Goal: Task Accomplishment & Management: Manage account settings

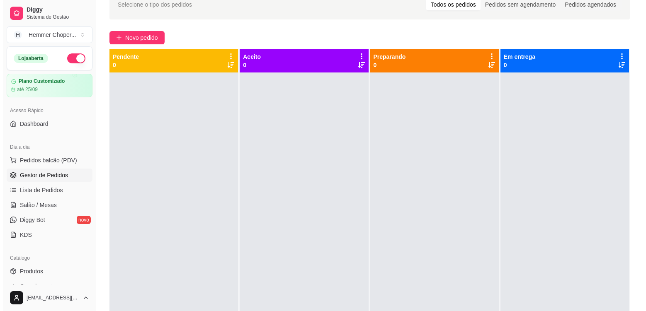
scroll to position [244, 0]
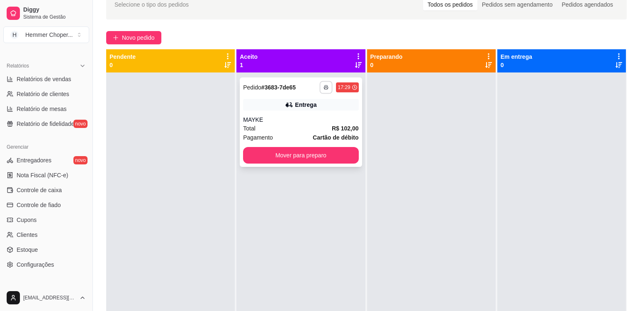
click at [324, 85] on icon "button" at bounding box center [326, 87] width 5 height 5
click at [303, 118] on button "Cozinha" at bounding box center [301, 116] width 58 height 13
click at [303, 118] on div "MAYKE" at bounding box center [300, 120] width 115 height 8
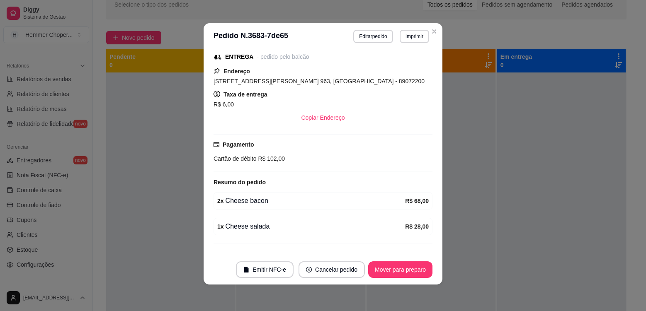
scroll to position [124, 0]
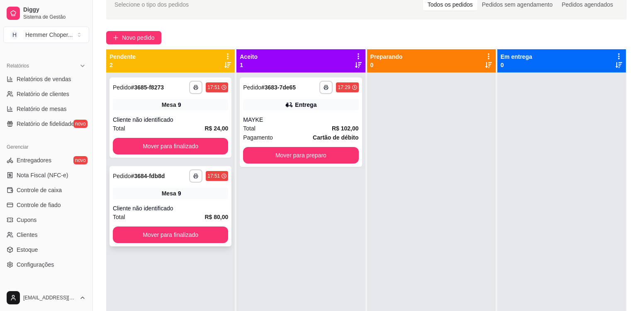
click at [206, 209] on div "Cliente não identificado" at bounding box center [170, 208] width 115 height 8
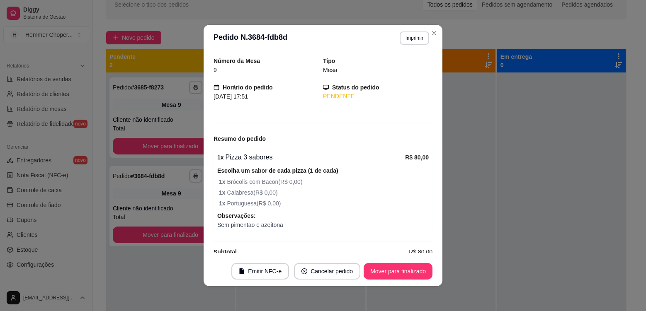
scroll to position [38, 0]
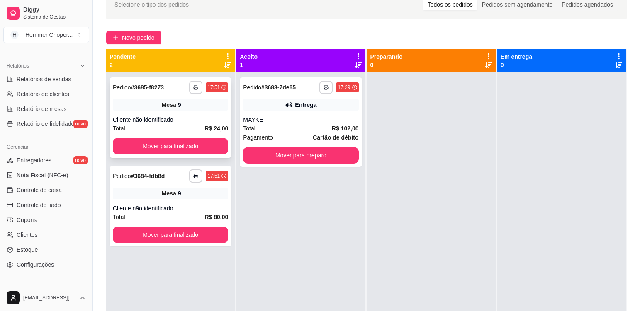
click at [184, 119] on div "Cliente não identificado" at bounding box center [170, 120] width 115 height 8
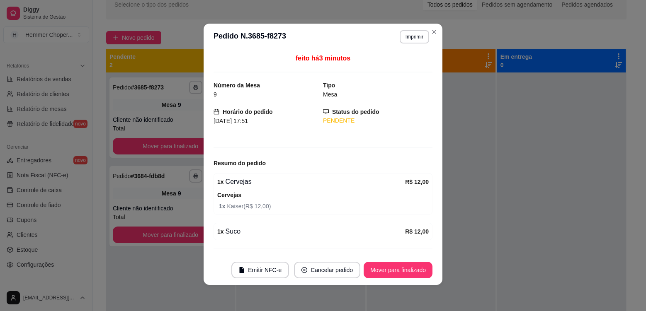
scroll to position [2, 0]
click at [386, 266] on button "Mover para finalizado" at bounding box center [398, 270] width 69 height 17
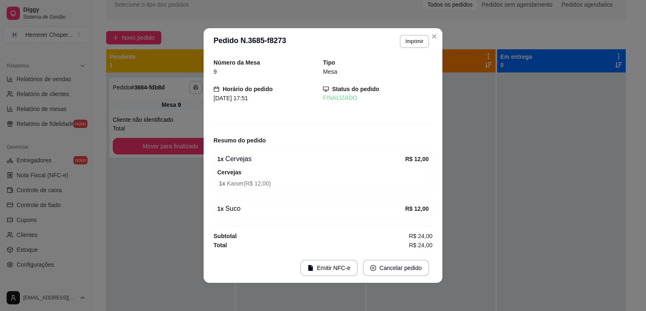
scroll to position [0, 0]
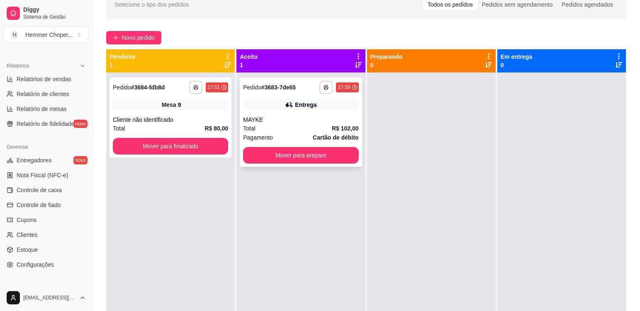
click at [278, 120] on div "MAYKE" at bounding box center [300, 120] width 115 height 8
click at [284, 131] on div "Total R$ 102,00" at bounding box center [300, 128] width 115 height 9
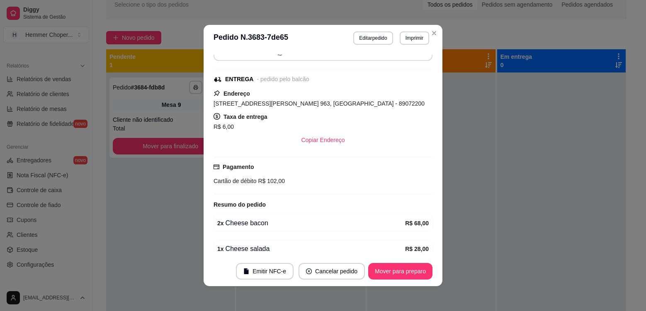
scroll to position [165, 0]
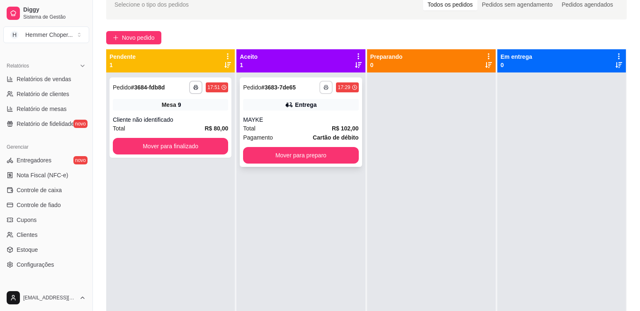
click at [325, 88] on icon "button" at bounding box center [325, 87] width 5 height 5
click at [304, 116] on button "Cozinha" at bounding box center [301, 116] width 58 height 13
click at [303, 157] on button "Mover para preparo" at bounding box center [301, 156] width 112 height 16
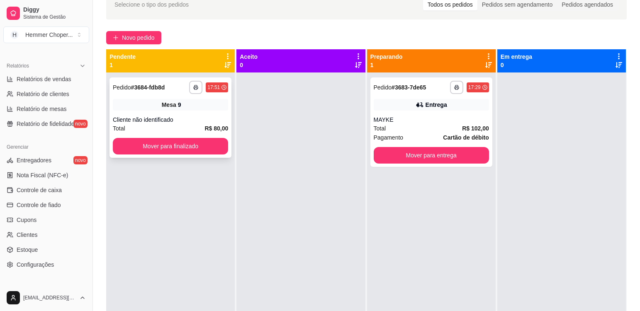
click at [189, 107] on div "Mesa 9" at bounding box center [170, 105] width 115 height 12
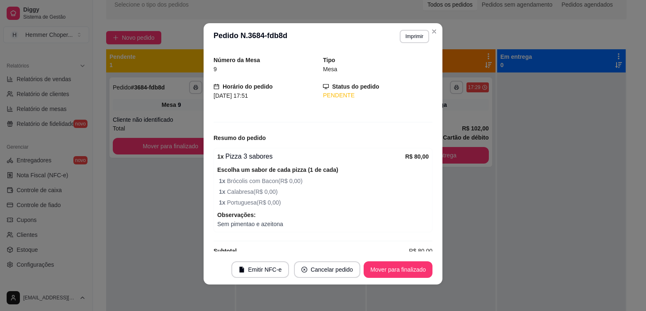
scroll to position [38, 0]
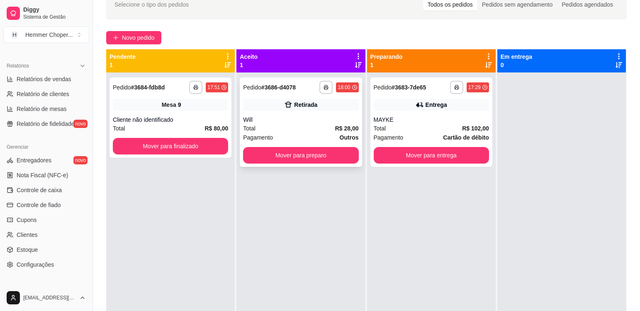
click at [278, 121] on div "Will" at bounding box center [300, 120] width 115 height 8
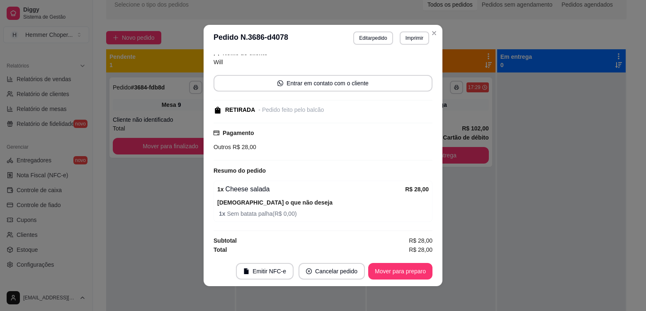
scroll to position [58, 0]
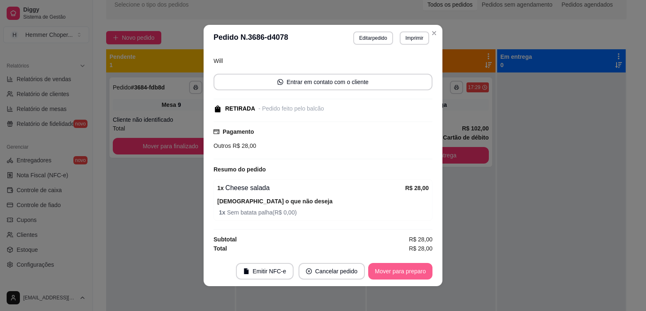
click at [392, 268] on button "Mover para preparo" at bounding box center [400, 271] width 64 height 17
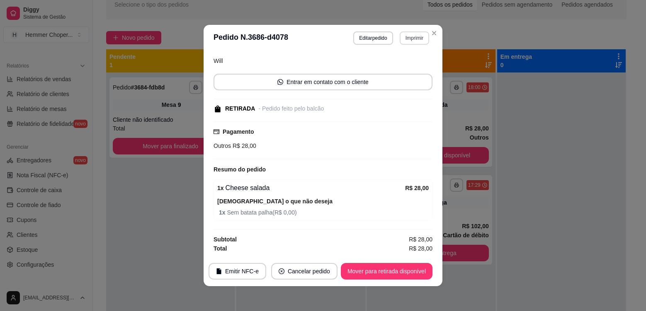
click at [417, 39] on button "Imprimir" at bounding box center [414, 38] width 29 height 13
click at [406, 69] on button "Cozinha" at bounding box center [397, 67] width 58 height 13
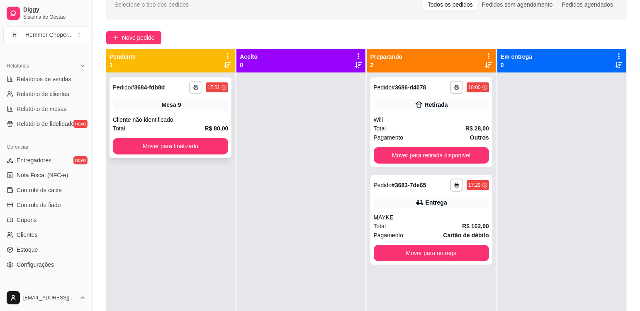
click at [201, 116] on div "Cliente não identificado" at bounding box center [170, 120] width 115 height 8
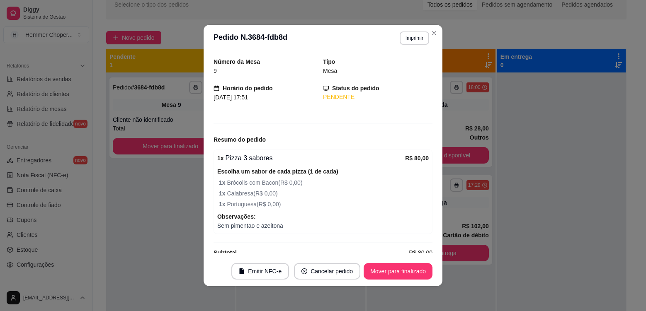
scroll to position [38, 0]
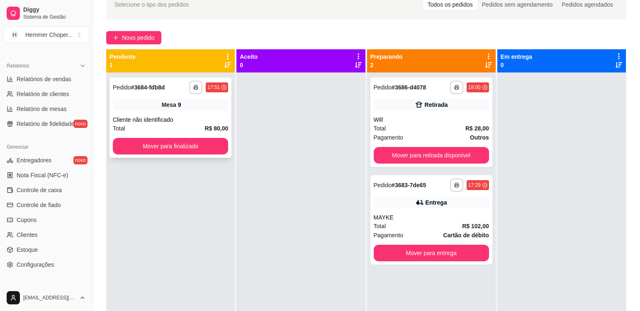
click at [211, 117] on div "Cliente não identificado" at bounding box center [170, 120] width 115 height 8
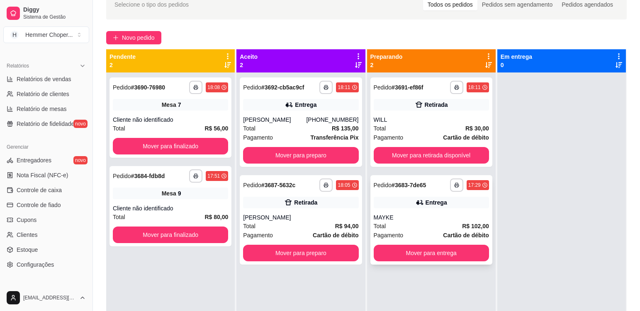
click at [402, 217] on div "MAYKE" at bounding box center [431, 218] width 115 height 8
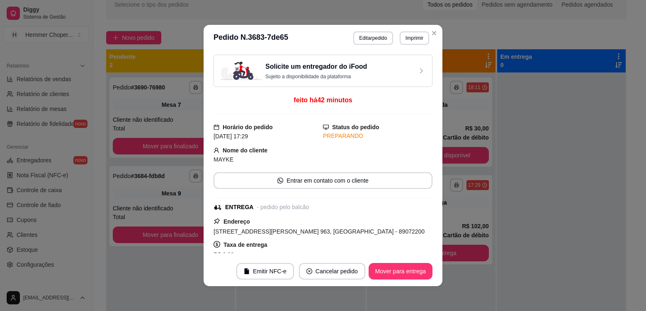
scroll to position [165, 0]
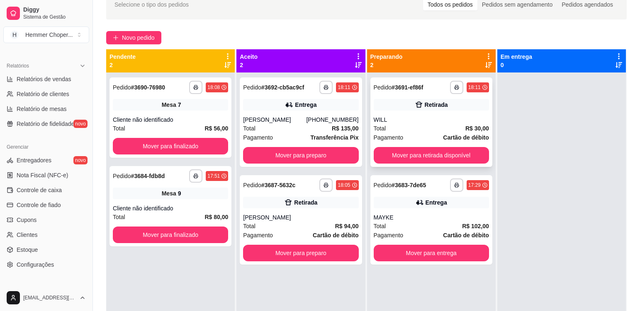
click at [439, 121] on div "WILL" at bounding box center [431, 120] width 115 height 8
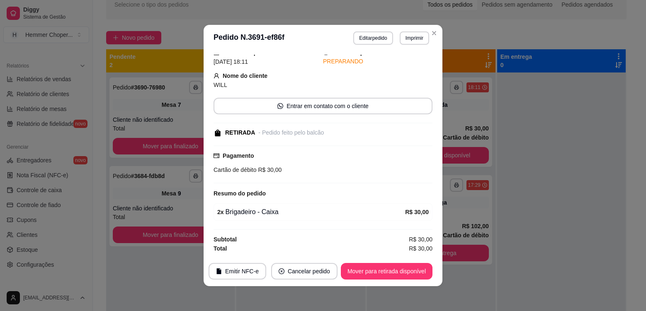
scroll to position [2, 0]
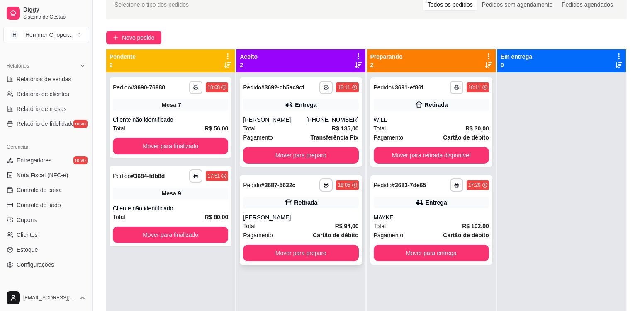
click at [306, 218] on div "[PERSON_NAME]" at bounding box center [300, 218] width 115 height 8
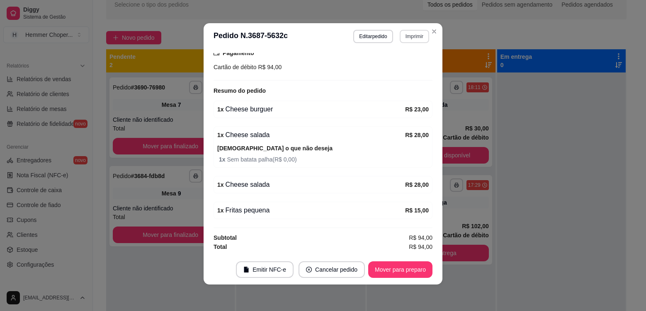
click at [410, 36] on button "Imprimir" at bounding box center [414, 36] width 29 height 13
click at [402, 67] on button "Cozinha" at bounding box center [397, 65] width 60 height 13
click at [393, 269] on button "Mover para preparo" at bounding box center [400, 270] width 64 height 17
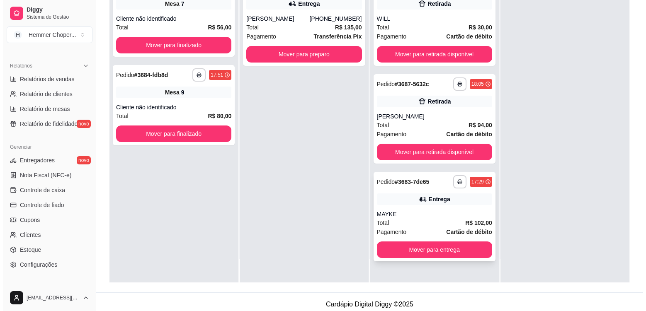
scroll to position [126, 0]
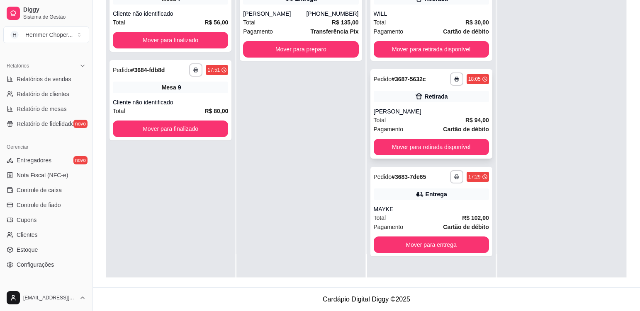
click at [416, 114] on div "[PERSON_NAME]" at bounding box center [431, 111] width 115 height 8
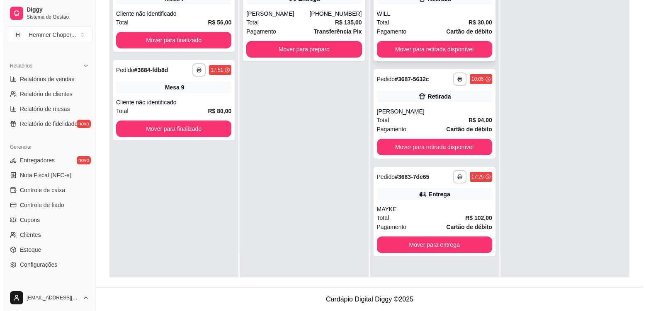
scroll to position [0, 0]
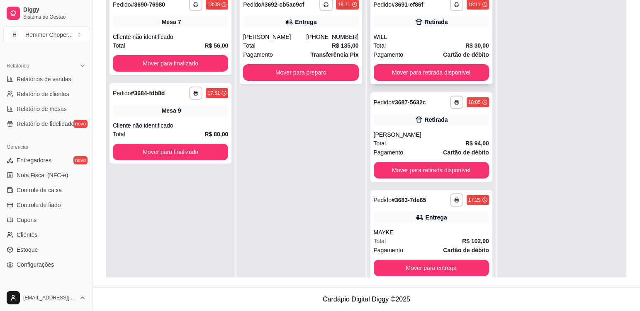
click at [409, 41] on div "WILL" at bounding box center [431, 37] width 115 height 8
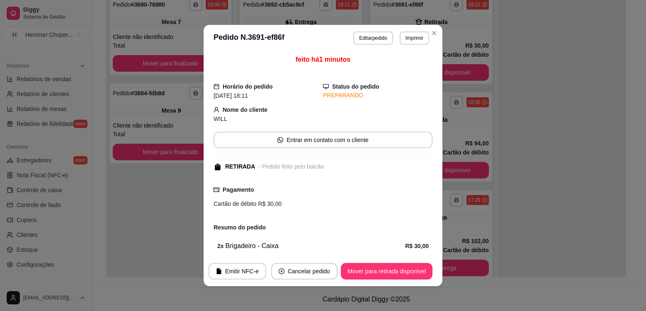
scroll to position [34, 0]
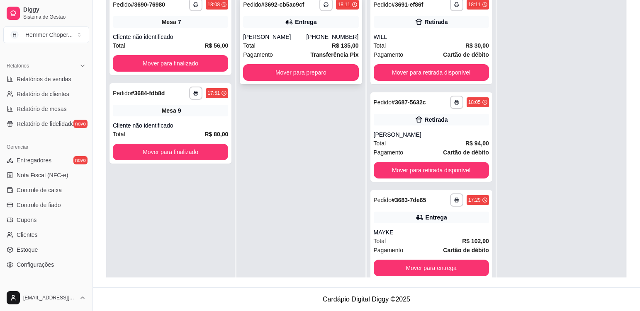
click at [285, 41] on div "Total R$ 135,00" at bounding box center [300, 45] width 115 height 9
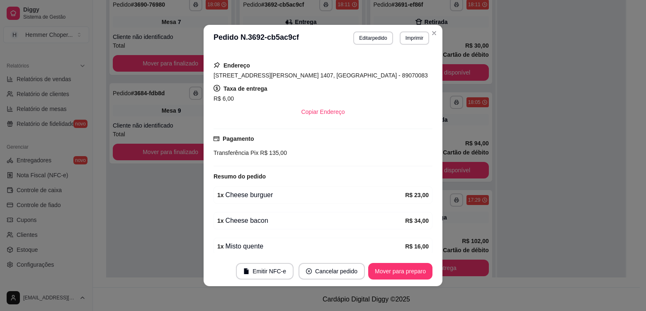
scroll to position [241, 0]
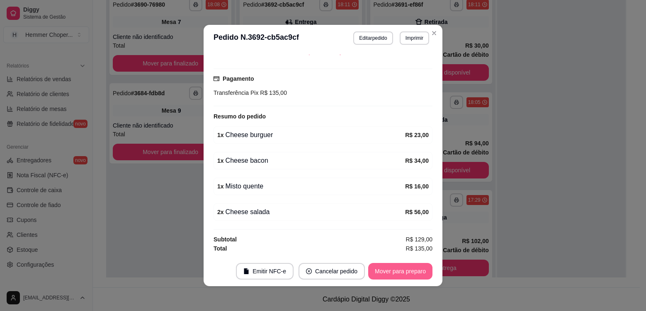
click at [381, 270] on button "Mover para preparo" at bounding box center [400, 271] width 64 height 17
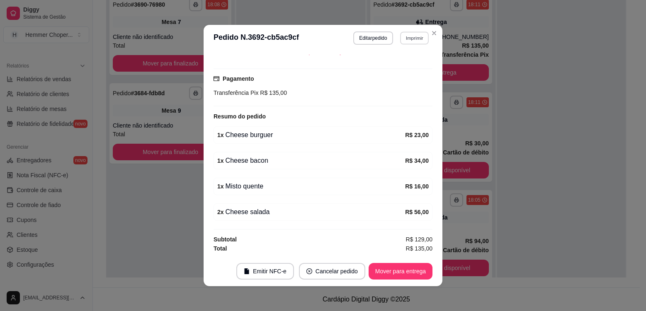
click at [406, 39] on button "Imprimir" at bounding box center [414, 38] width 29 height 13
click at [403, 68] on button "Cozinha" at bounding box center [397, 67] width 58 height 13
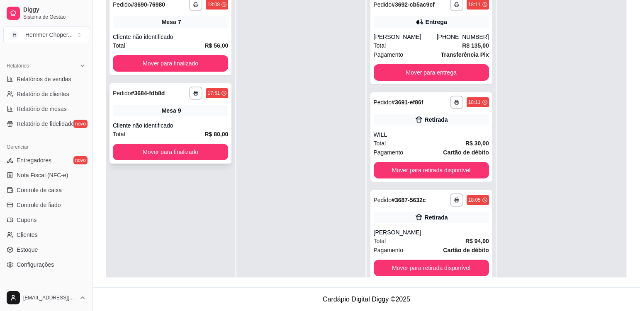
click at [197, 114] on div "Mesa 9" at bounding box center [170, 111] width 115 height 12
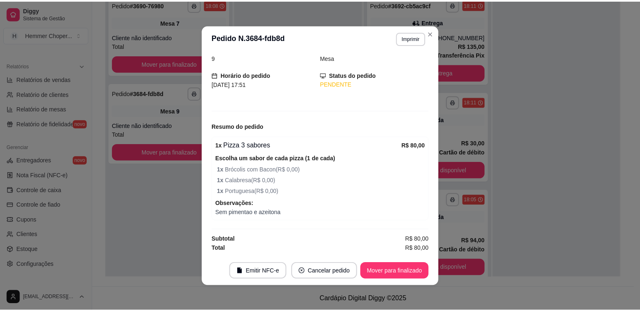
scroll to position [2, 0]
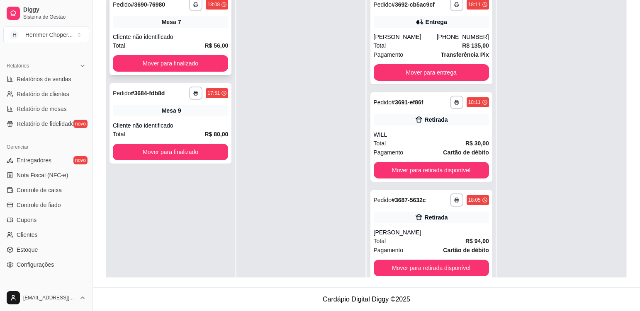
click at [186, 38] on div "Cliente não identificado" at bounding box center [170, 37] width 115 height 8
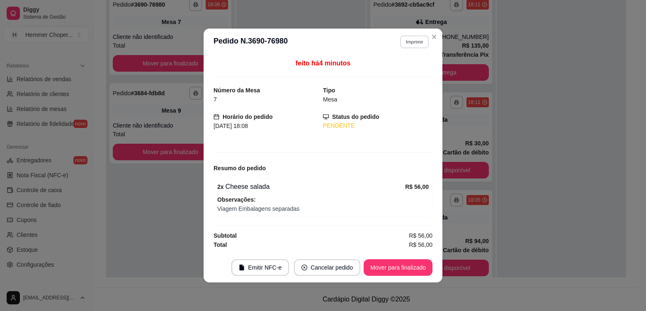
click at [412, 42] on button "Imprimir" at bounding box center [414, 41] width 29 height 13
click at [407, 72] on button "Cozinha" at bounding box center [400, 70] width 58 height 13
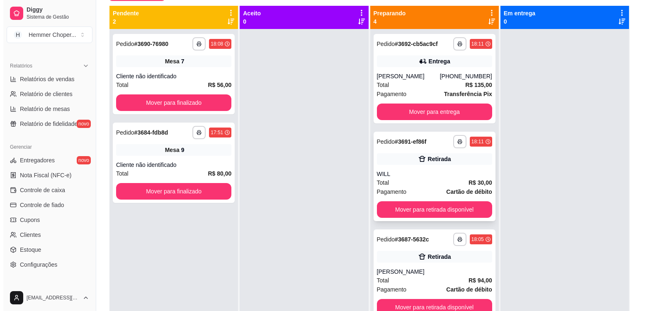
scroll to position [44, 0]
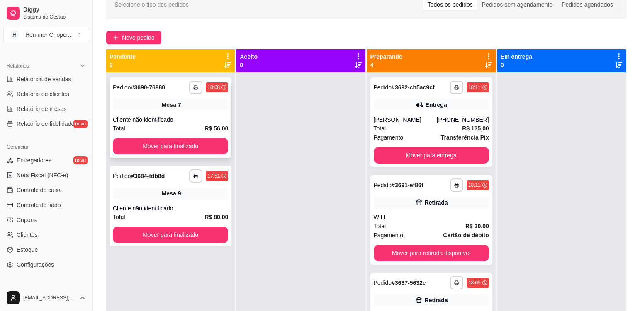
click at [194, 116] on div "Cliente não identificado" at bounding box center [170, 120] width 115 height 8
click at [188, 197] on div "Mesa 9" at bounding box center [170, 194] width 115 height 12
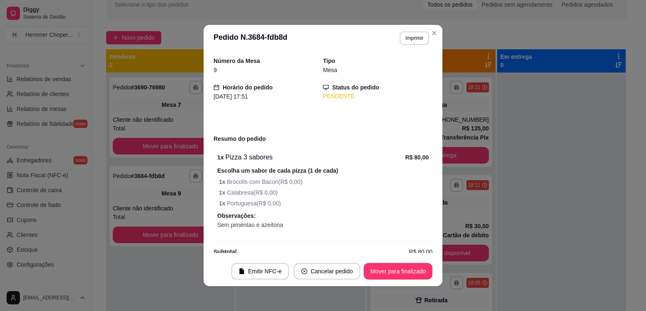
scroll to position [38, 0]
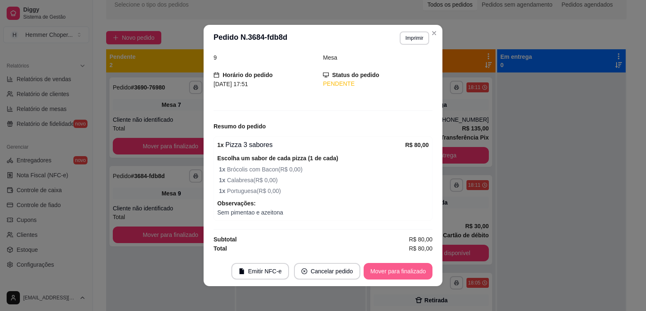
click at [383, 269] on button "Mover para finalizado" at bounding box center [398, 271] width 69 height 17
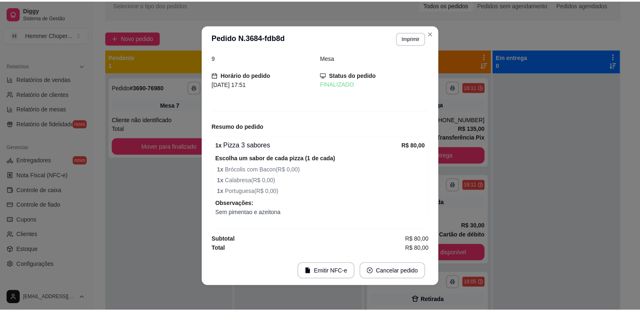
scroll to position [11, 0]
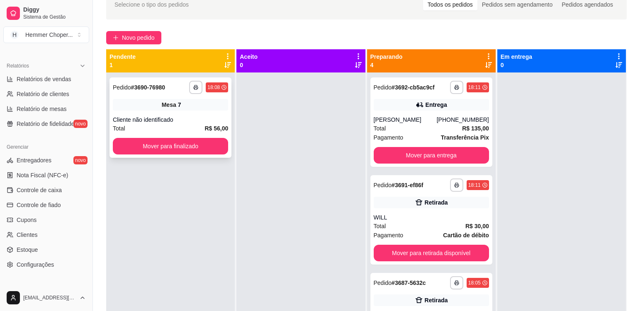
click at [193, 107] on div "Mesa 7" at bounding box center [170, 105] width 115 height 12
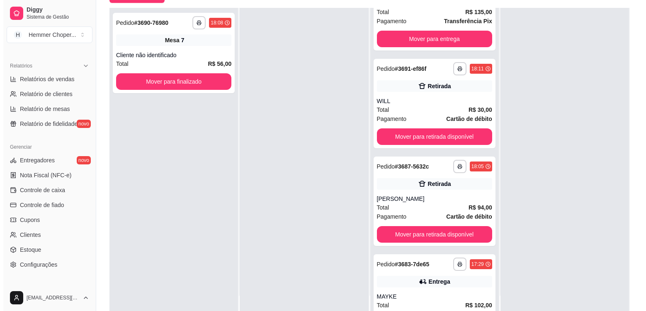
scroll to position [0, 0]
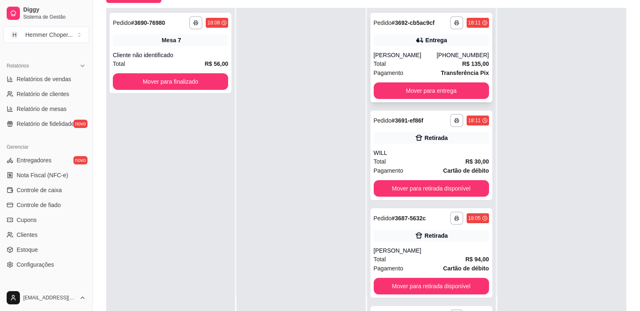
click at [418, 59] on div "[PERSON_NAME]" at bounding box center [405, 55] width 63 height 8
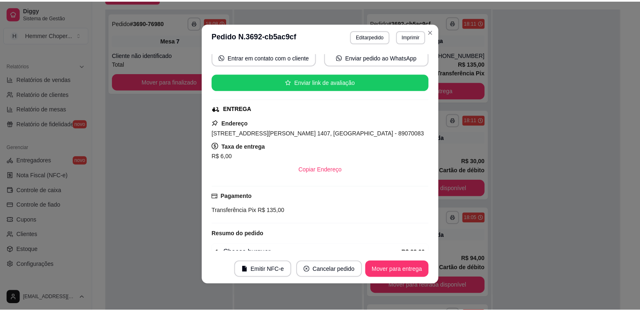
scroll to position [117, 0]
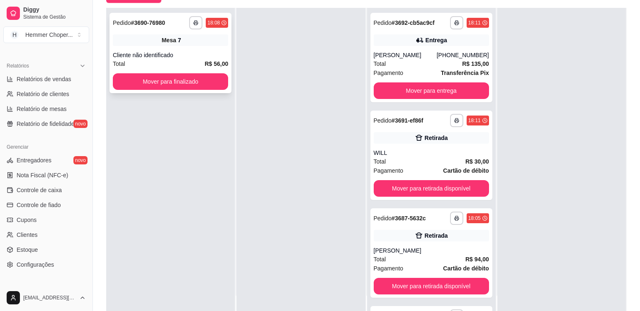
click at [214, 47] on div "**********" at bounding box center [170, 53] width 122 height 80
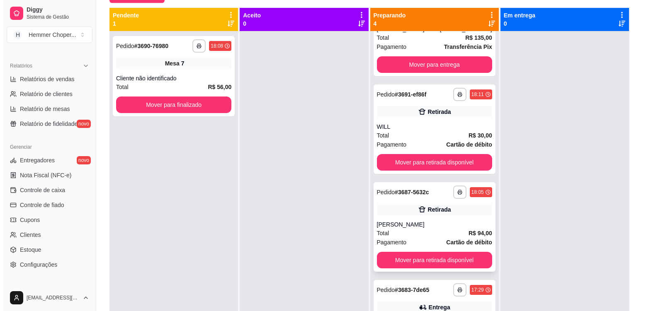
scroll to position [0, 0]
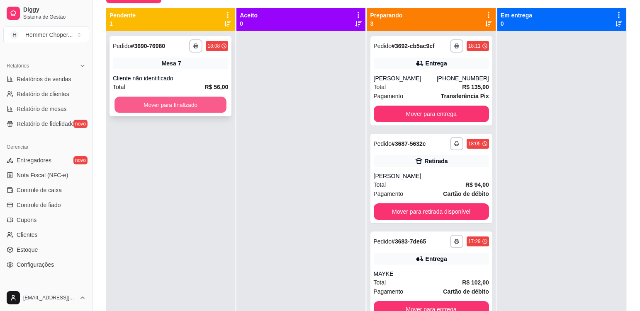
click at [184, 104] on button "Mover para finalizado" at bounding box center [170, 105] width 112 height 16
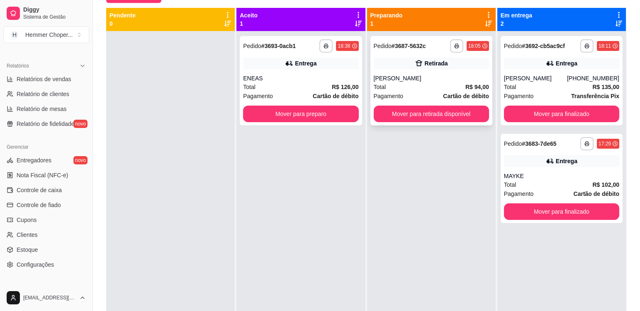
click at [430, 83] on div "Total R$ 94,00" at bounding box center [431, 87] width 115 height 9
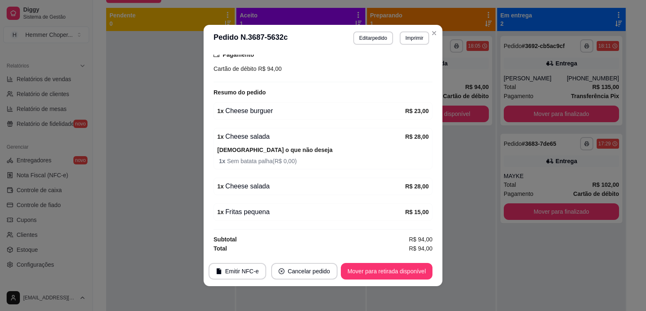
scroll to position [2, 0]
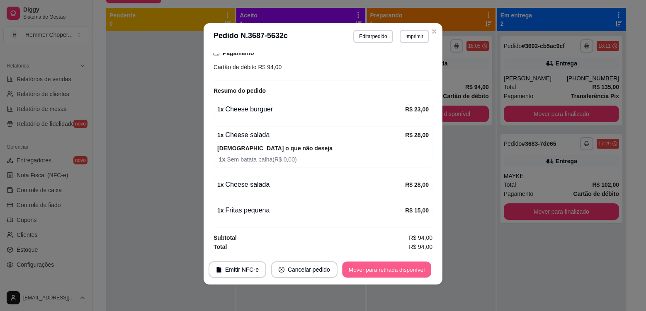
click at [384, 268] on button "Mover para retirada disponível" at bounding box center [386, 270] width 89 height 16
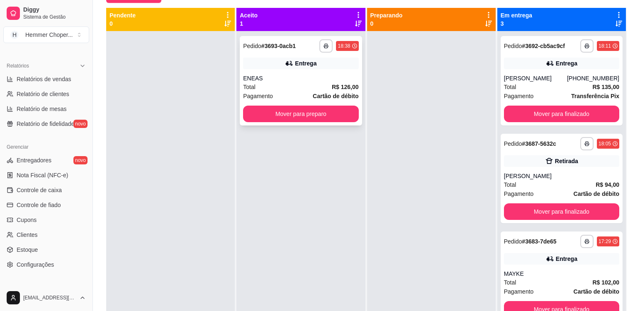
click at [285, 87] on div "Total R$ 126,00" at bounding box center [300, 87] width 115 height 9
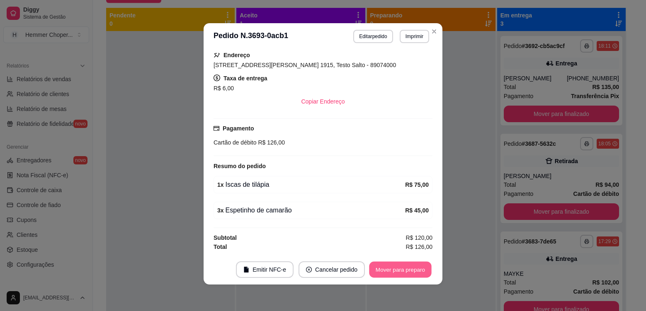
click at [417, 271] on button "Mover para preparo" at bounding box center [400, 270] width 62 height 16
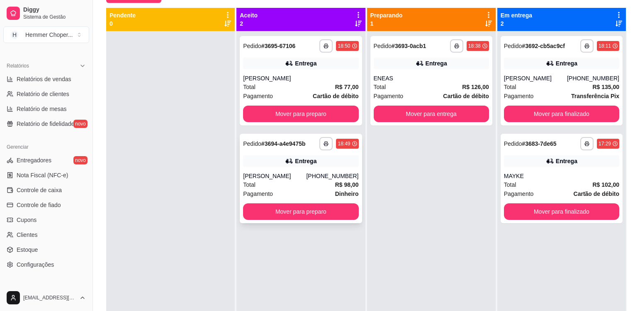
click at [324, 161] on div "Entrega" at bounding box center [300, 161] width 115 height 12
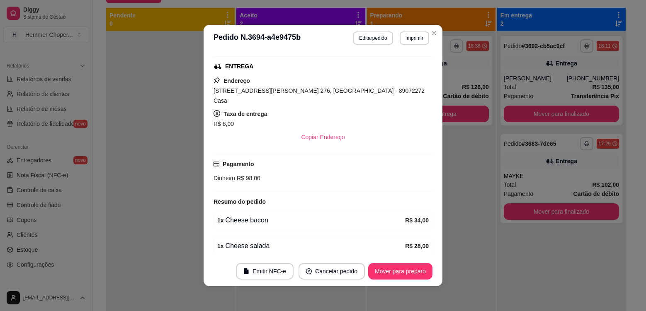
scroll to position [261, 0]
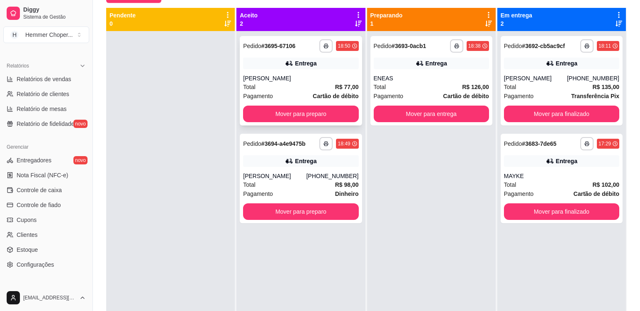
click at [284, 79] on div "[PERSON_NAME]" at bounding box center [300, 78] width 115 height 8
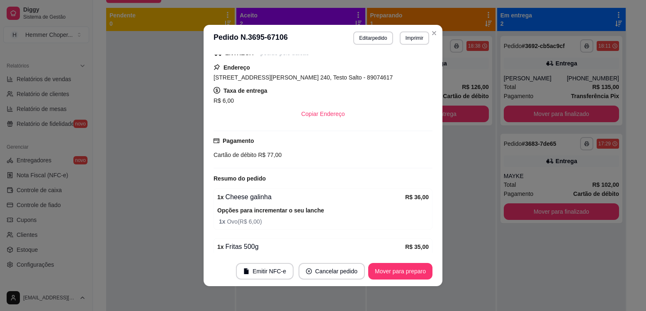
scroll to position [189, 0]
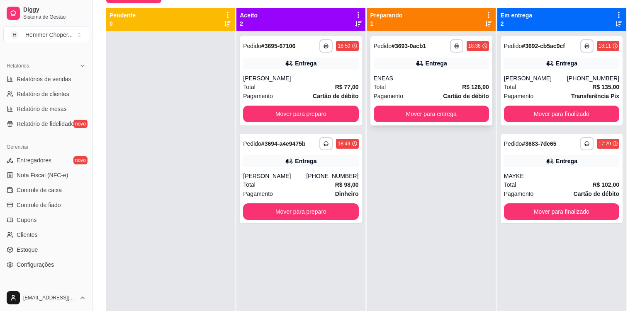
click at [416, 85] on div "Total R$ 126,00" at bounding box center [431, 87] width 115 height 9
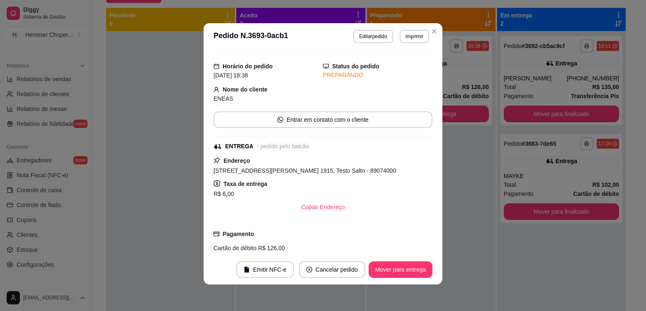
scroll to position [41, 0]
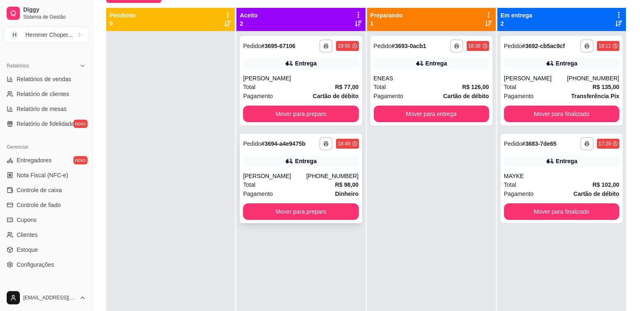
click at [291, 187] on div "Total R$ 98,00" at bounding box center [300, 184] width 115 height 9
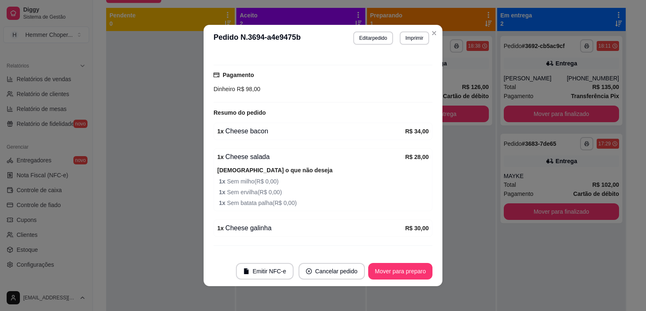
scroll to position [261, 0]
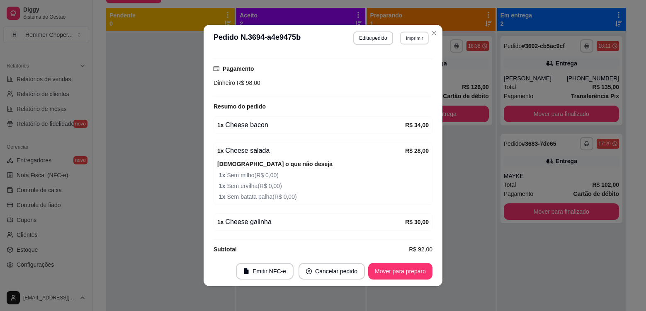
click at [421, 41] on button "Imprimir" at bounding box center [414, 38] width 29 height 13
click at [393, 70] on button "Cozinha" at bounding box center [396, 67] width 60 height 13
click at [398, 275] on button "Mover para preparo" at bounding box center [400, 271] width 64 height 17
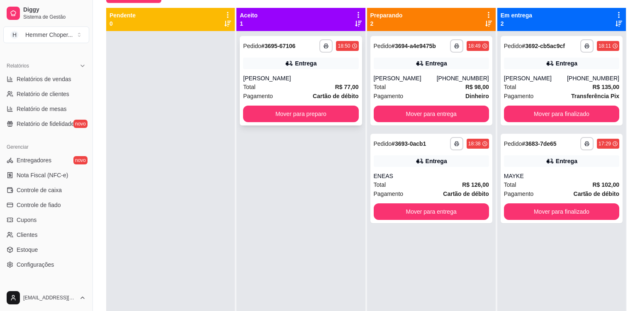
click at [301, 73] on div "**********" at bounding box center [301, 81] width 122 height 90
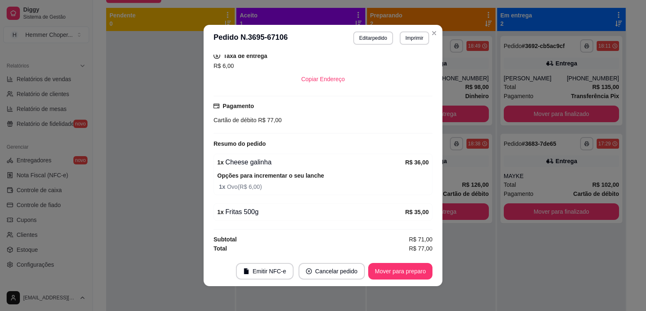
scroll to position [2, 0]
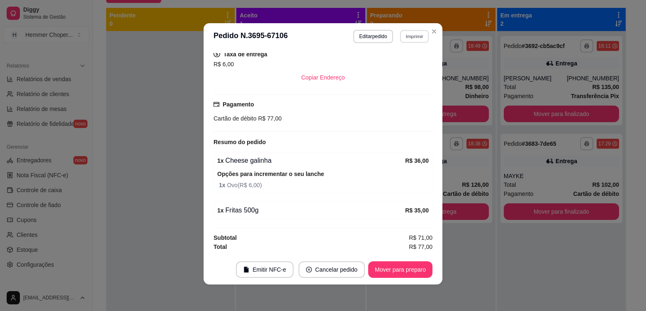
click at [415, 37] on button "Imprimir" at bounding box center [414, 36] width 29 height 13
click at [386, 65] on button "Cozinha" at bounding box center [397, 65] width 58 height 13
click at [387, 271] on button "Mover para preparo" at bounding box center [400, 270] width 64 height 17
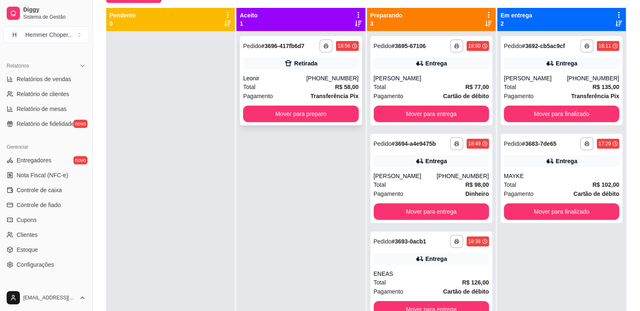
click at [295, 84] on div "Total R$ 58,00" at bounding box center [300, 87] width 115 height 9
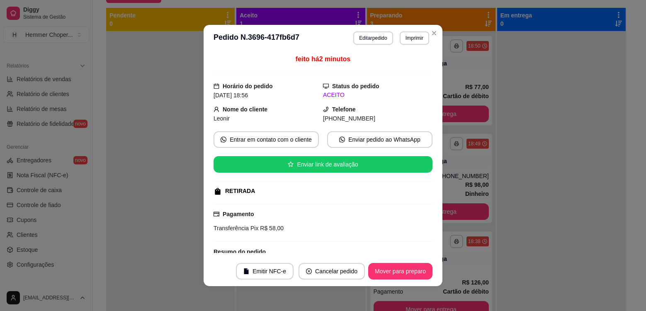
scroll to position [0, 0]
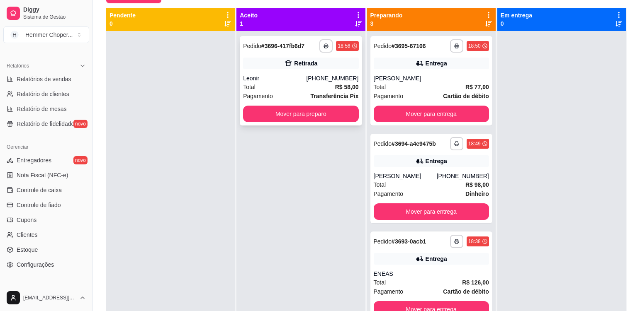
click at [290, 90] on div "Total R$ 58,00" at bounding box center [300, 87] width 115 height 9
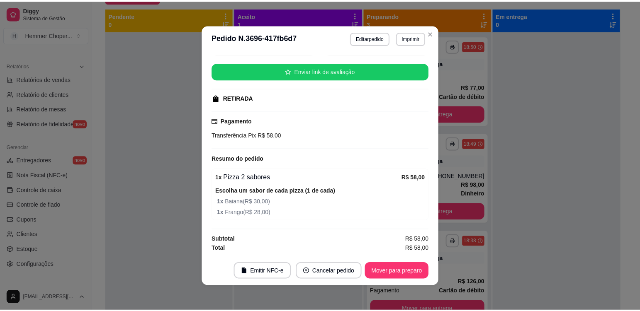
scroll to position [2, 0]
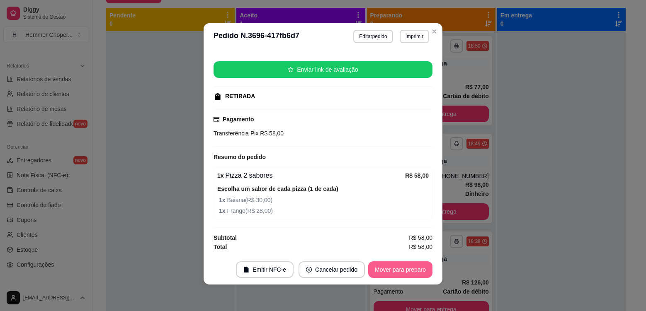
click at [395, 270] on button "Mover para preparo" at bounding box center [400, 270] width 64 height 17
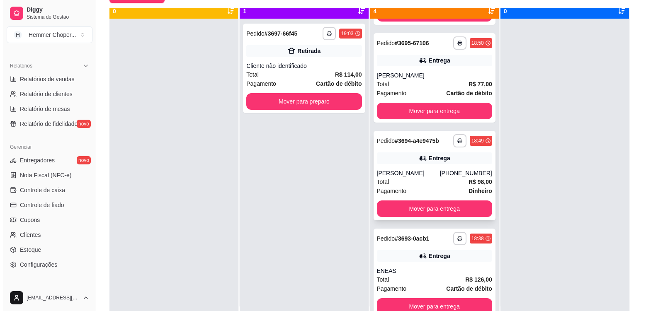
scroll to position [23, 0]
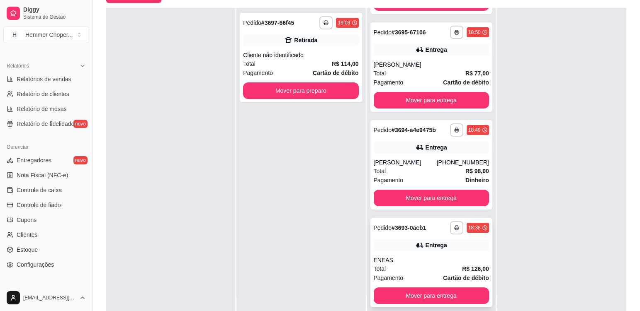
click at [406, 240] on div "Entrega" at bounding box center [431, 246] width 115 height 12
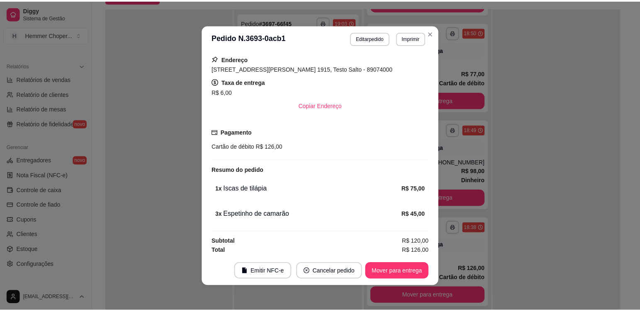
scroll to position [165, 0]
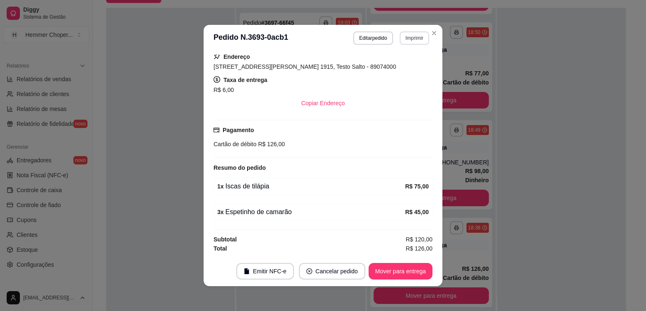
click at [403, 38] on button "Imprimir" at bounding box center [414, 38] width 29 height 13
click at [395, 66] on button "Cozinha" at bounding box center [397, 67] width 58 height 13
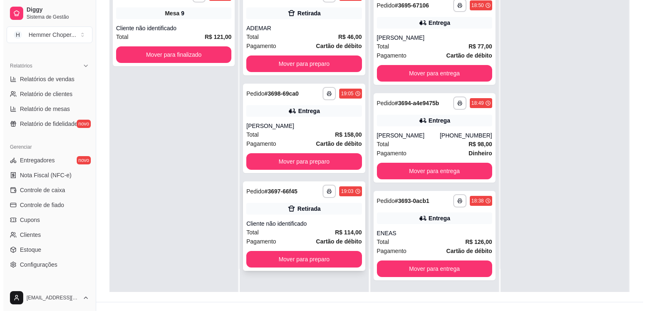
scroll to position [126, 0]
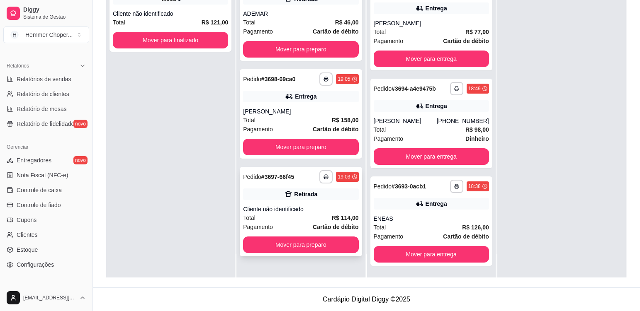
click at [291, 219] on div "Total R$ 114,00" at bounding box center [300, 218] width 115 height 9
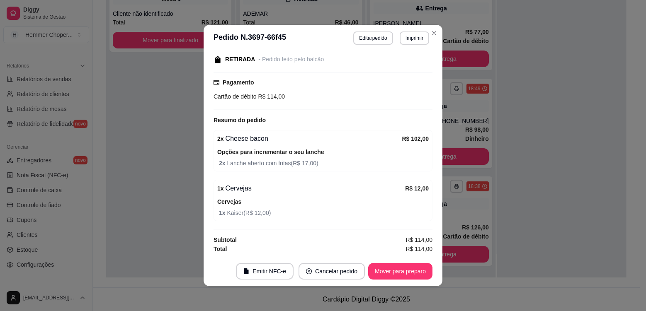
scroll to position [108, 0]
click at [390, 272] on button "Mover para preparo" at bounding box center [400, 272] width 62 height 16
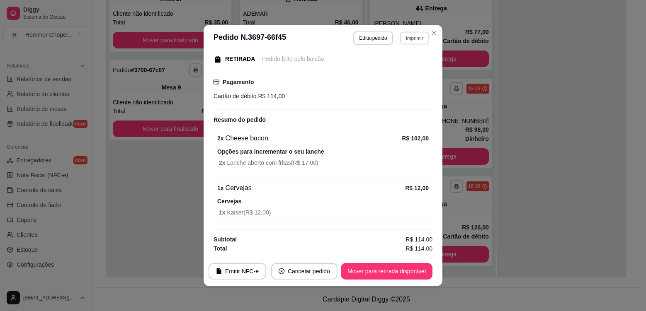
click at [410, 36] on button "Imprimir" at bounding box center [414, 38] width 29 height 13
click at [410, 69] on button "Cozinha" at bounding box center [397, 67] width 60 height 13
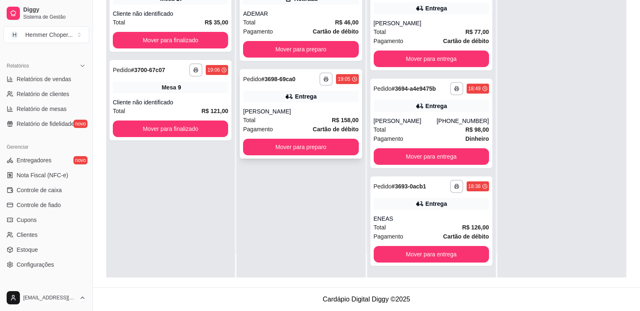
click at [290, 116] on div "Total R$ 158,00" at bounding box center [300, 120] width 115 height 9
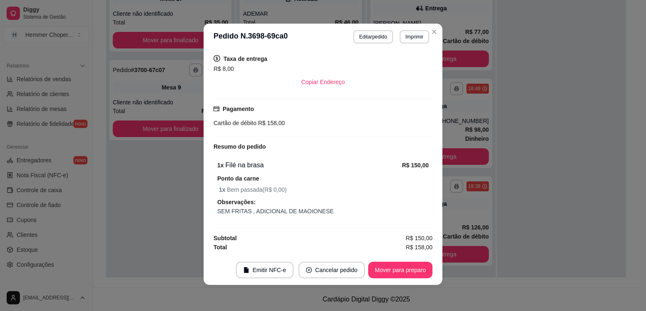
scroll to position [2, 0]
click at [383, 268] on button "Mover para preparo" at bounding box center [400, 270] width 62 height 16
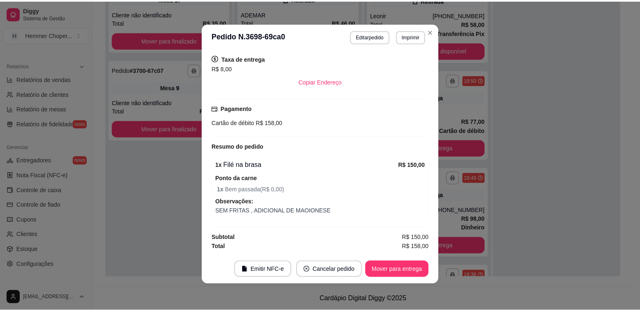
scroll to position [292, 0]
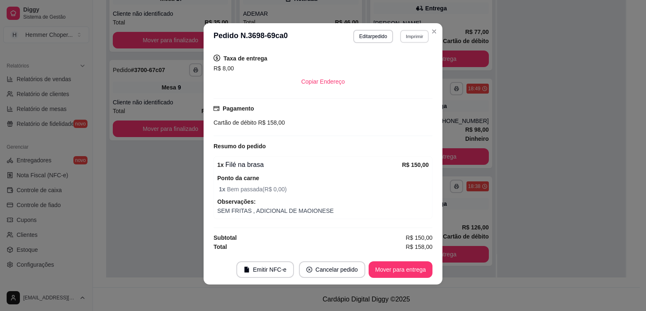
click at [413, 38] on button "Imprimir" at bounding box center [414, 36] width 29 height 13
click at [405, 68] on button "Cozinha" at bounding box center [397, 65] width 58 height 13
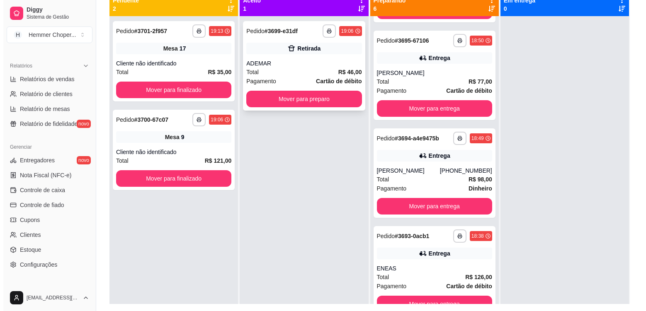
scroll to position [85, 0]
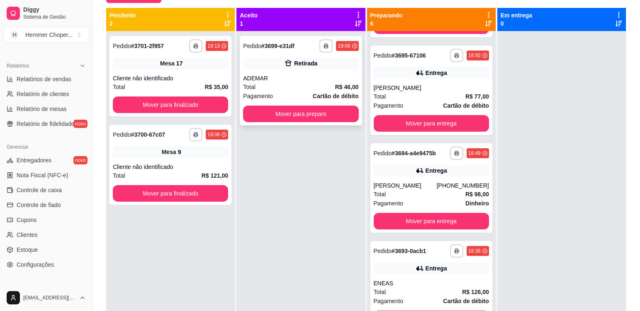
click at [286, 88] on div "Total R$ 46,00" at bounding box center [300, 87] width 115 height 9
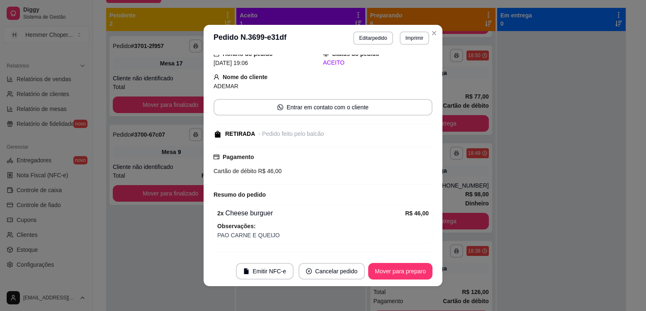
scroll to position [56, 0]
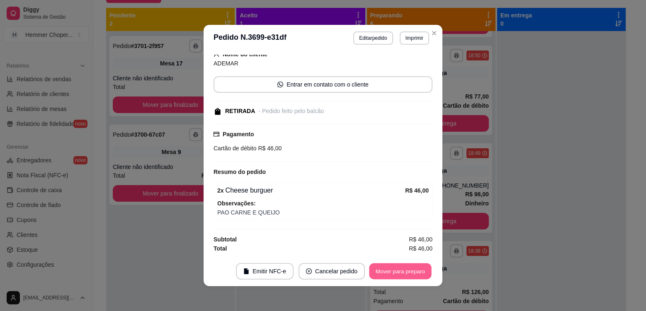
click at [385, 270] on button "Mover para preparo" at bounding box center [400, 272] width 62 height 16
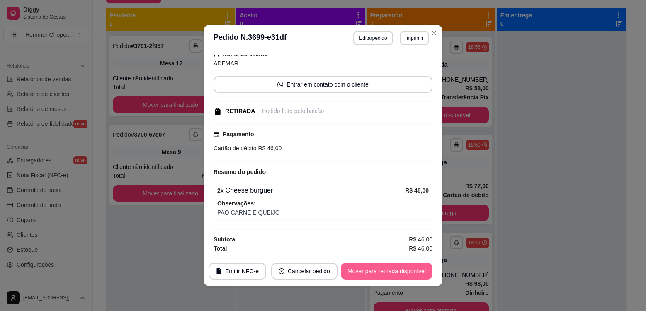
scroll to position [390, 0]
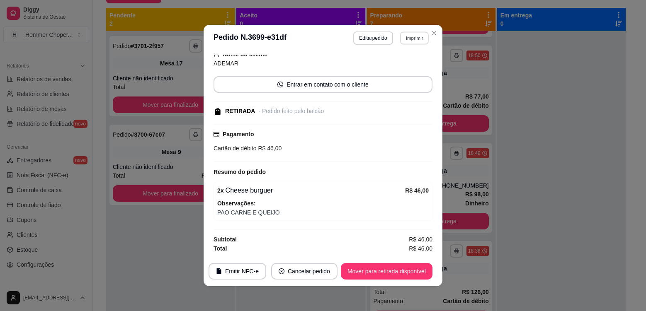
click at [411, 39] on button "Imprimir" at bounding box center [414, 38] width 29 height 13
click at [409, 70] on button "Cozinha" at bounding box center [397, 67] width 60 height 13
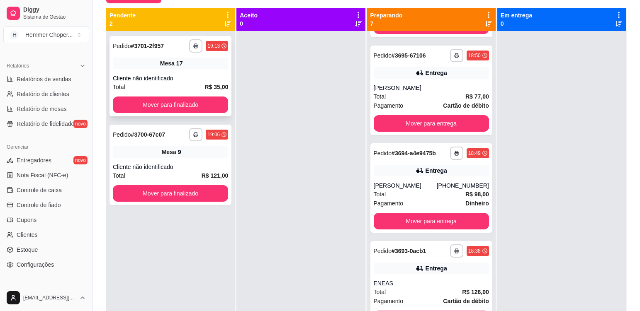
click at [187, 74] on div "Cliente não identificado" at bounding box center [170, 78] width 115 height 8
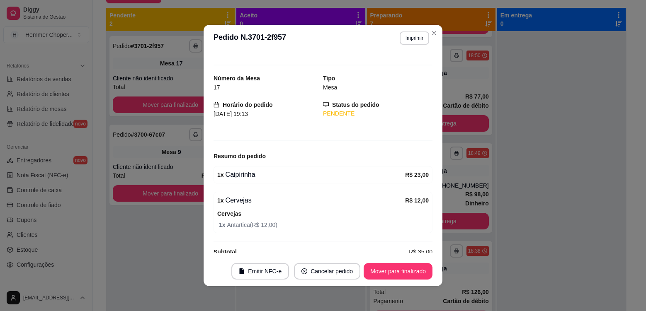
scroll to position [21, 0]
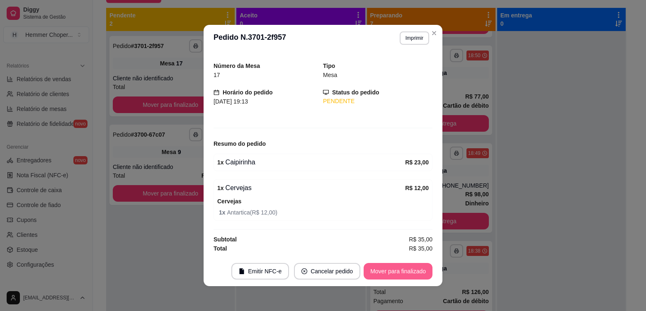
click at [396, 273] on button "Mover para finalizado" at bounding box center [398, 271] width 69 height 17
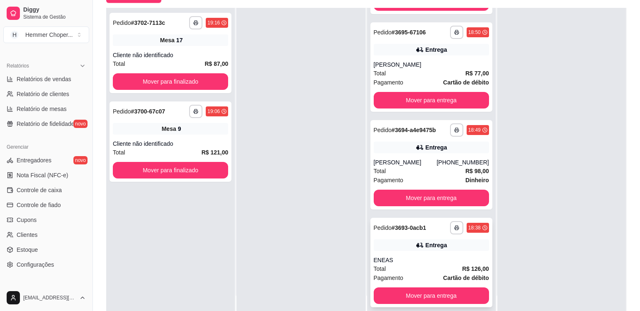
scroll to position [126, 0]
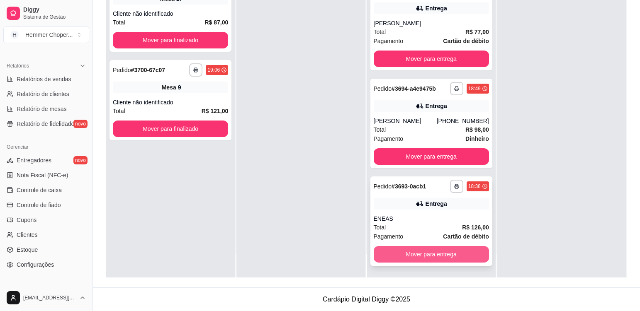
click at [433, 255] on button "Mover para entrega" at bounding box center [431, 254] width 115 height 17
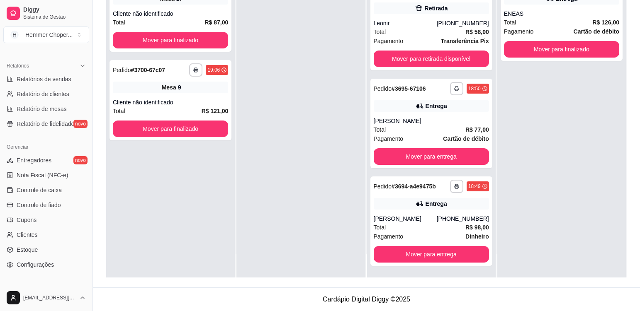
scroll to position [292, 0]
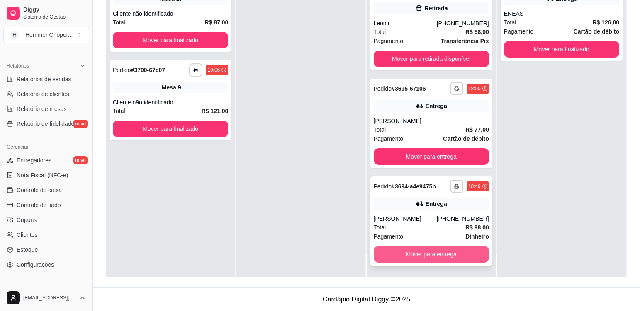
click at [422, 253] on button "Mover para entrega" at bounding box center [431, 254] width 115 height 17
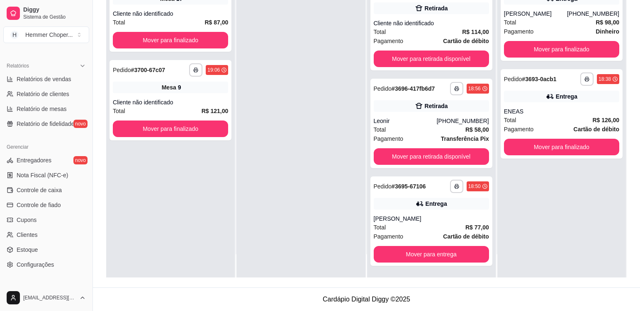
scroll to position [186, 0]
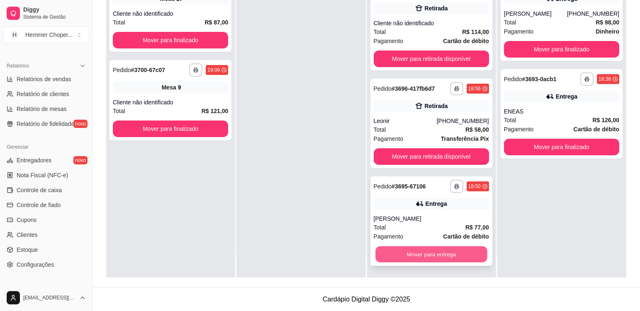
click at [415, 258] on button "Mover para entrega" at bounding box center [431, 255] width 112 height 16
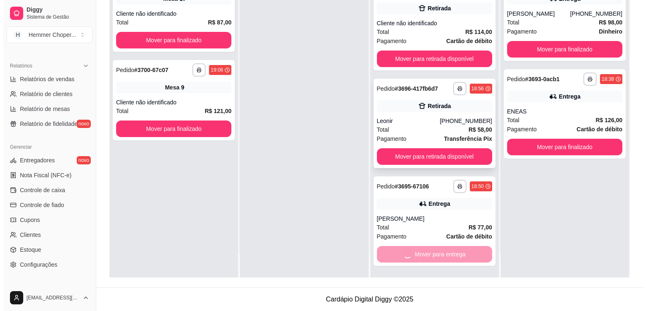
scroll to position [88, 0]
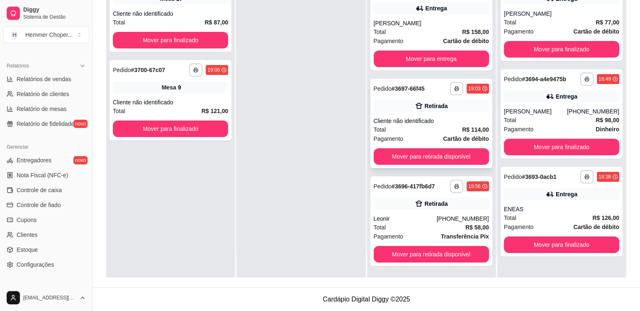
click at [421, 121] on div "Cliente não identificado" at bounding box center [431, 121] width 115 height 8
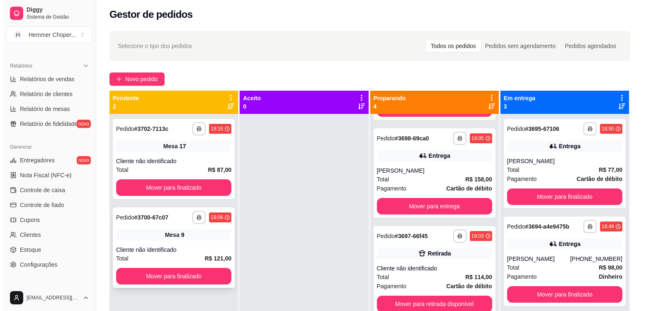
scroll to position [23, 0]
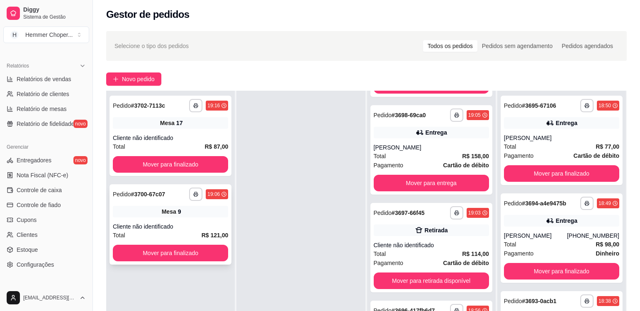
click at [194, 223] on div "Cliente não identificado" at bounding box center [170, 227] width 115 height 8
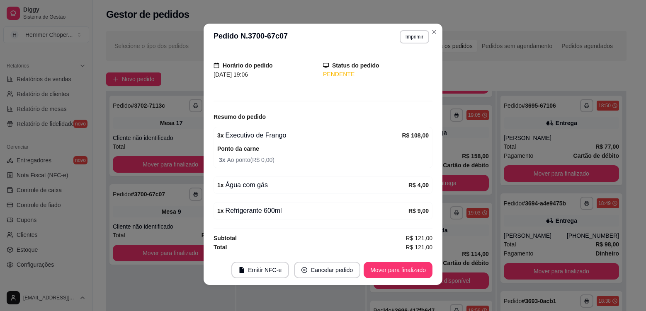
scroll to position [2, 0]
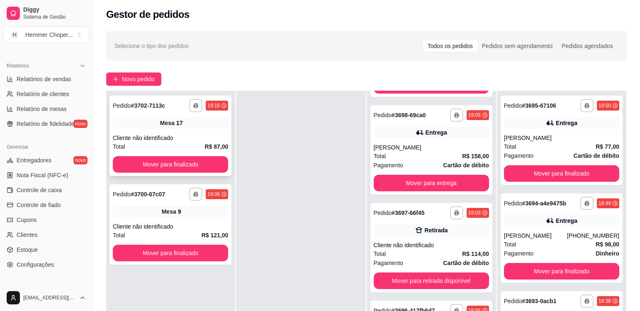
click at [191, 133] on div "**********" at bounding box center [170, 136] width 122 height 80
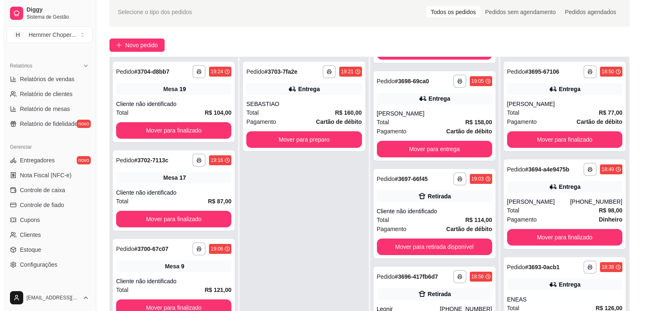
scroll to position [126, 0]
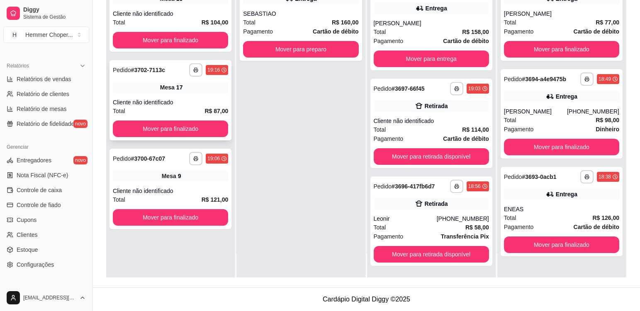
click at [186, 93] on div "Mesa 17" at bounding box center [170, 88] width 115 height 12
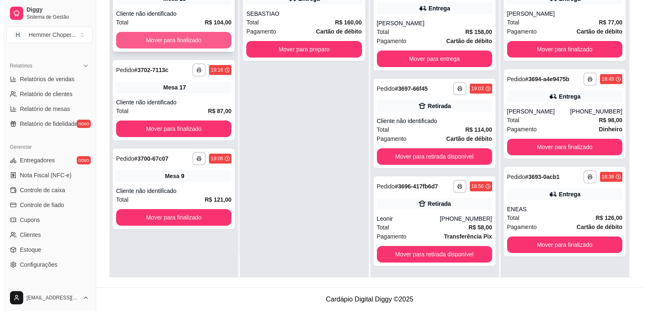
scroll to position [0, 0]
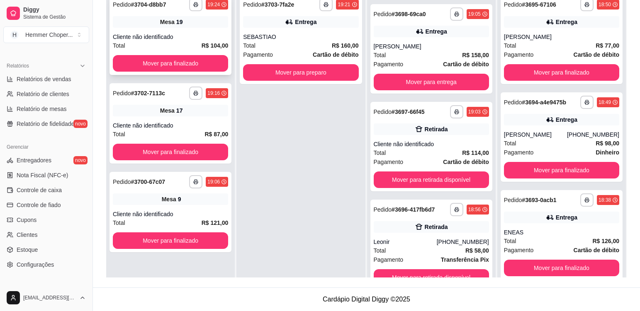
click at [202, 30] on div "**********" at bounding box center [170, 35] width 122 height 80
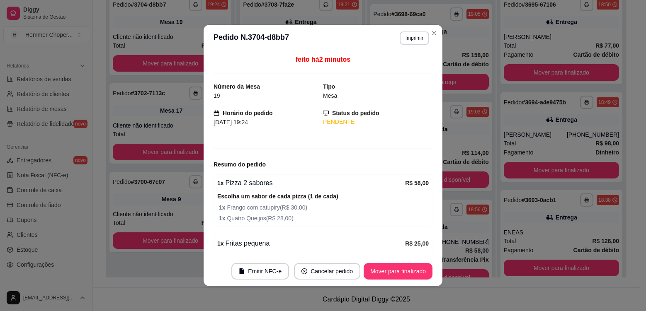
scroll to position [107, 0]
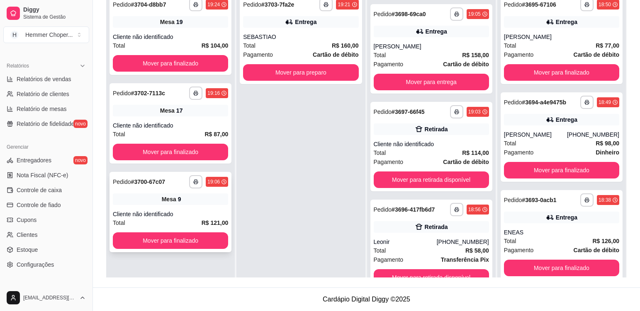
click at [196, 199] on div "Mesa 9" at bounding box center [170, 200] width 115 height 12
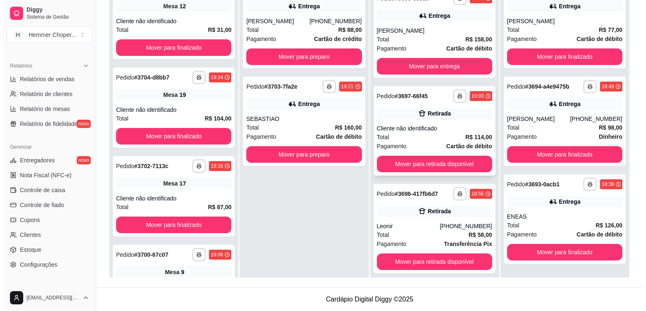
scroll to position [23, 0]
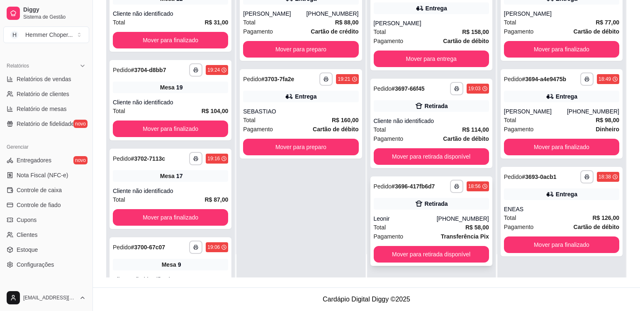
click at [407, 222] on div "Leonir" at bounding box center [405, 219] width 63 height 8
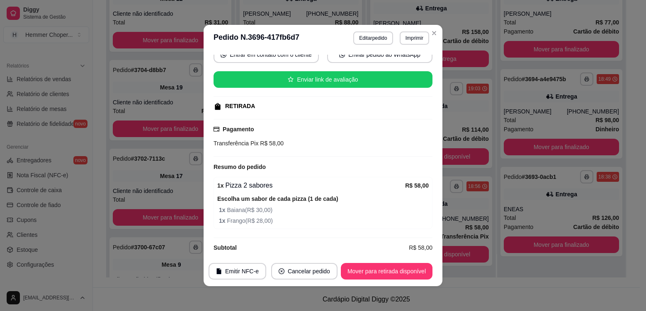
scroll to position [94, 0]
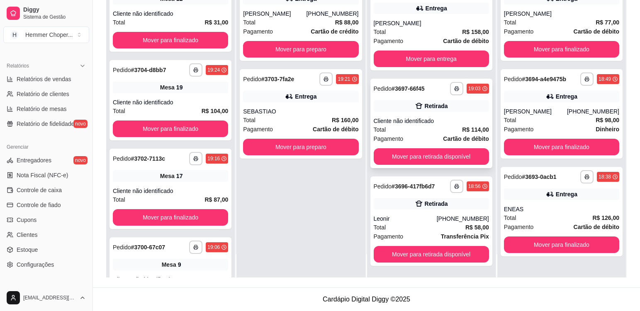
click at [440, 119] on div "Cliente não identificado" at bounding box center [431, 121] width 115 height 8
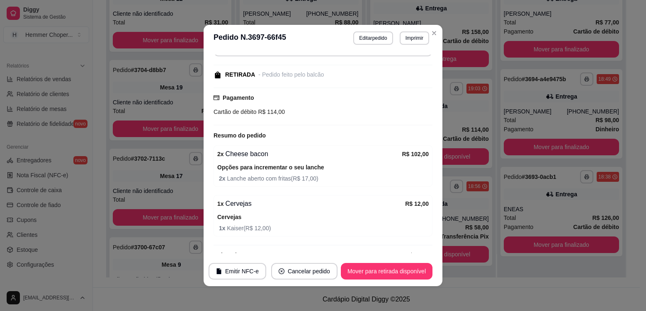
scroll to position [108, 0]
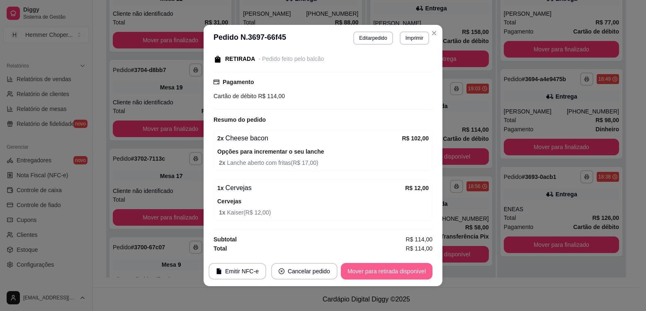
click at [393, 271] on button "Mover para retirada disponível" at bounding box center [387, 271] width 92 height 17
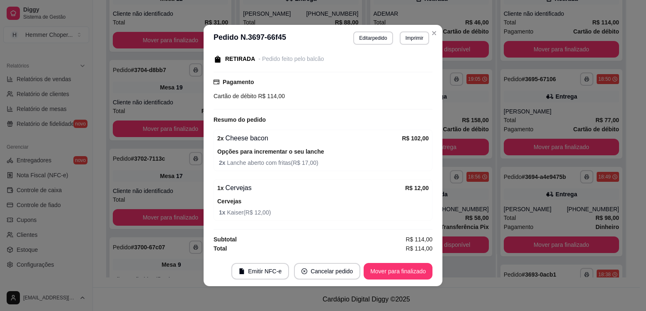
scroll to position [0, 0]
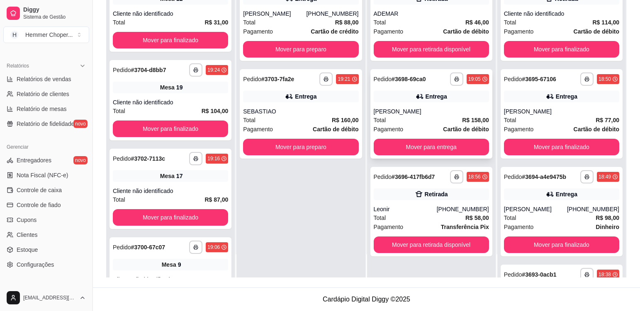
click at [433, 121] on div "Total R$ 158,00" at bounding box center [431, 120] width 115 height 9
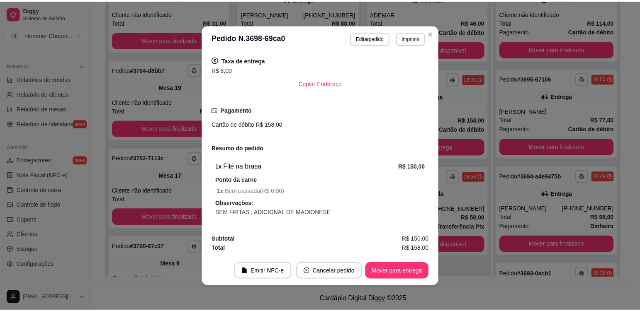
scroll to position [2, 0]
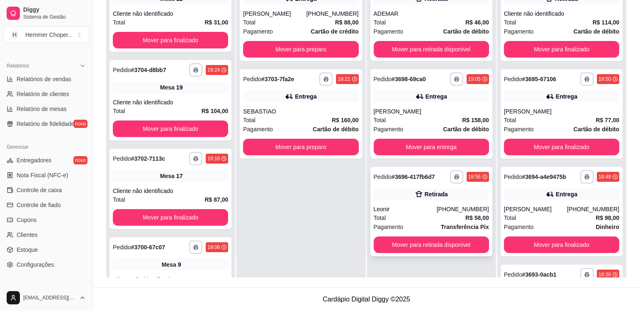
click at [407, 206] on div "Leonir" at bounding box center [405, 209] width 63 height 8
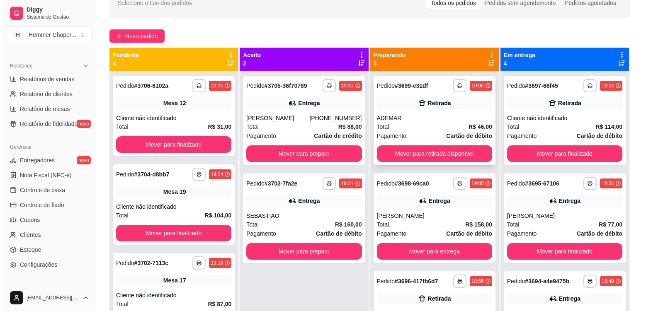
scroll to position [44, 0]
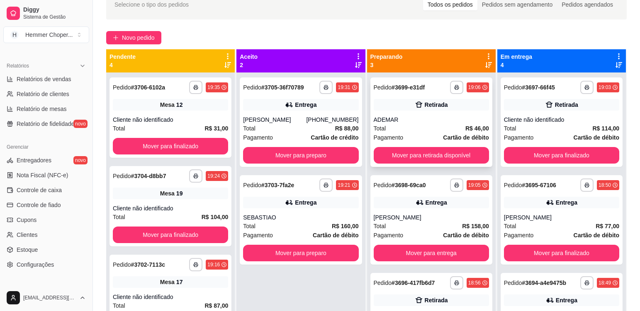
click at [428, 126] on div "Total R$ 46,00" at bounding box center [431, 128] width 115 height 9
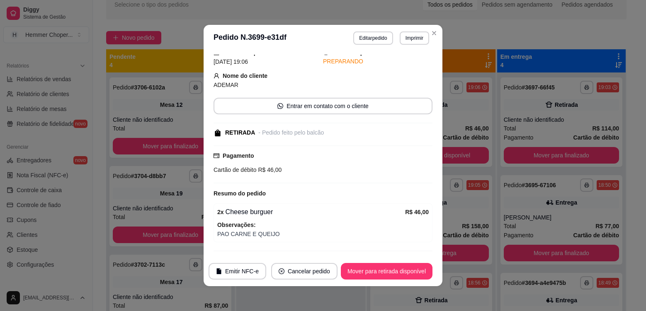
scroll to position [56, 0]
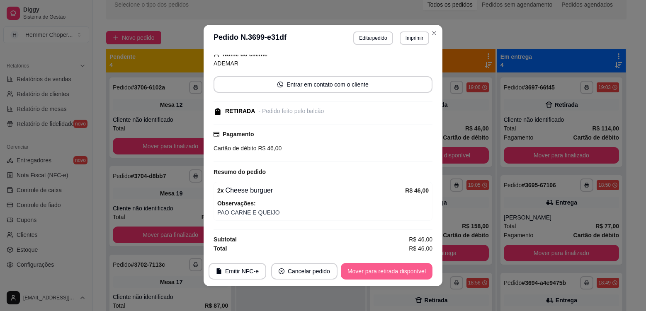
click at [400, 270] on button "Mover para retirada disponível" at bounding box center [387, 271] width 92 height 17
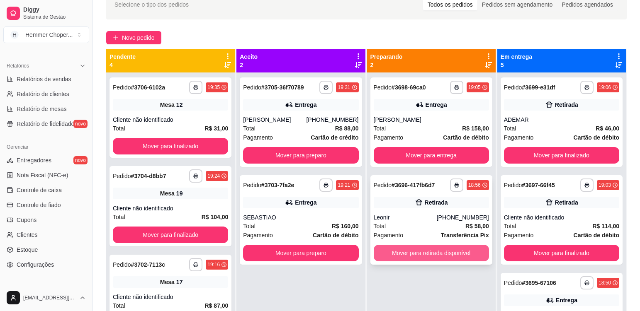
click at [417, 252] on button "Mover para retirada disponível" at bounding box center [431, 253] width 115 height 17
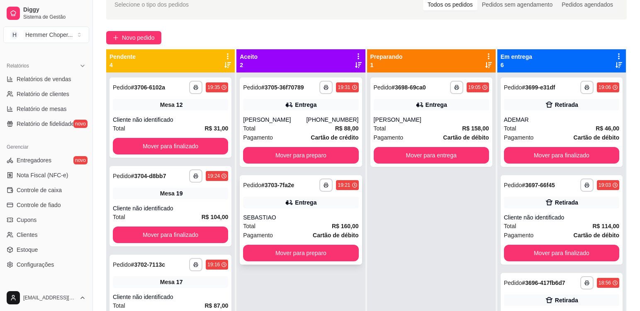
click at [280, 223] on div "Total R$ 160,00" at bounding box center [300, 226] width 115 height 9
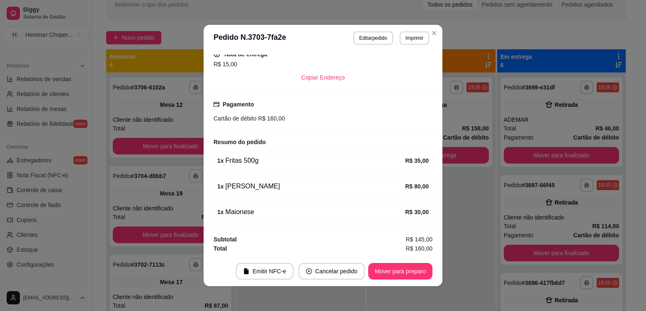
scroll to position [2, 0]
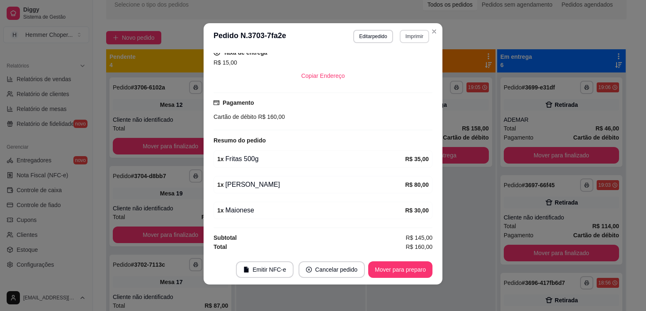
click at [410, 38] on button "Imprimir" at bounding box center [414, 36] width 29 height 13
click at [398, 70] on button "Cozinha" at bounding box center [396, 65] width 60 height 13
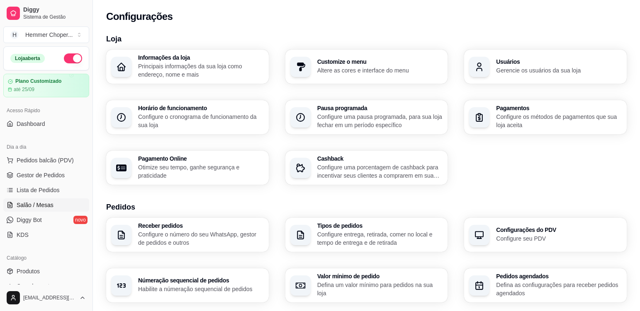
click at [41, 204] on span "Salão / Mesas" at bounding box center [35, 205] width 37 height 8
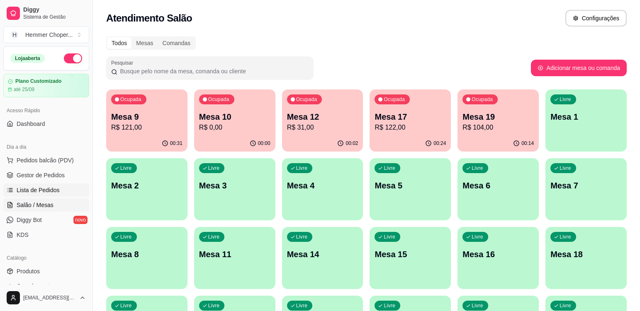
click at [51, 189] on span "Lista de Pedidos" at bounding box center [38, 190] width 43 height 8
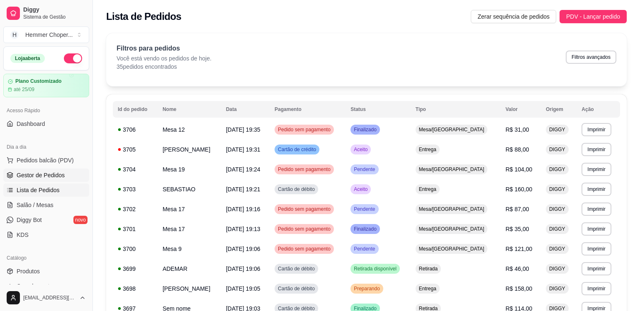
click at [47, 177] on span "Gestor de Pedidos" at bounding box center [41, 175] width 48 height 8
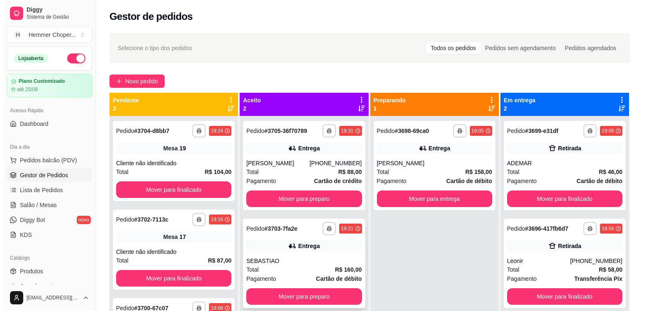
scroll to position [23, 0]
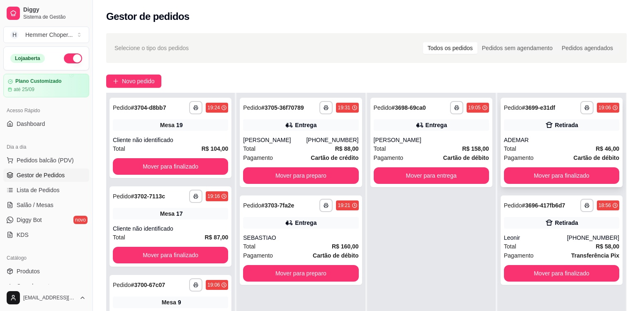
click at [549, 143] on div "ADEMAR" at bounding box center [561, 140] width 115 height 8
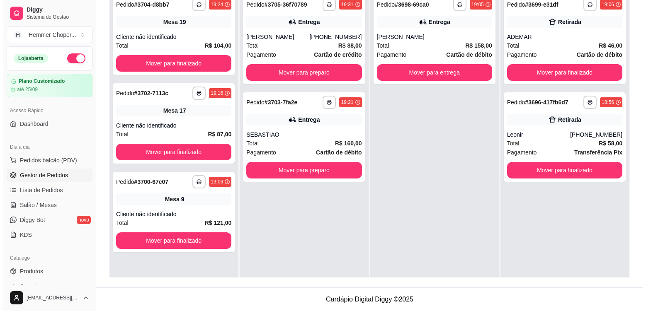
scroll to position [2, 0]
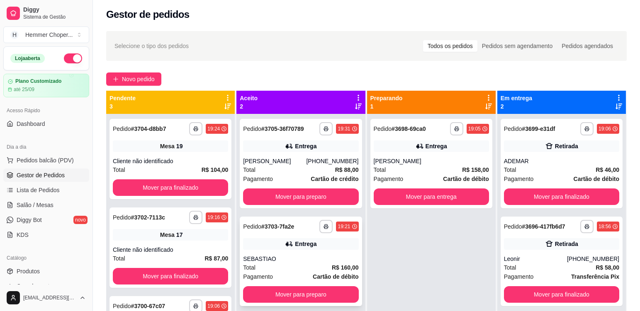
click at [290, 252] on div "**********" at bounding box center [301, 262] width 122 height 90
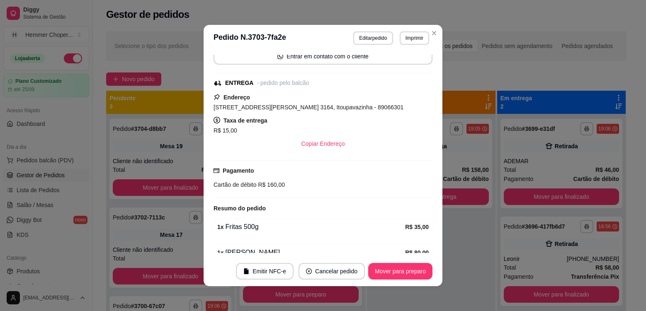
scroll to position [191, 0]
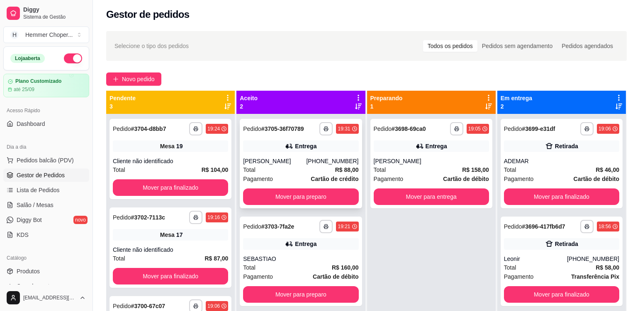
click at [298, 158] on div "[PERSON_NAME]" at bounding box center [274, 161] width 63 height 8
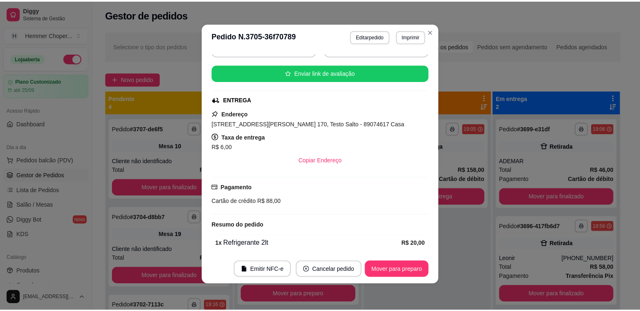
scroll to position [12, 0]
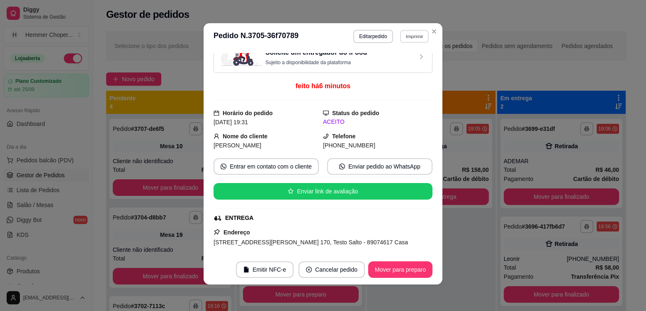
click at [413, 40] on button "Imprimir" at bounding box center [414, 36] width 29 height 13
click at [403, 70] on button "Cozinha" at bounding box center [396, 65] width 60 height 13
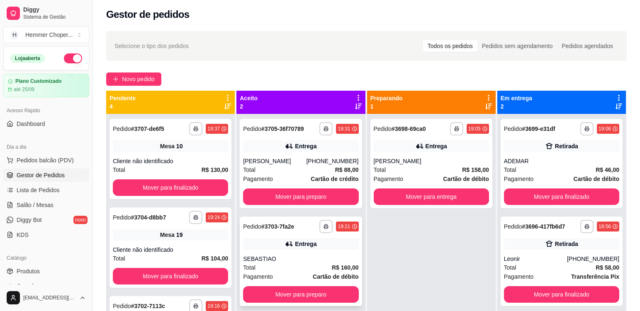
scroll to position [23, 0]
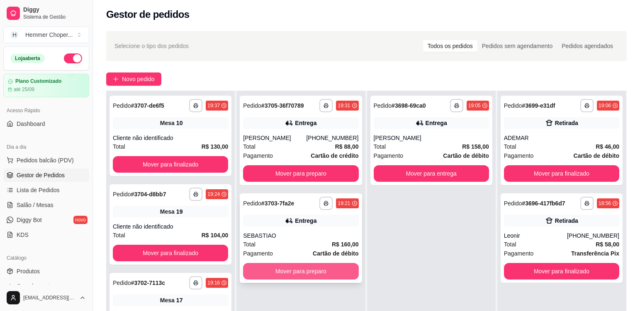
click at [294, 273] on button "Mover para preparo" at bounding box center [300, 271] width 115 height 17
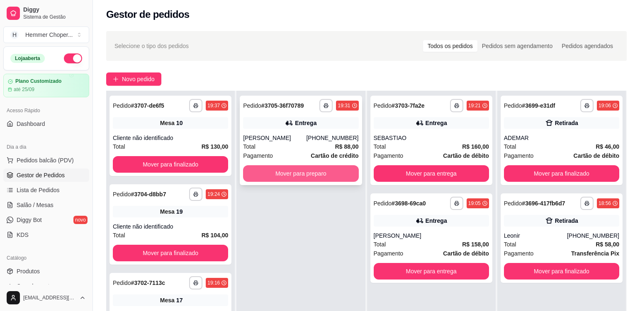
click at [294, 181] on button "Mover para preparo" at bounding box center [300, 173] width 115 height 17
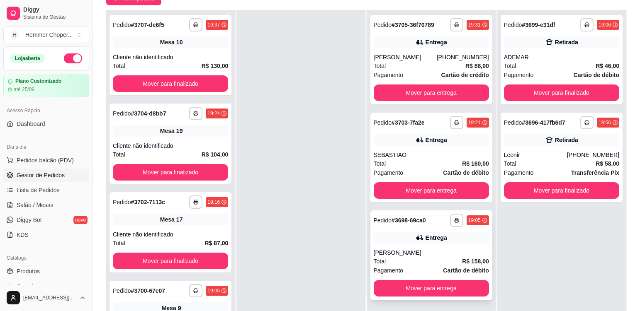
click at [402, 262] on div "Total R$ 158,00" at bounding box center [431, 261] width 115 height 9
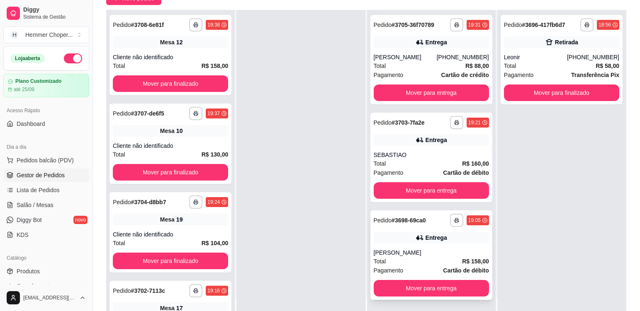
click at [387, 254] on div "[PERSON_NAME]" at bounding box center [431, 253] width 115 height 8
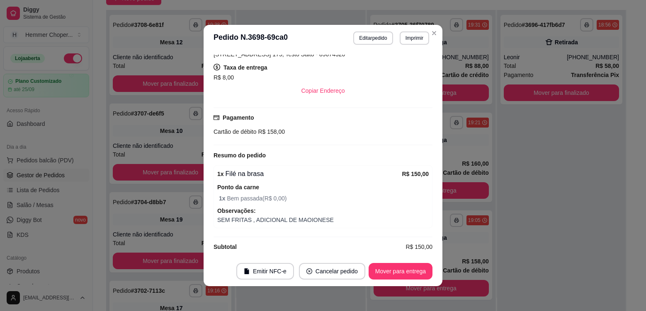
scroll to position [185, 0]
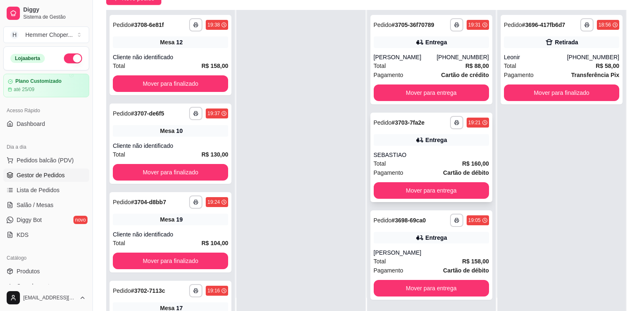
click at [425, 152] on div "SEBASTIAO" at bounding box center [431, 155] width 115 height 8
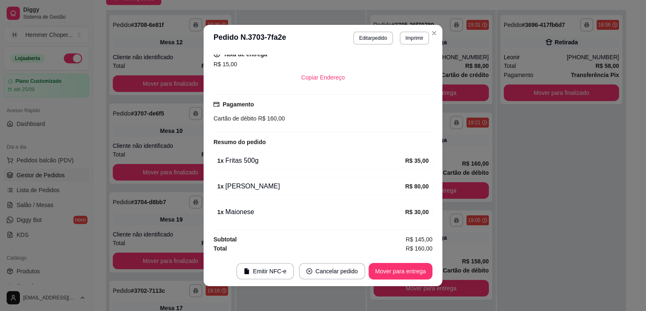
scroll to position [2, 0]
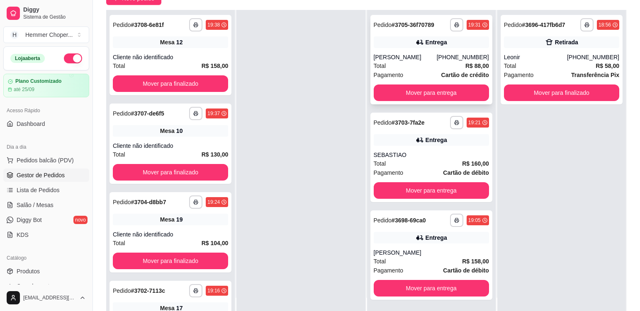
click at [415, 61] on div "[PERSON_NAME]" at bounding box center [405, 57] width 63 height 8
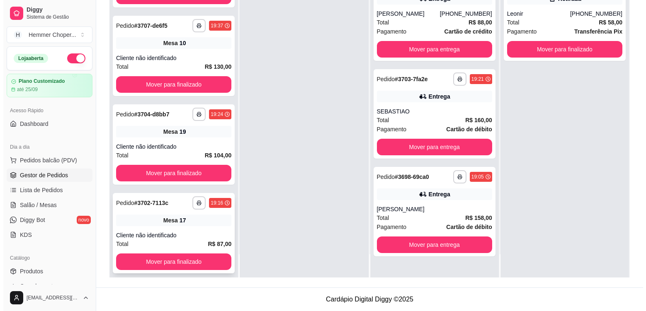
scroll to position [141, 0]
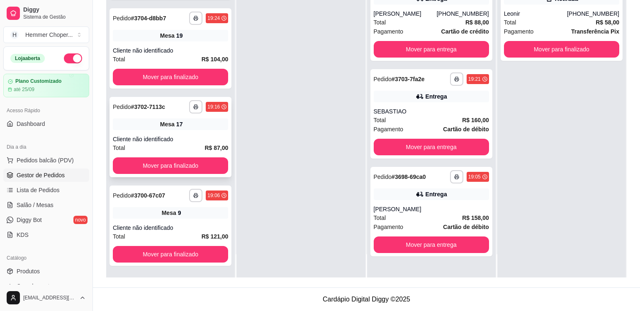
click at [191, 130] on div "**********" at bounding box center [170, 137] width 122 height 80
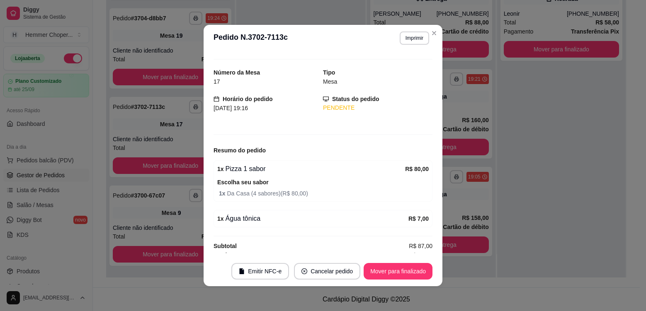
scroll to position [21, 0]
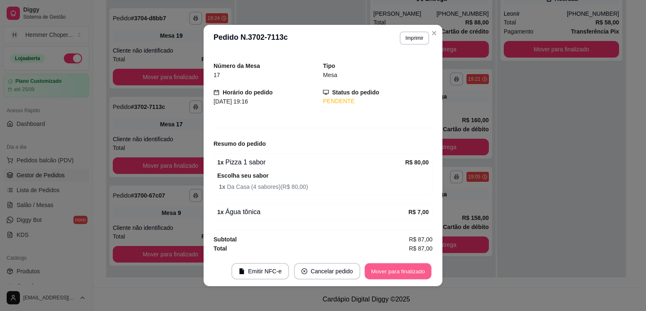
click at [401, 270] on button "Mover para finalizado" at bounding box center [398, 272] width 67 height 16
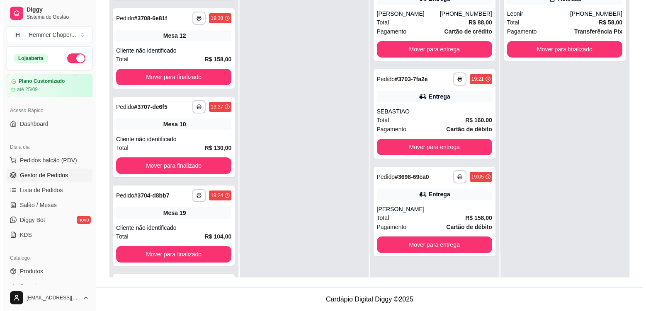
scroll to position [141, 0]
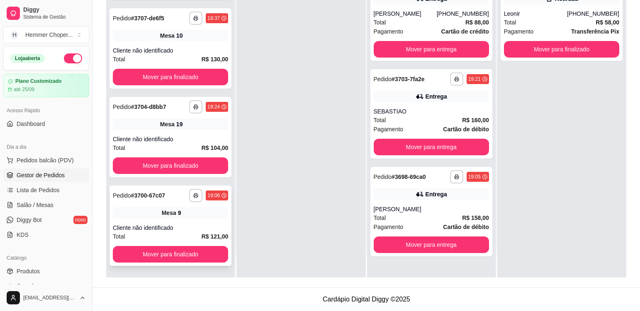
click at [210, 216] on div "Mesa 9" at bounding box center [170, 213] width 115 height 12
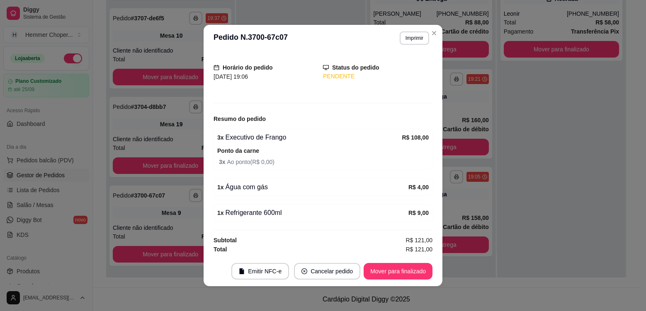
scroll to position [46, 0]
click at [376, 268] on button "Mover para finalizado" at bounding box center [398, 271] width 69 height 17
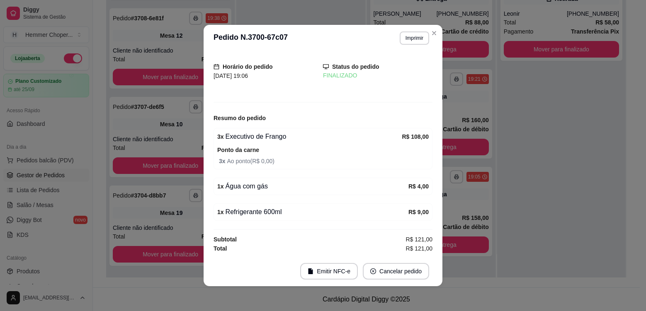
scroll to position [19, 0]
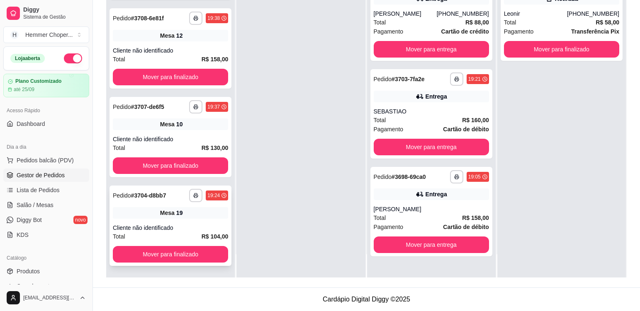
click at [195, 223] on div "**********" at bounding box center [170, 226] width 122 height 80
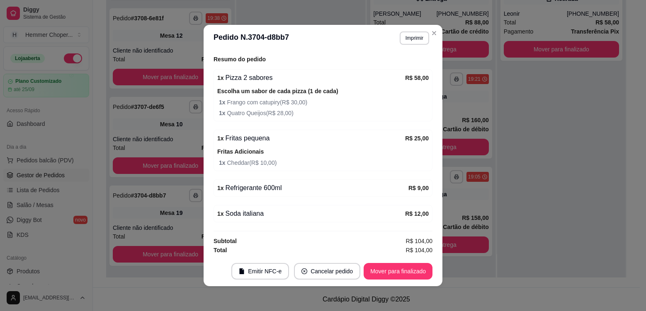
scroll to position [107, 0]
click at [330, 192] on div "1 x Refrigerante 600ml R$ 9,00" at bounding box center [323, 186] width 219 height 17
drag, startPoint x: 332, startPoint y: 211, endPoint x: 340, endPoint y: 207, distance: 8.5
click at [334, 210] on div "1 x Soda italiana" at bounding box center [311, 212] width 188 height 10
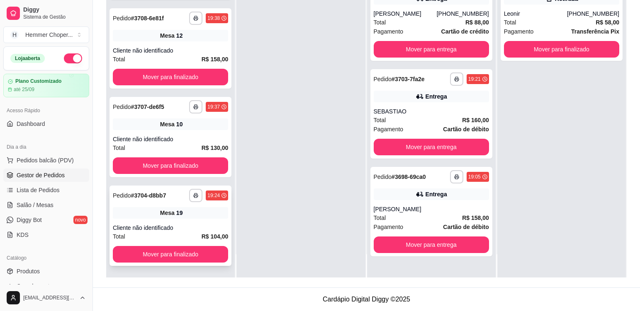
click at [184, 217] on div "Mesa 19" at bounding box center [170, 213] width 115 height 12
click at [189, 134] on div "**********" at bounding box center [170, 137] width 122 height 80
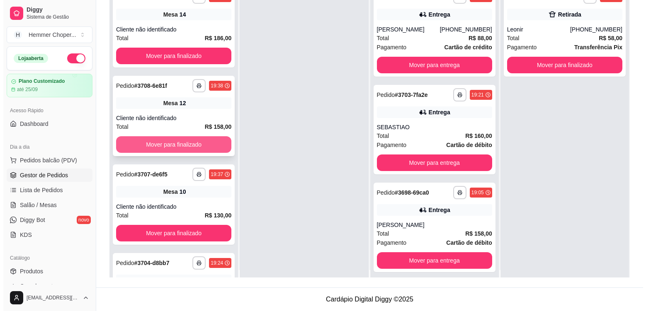
scroll to position [0, 0]
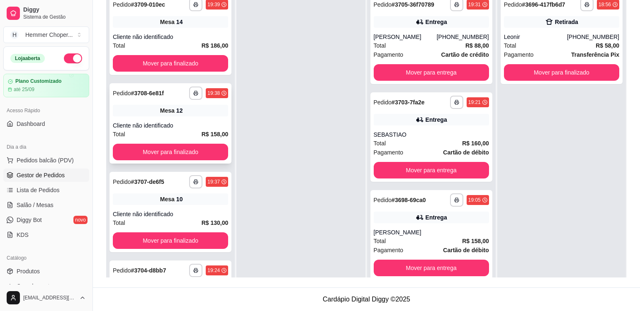
click at [185, 127] on div "Cliente não identificado" at bounding box center [170, 125] width 115 height 8
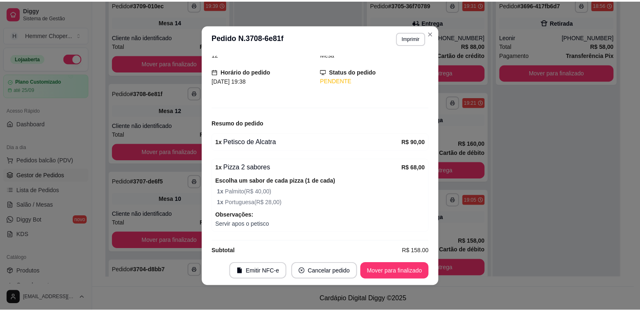
scroll to position [53, 0]
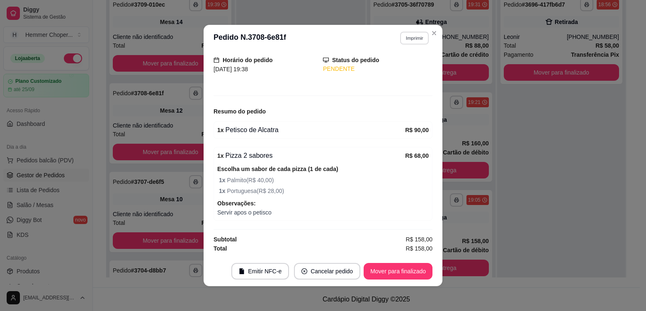
click at [416, 39] on button "Imprimir" at bounding box center [414, 38] width 29 height 13
click at [408, 69] on button "Cozinha" at bounding box center [397, 67] width 58 height 13
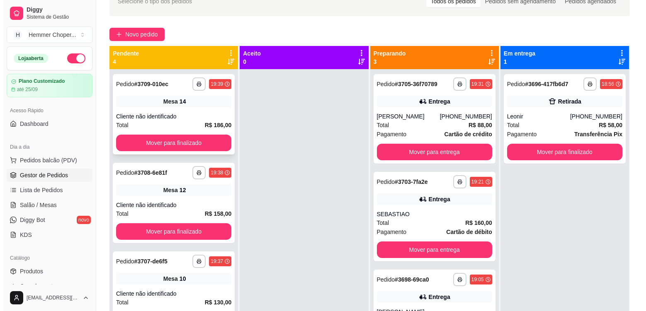
scroll to position [44, 0]
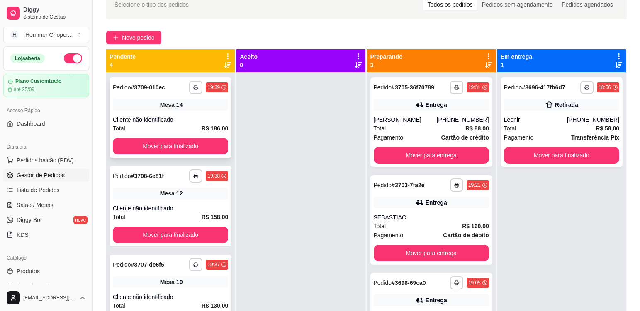
click at [187, 110] on div "Mesa 14" at bounding box center [170, 105] width 115 height 12
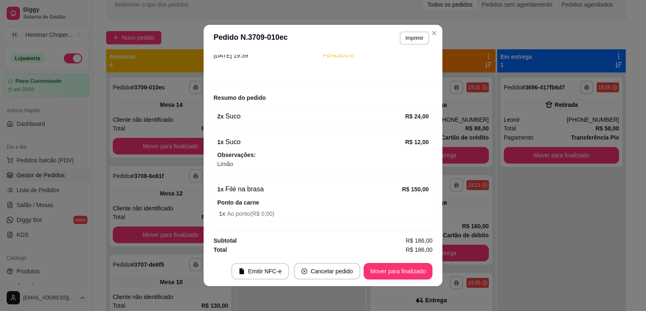
scroll to position [68, 0]
click at [414, 36] on button "Imprimir" at bounding box center [414, 38] width 29 height 13
click at [408, 70] on button "Cozinha" at bounding box center [397, 67] width 58 height 13
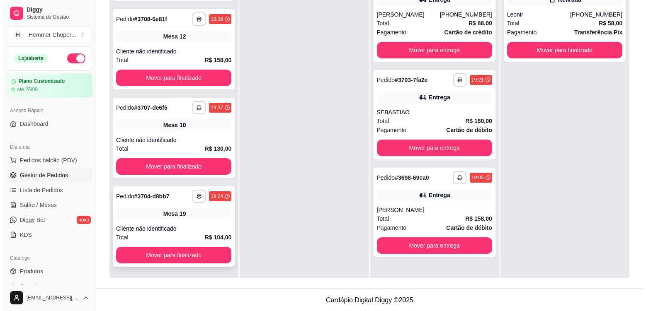
scroll to position [126, 0]
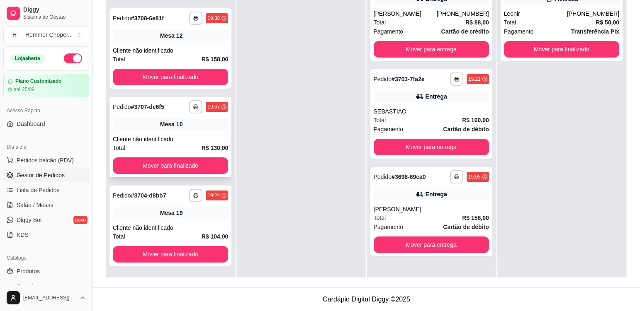
click at [185, 129] on div "Mesa 10" at bounding box center [170, 125] width 115 height 12
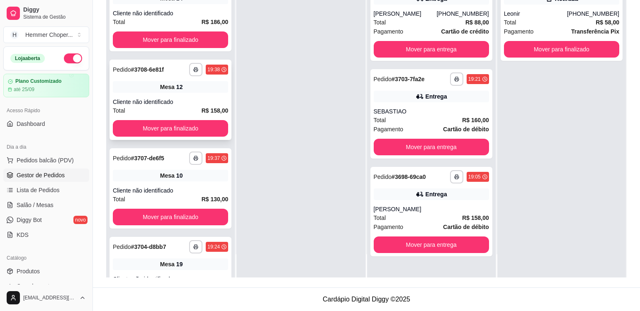
scroll to position [0, 0]
click at [181, 94] on div "**********" at bounding box center [170, 100] width 122 height 80
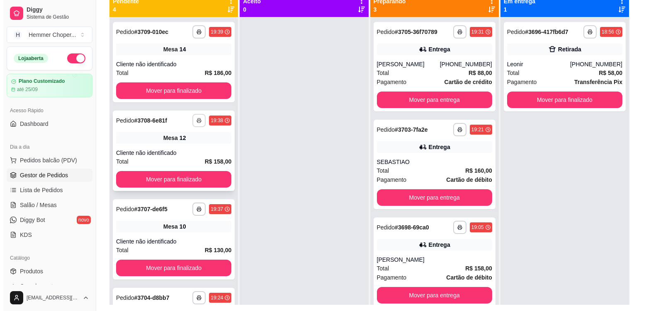
scroll to position [85, 0]
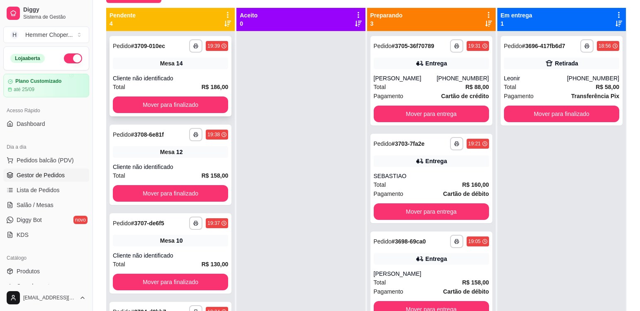
click at [187, 76] on div "Cliente não identificado" at bounding box center [170, 78] width 115 height 8
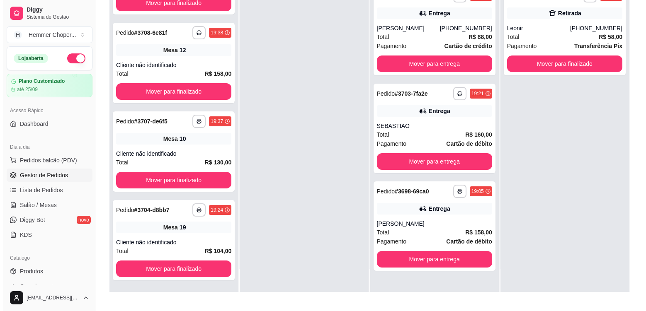
scroll to position [126, 0]
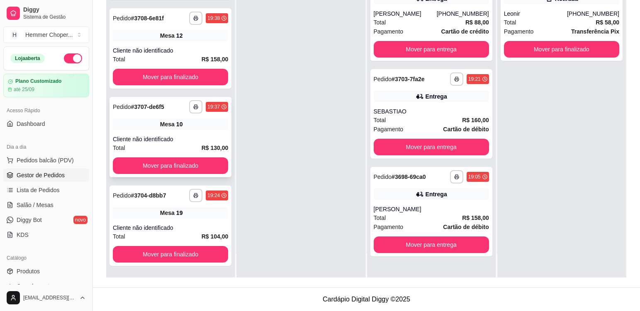
click at [194, 131] on div "**********" at bounding box center [170, 137] width 122 height 80
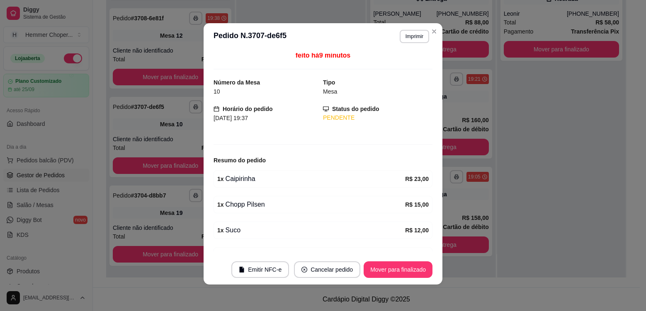
scroll to position [0, 0]
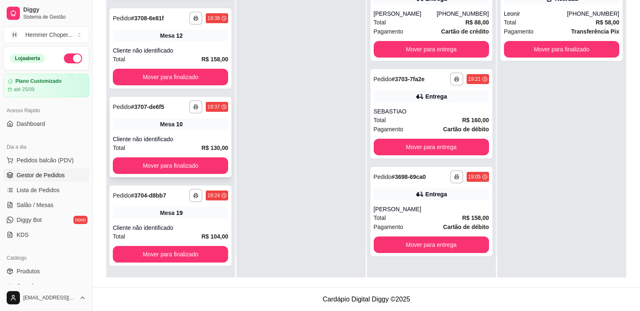
click at [177, 128] on div "10" at bounding box center [179, 124] width 7 height 8
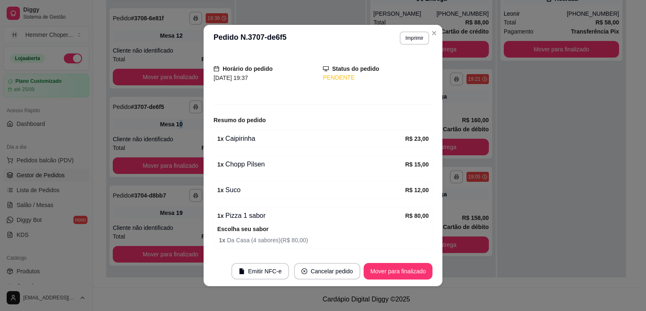
scroll to position [72, 0]
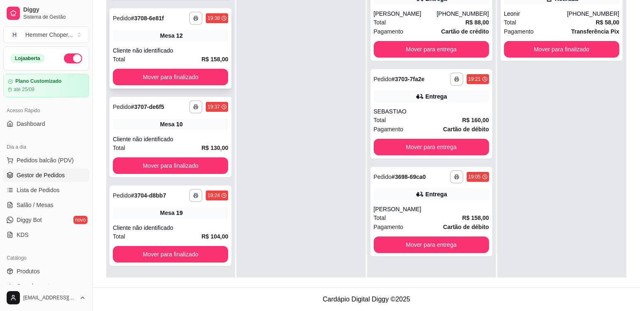
click at [192, 44] on div "**********" at bounding box center [170, 48] width 122 height 80
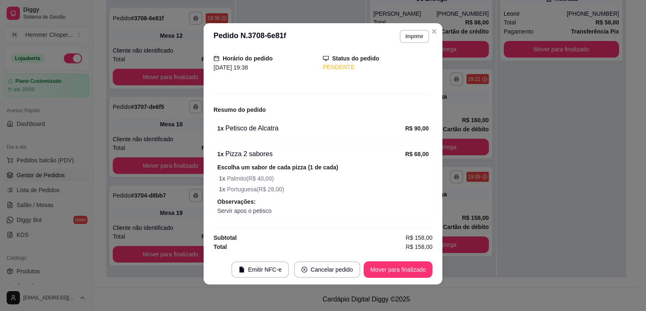
scroll to position [52, 0]
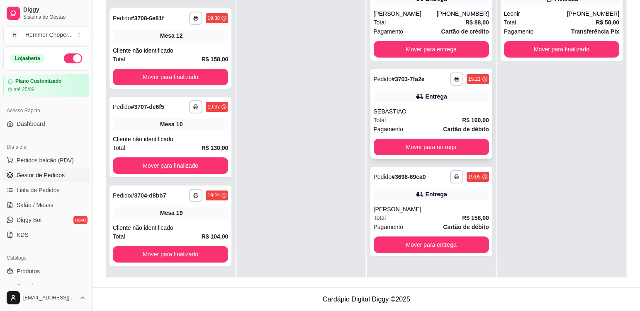
click at [423, 116] on div "Total R$ 160,00" at bounding box center [431, 120] width 115 height 9
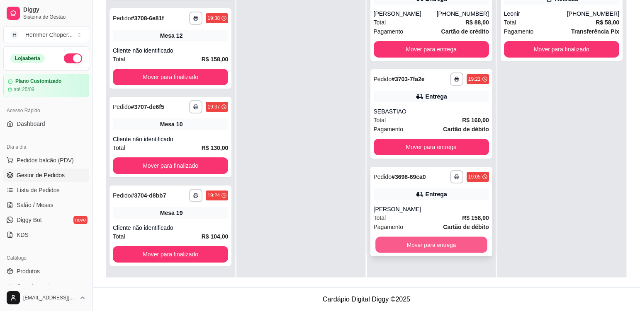
click at [424, 245] on button "Mover para entrega" at bounding box center [431, 245] width 112 height 16
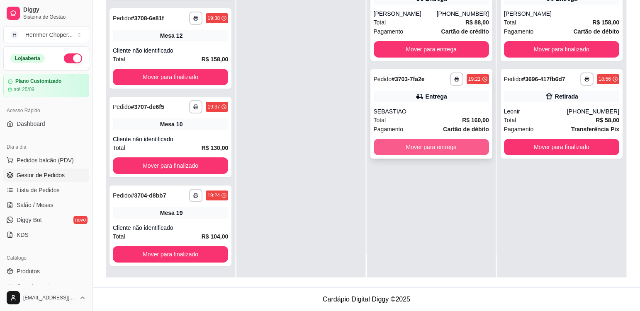
click at [432, 150] on button "Mover para entrega" at bounding box center [431, 147] width 115 height 17
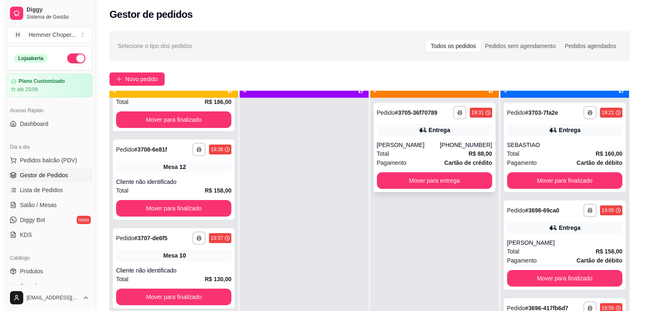
scroll to position [23, 0]
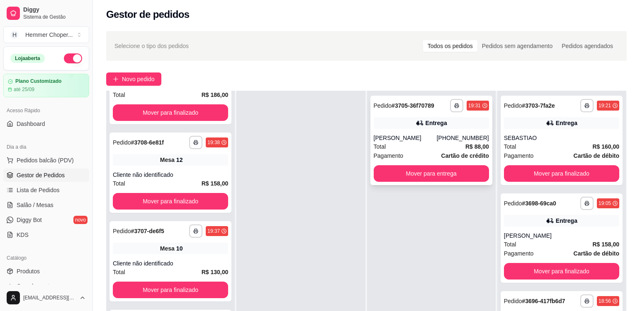
click at [417, 152] on div "Pagamento Cartão de crédito" at bounding box center [431, 155] width 115 height 9
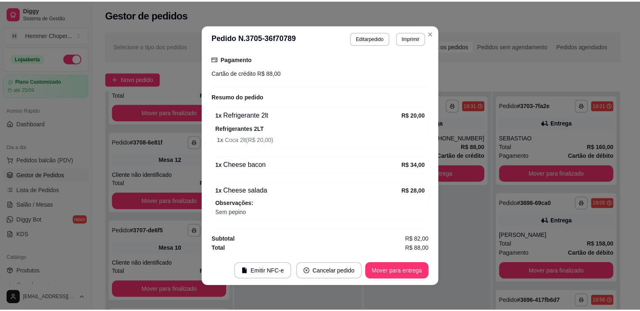
scroll to position [2, 0]
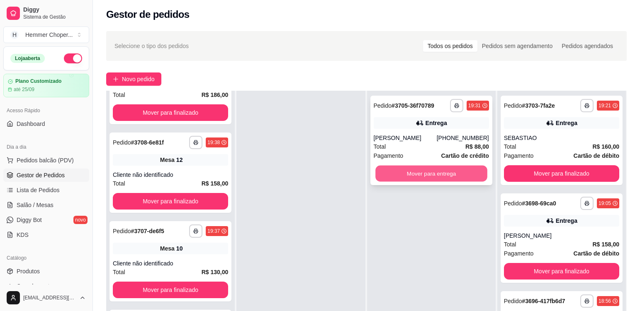
click at [424, 173] on button "Mover para entrega" at bounding box center [431, 174] width 112 height 16
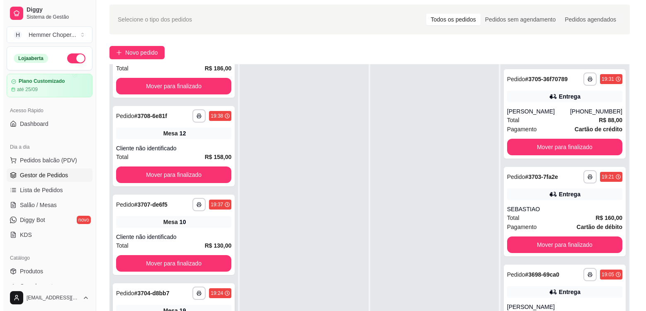
scroll to position [126, 0]
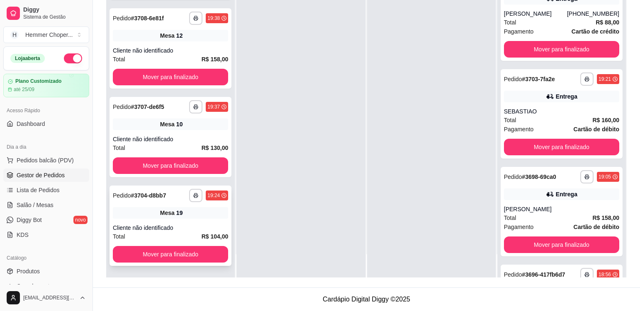
click at [201, 226] on div "Cliente não identificado" at bounding box center [170, 228] width 115 height 8
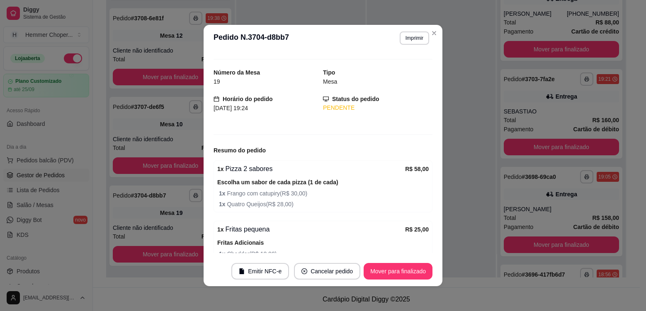
scroll to position [0, 0]
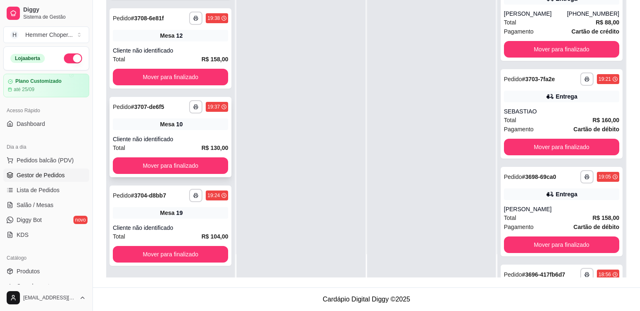
click at [200, 132] on div "**********" at bounding box center [170, 137] width 122 height 80
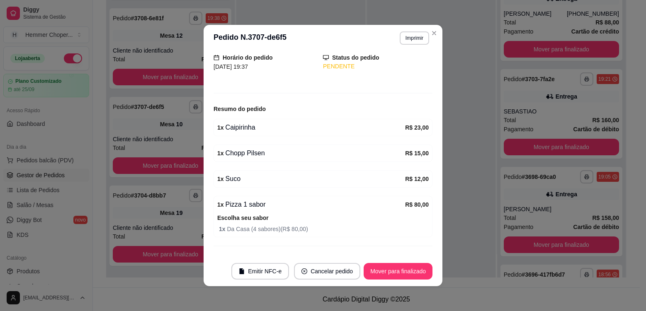
scroll to position [72, 0]
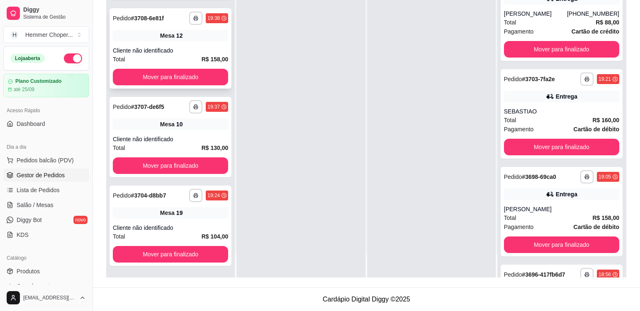
click at [187, 44] on div "**********" at bounding box center [170, 48] width 122 height 80
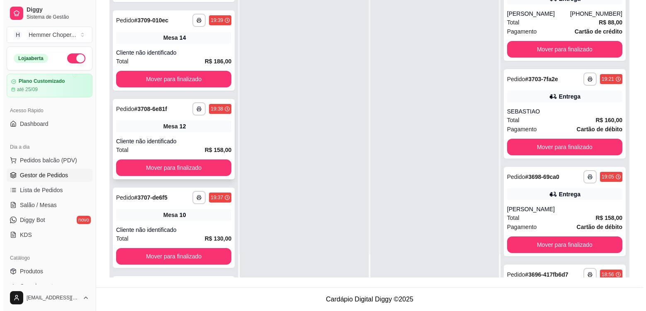
scroll to position [16, 0]
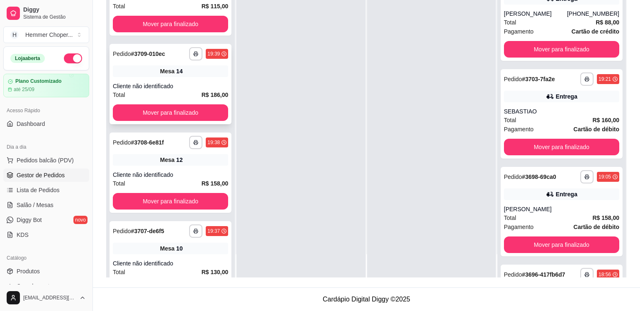
click at [193, 75] on div "Mesa 14" at bounding box center [170, 72] width 115 height 12
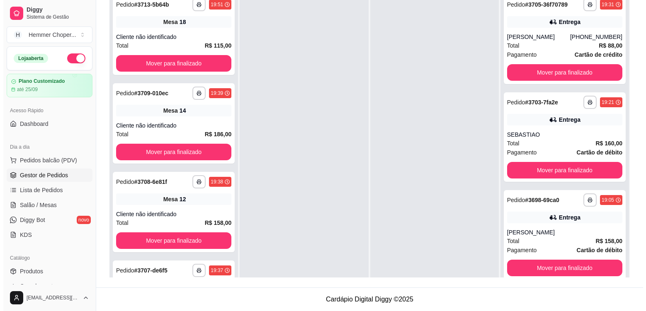
scroll to position [85, 0]
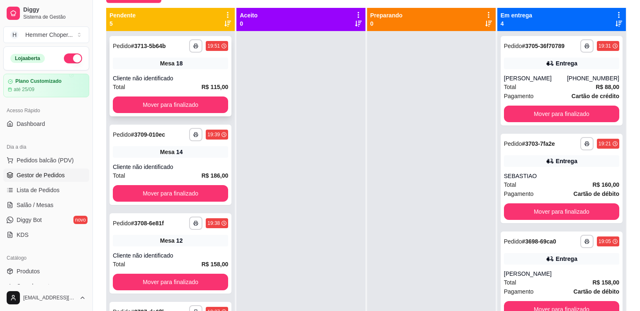
click at [188, 68] on div "Mesa 18" at bounding box center [170, 64] width 115 height 12
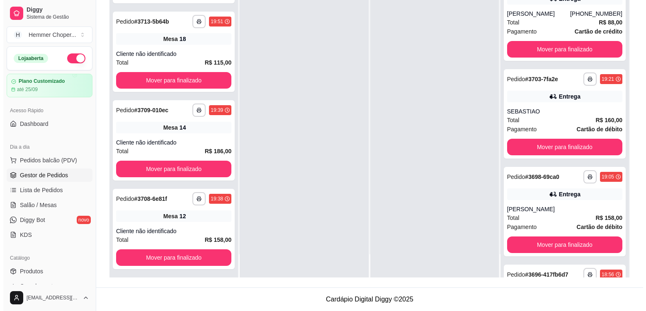
scroll to position [22, 0]
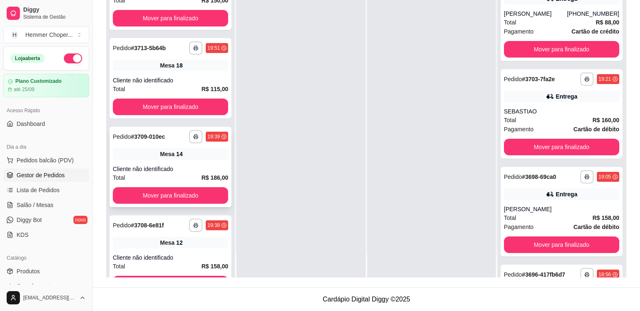
click at [195, 161] on div "**********" at bounding box center [170, 167] width 122 height 80
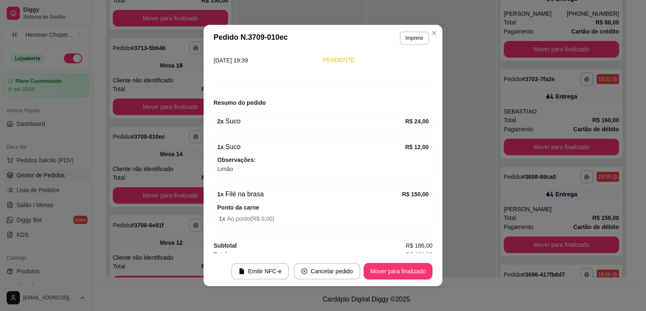
scroll to position [68, 0]
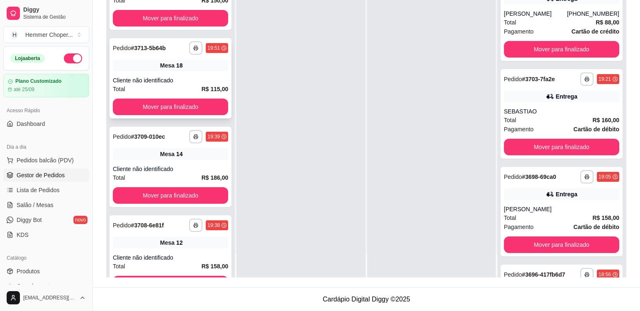
click at [200, 75] on div "**********" at bounding box center [170, 78] width 122 height 80
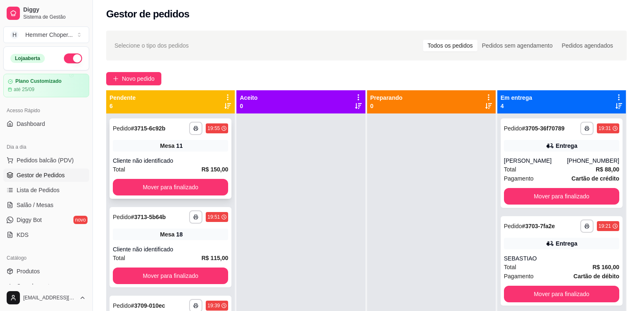
scroll to position [2, 0]
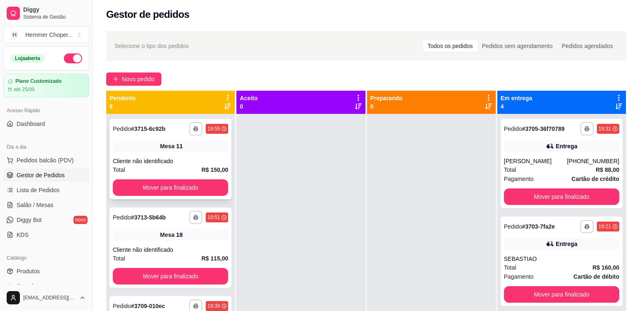
click at [186, 159] on div "Cliente não identificado" at bounding box center [170, 161] width 115 height 8
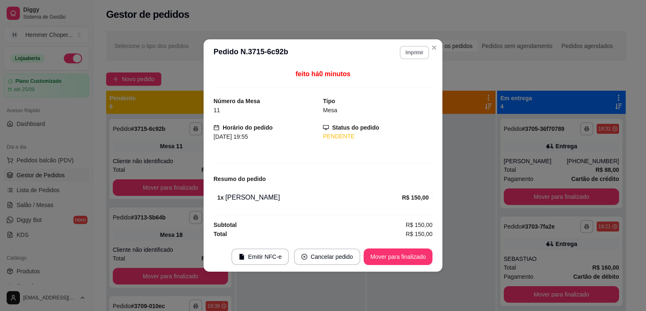
click at [413, 53] on button "Imprimir" at bounding box center [414, 52] width 29 height 13
click at [408, 83] on button "Cozinha" at bounding box center [400, 81] width 60 height 13
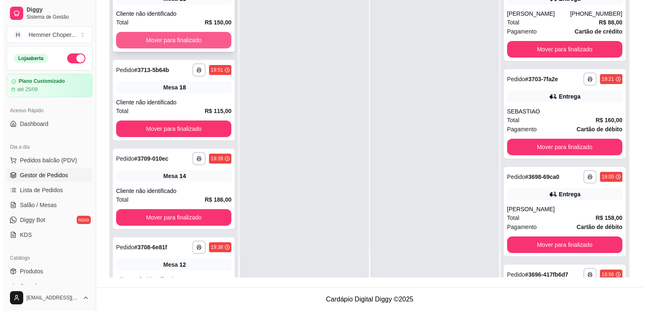
scroll to position [0, 0]
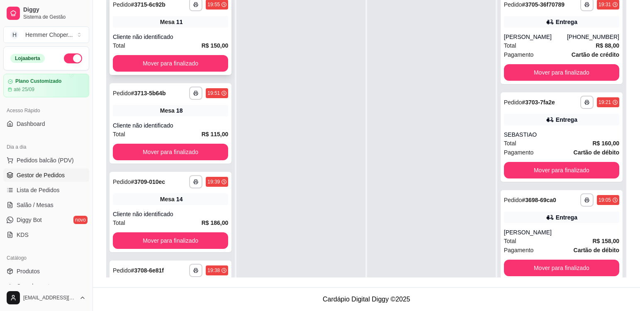
click at [183, 29] on div "**********" at bounding box center [170, 35] width 122 height 80
click at [206, 114] on div "Mesa 18" at bounding box center [170, 111] width 115 height 12
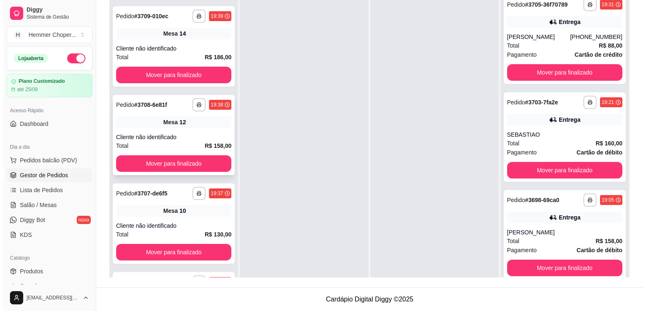
scroll to position [23, 0]
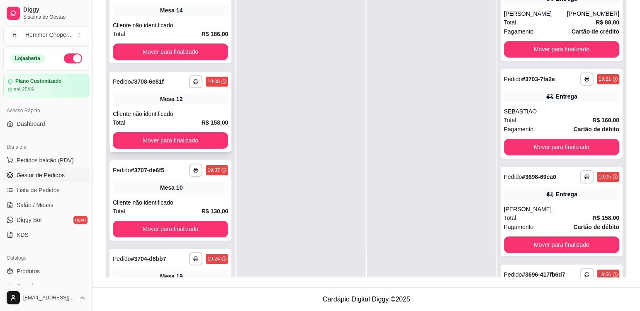
click at [194, 105] on div "**********" at bounding box center [170, 112] width 122 height 80
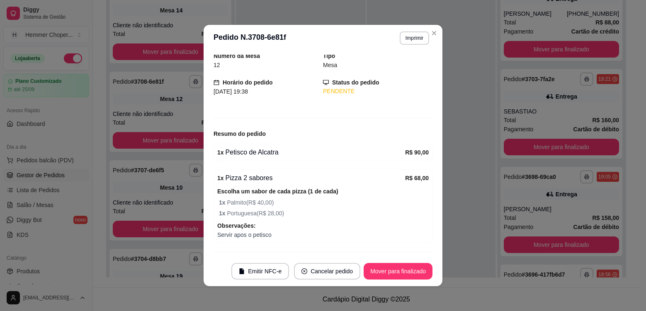
scroll to position [53, 0]
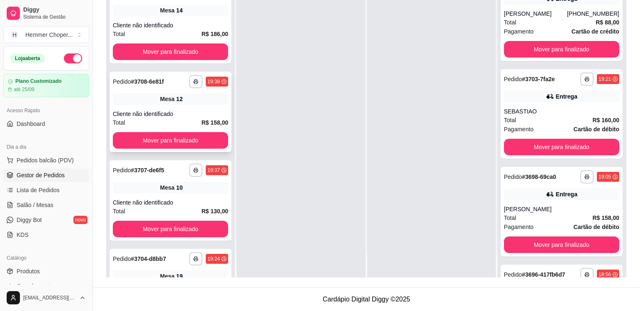
click at [198, 108] on div "**********" at bounding box center [170, 112] width 122 height 80
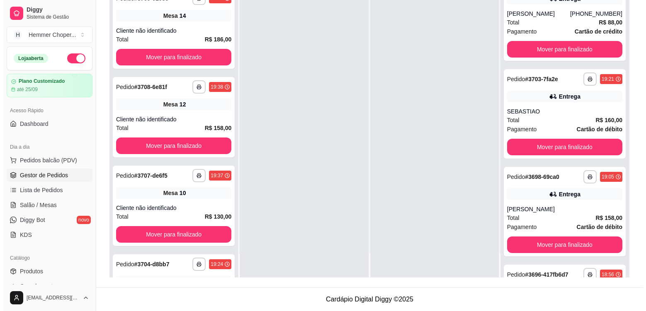
scroll to position [229, 0]
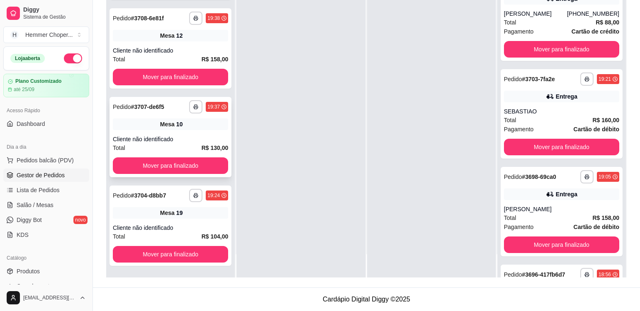
click at [194, 132] on div "**********" at bounding box center [170, 137] width 122 height 80
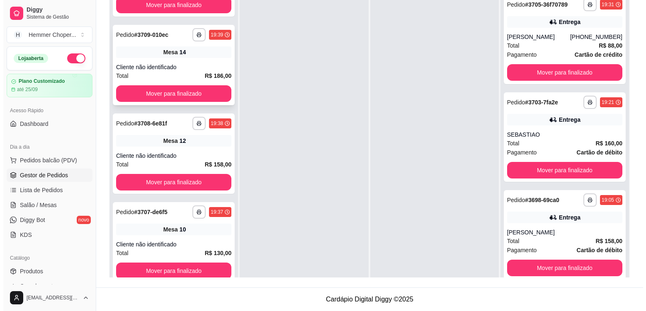
scroll to position [146, 0]
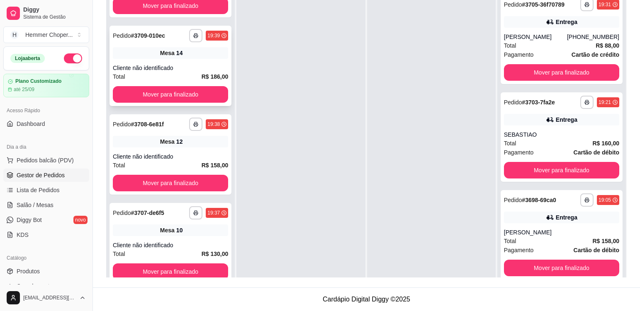
click at [181, 56] on div "Mesa 14" at bounding box center [170, 53] width 115 height 12
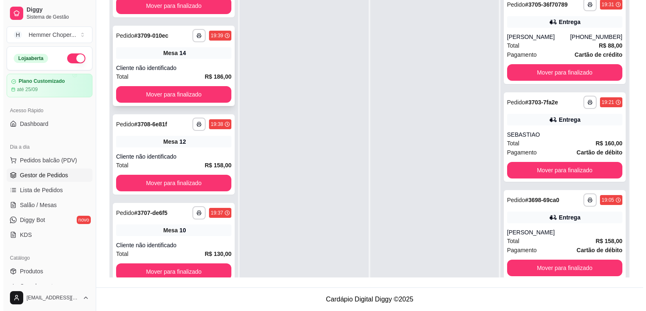
scroll to position [63, 0]
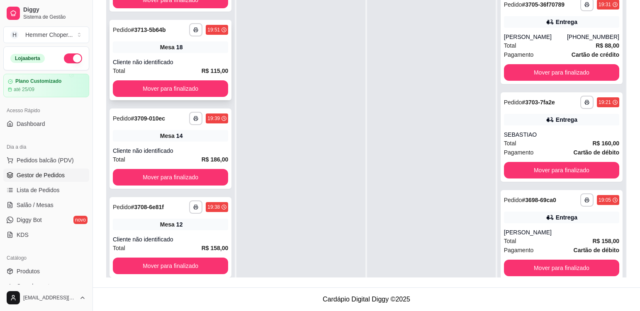
click at [205, 51] on div "Mesa 18" at bounding box center [170, 47] width 115 height 12
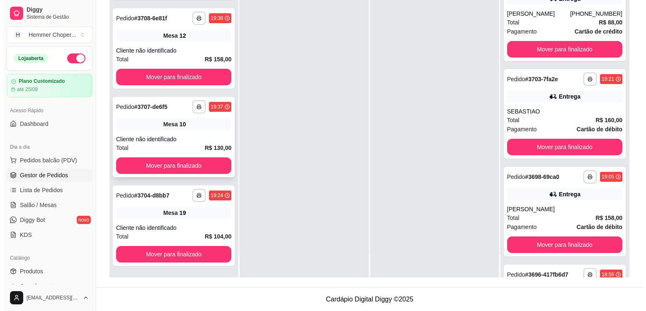
scroll to position [229, 0]
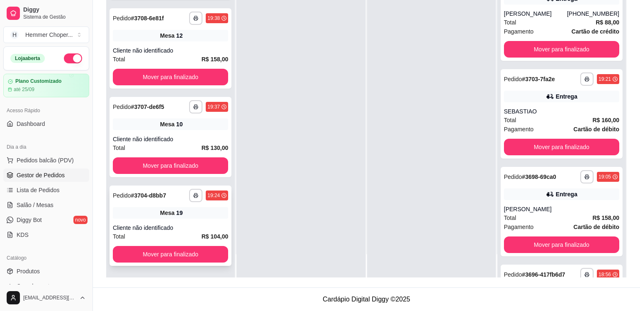
click at [191, 216] on div "Mesa 19" at bounding box center [170, 213] width 115 height 12
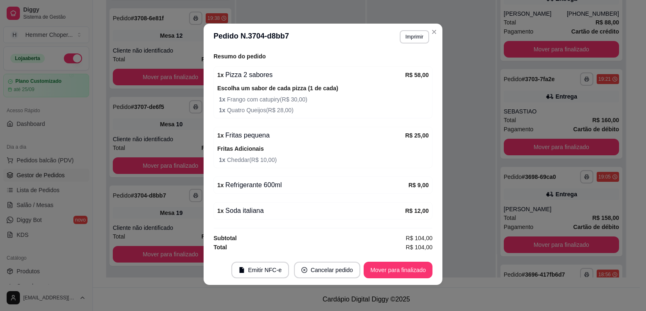
scroll to position [2, 0]
click at [400, 275] on button "Mover para finalizado" at bounding box center [398, 270] width 69 height 17
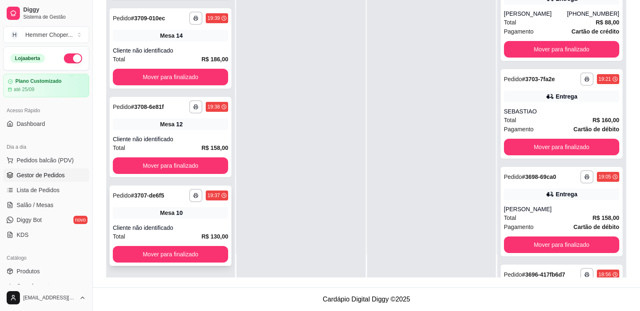
click at [200, 217] on div "Mesa 10" at bounding box center [170, 213] width 115 height 12
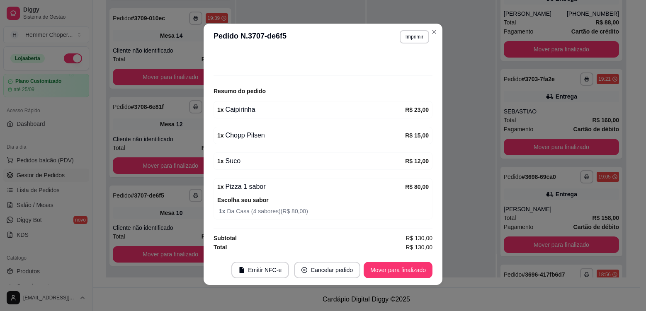
scroll to position [2, 0]
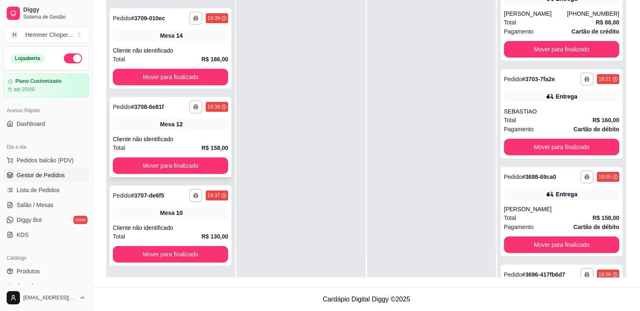
click at [203, 131] on div "**********" at bounding box center [170, 137] width 122 height 80
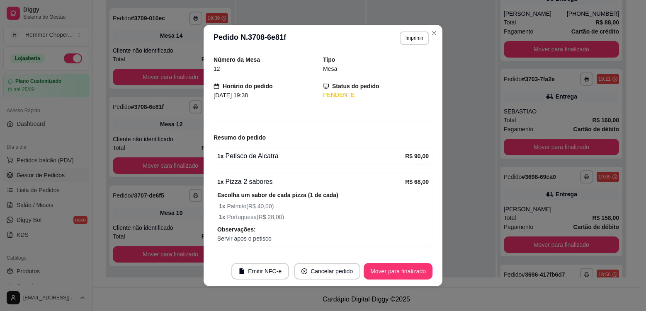
scroll to position [53, 0]
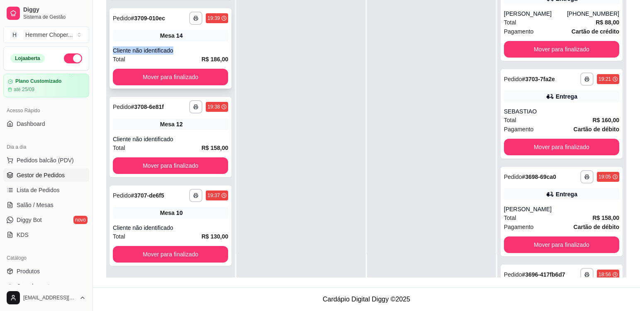
click at [192, 42] on div "**********" at bounding box center [170, 48] width 122 height 80
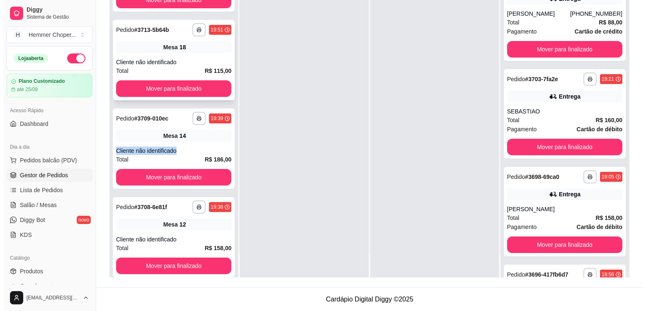
scroll to position [16, 0]
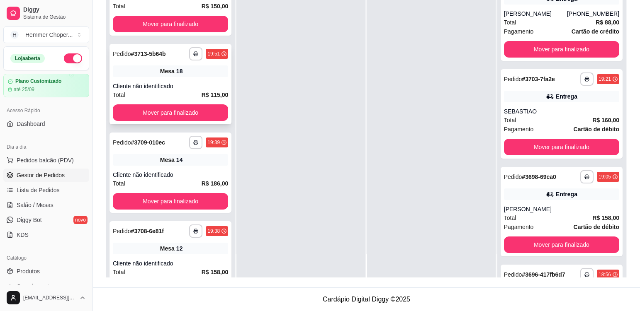
click at [191, 80] on div "**********" at bounding box center [170, 84] width 122 height 80
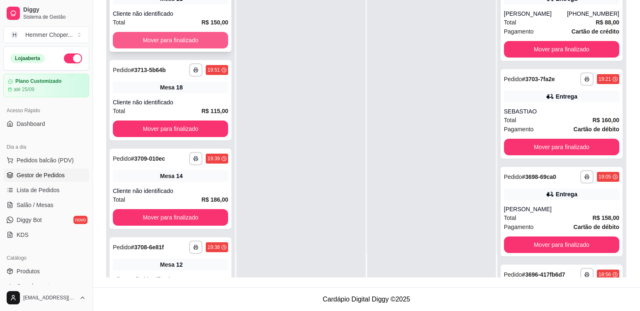
scroll to position [0, 0]
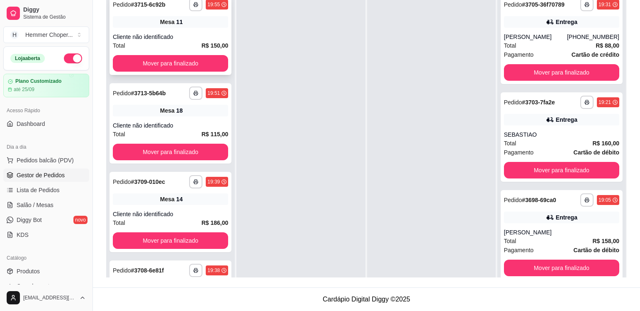
click at [204, 21] on div "Mesa 11" at bounding box center [170, 22] width 115 height 12
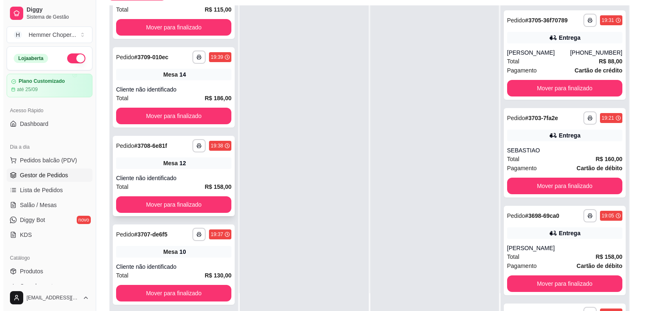
scroll to position [126, 0]
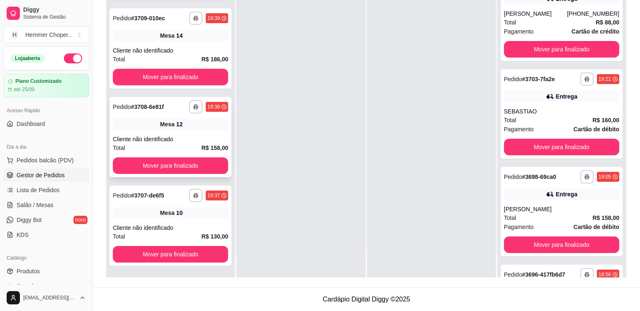
click at [184, 140] on div "Cliente não identificado" at bounding box center [170, 139] width 115 height 8
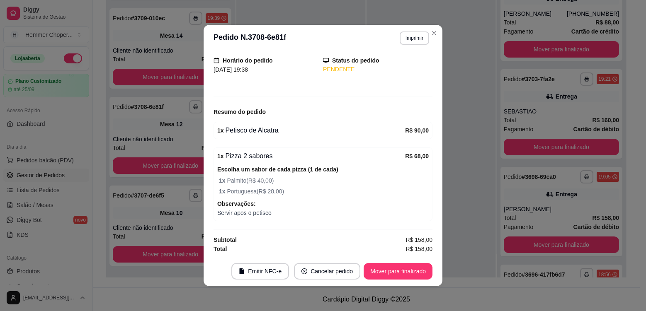
scroll to position [53, 0]
click at [385, 272] on button "Mover para finalizado" at bounding box center [398, 272] width 67 height 16
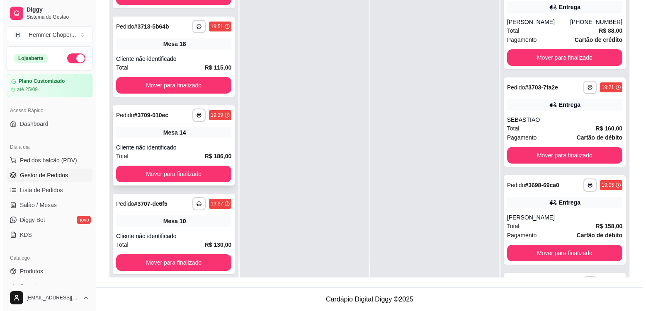
scroll to position [23, 0]
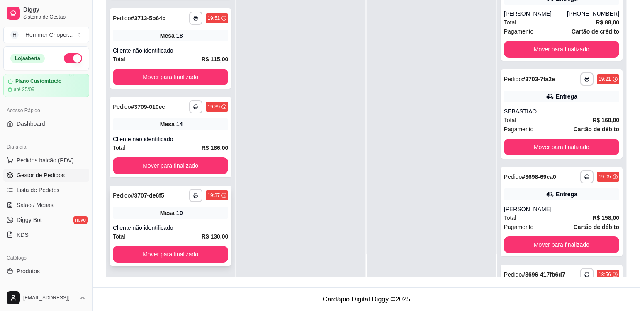
click at [192, 223] on div "**********" at bounding box center [170, 226] width 122 height 80
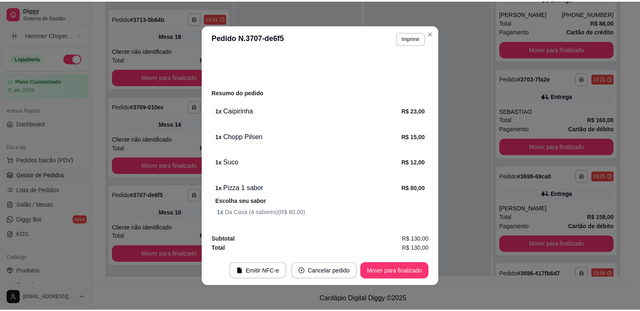
scroll to position [2, 0]
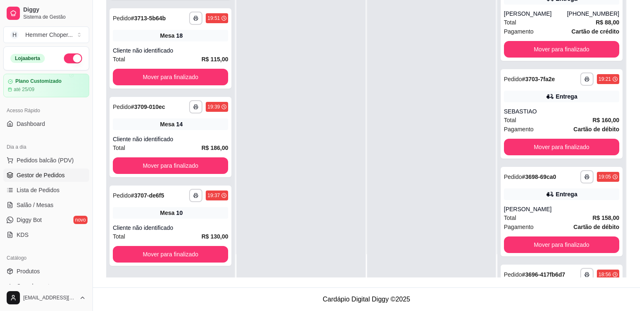
click at [185, 138] on div "Cliente não identificado" at bounding box center [170, 139] width 115 height 8
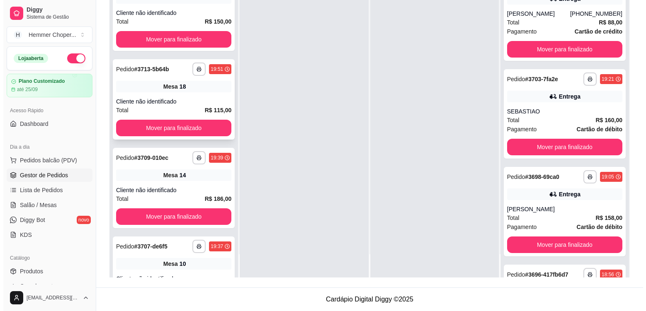
scroll to position [0, 0]
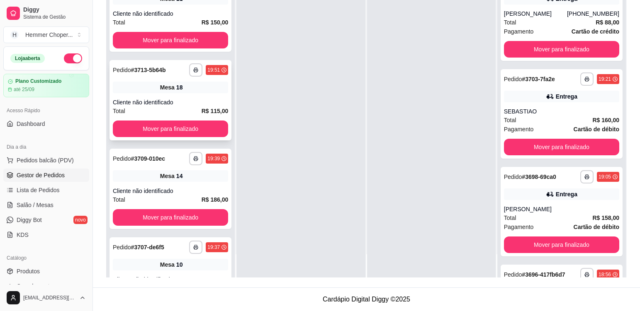
click at [193, 95] on div "**********" at bounding box center [170, 100] width 122 height 80
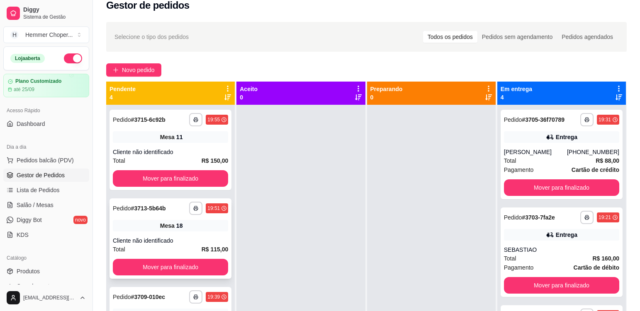
scroll to position [2, 0]
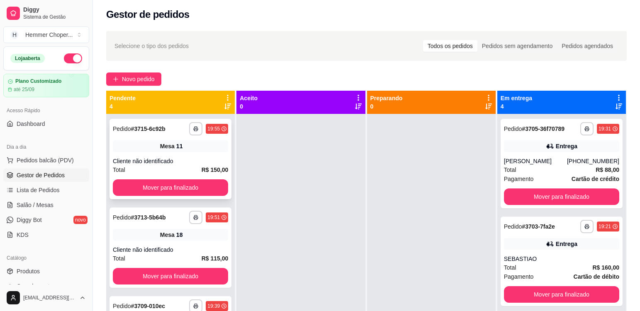
click at [190, 153] on div "**********" at bounding box center [170, 159] width 122 height 80
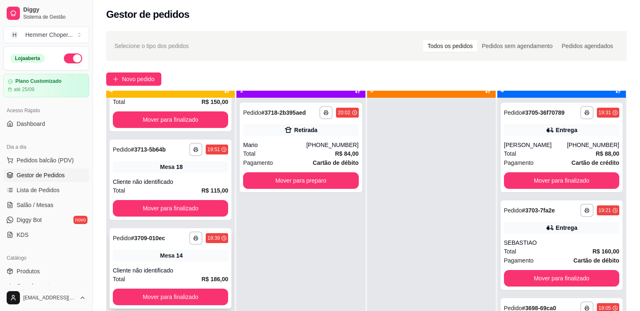
scroll to position [23, 0]
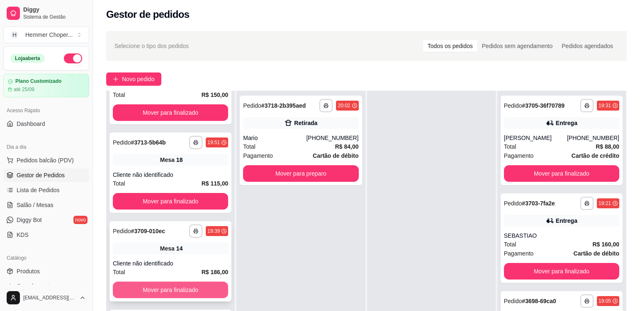
click at [189, 289] on button "Mover para finalizado" at bounding box center [170, 290] width 115 height 17
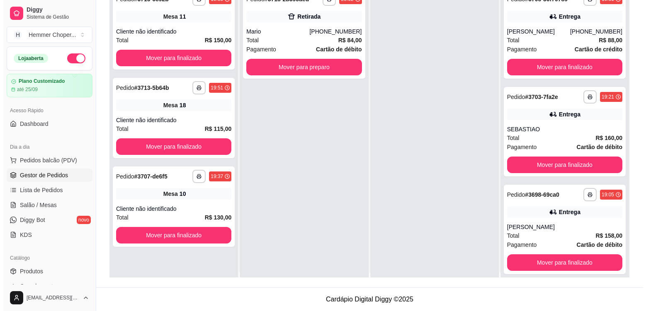
scroll to position [0, 0]
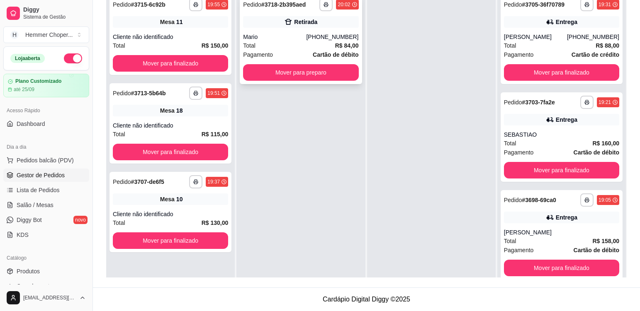
click at [294, 44] on div "Total R$ 84,00" at bounding box center [300, 45] width 115 height 9
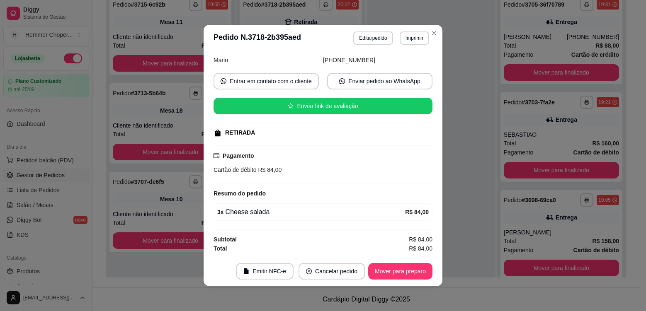
scroll to position [2, 0]
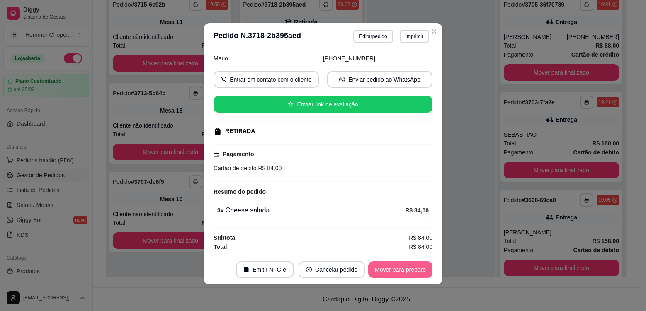
click at [384, 264] on button "Mover para preparo" at bounding box center [400, 270] width 64 height 17
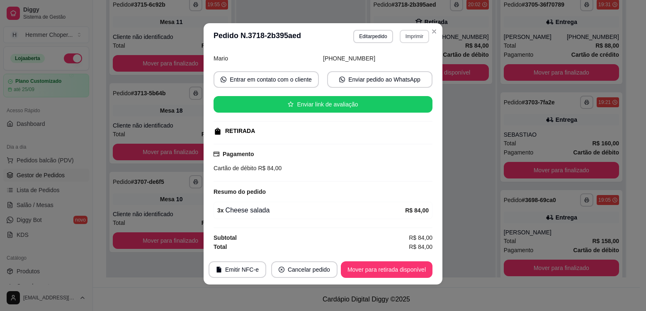
click at [404, 37] on button "Imprimir" at bounding box center [414, 36] width 29 height 13
click at [403, 68] on button "Cozinha" at bounding box center [396, 65] width 60 height 13
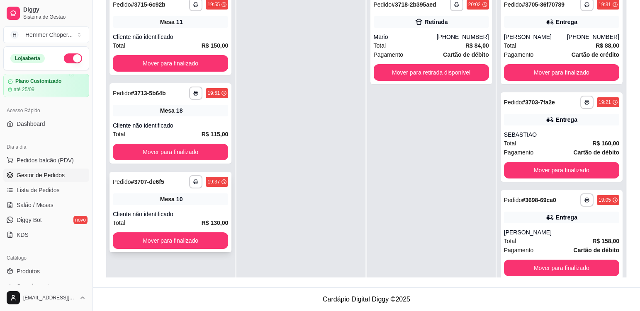
click at [211, 195] on div "Mesa 10" at bounding box center [170, 200] width 115 height 12
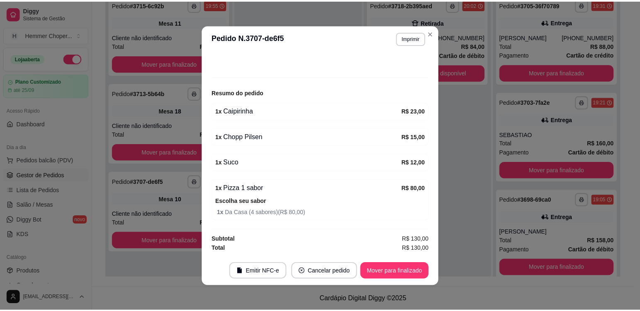
scroll to position [0, 0]
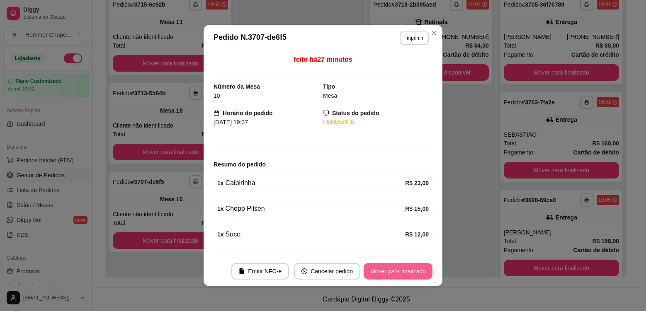
click at [381, 272] on button "Mover para finalizado" at bounding box center [398, 271] width 69 height 17
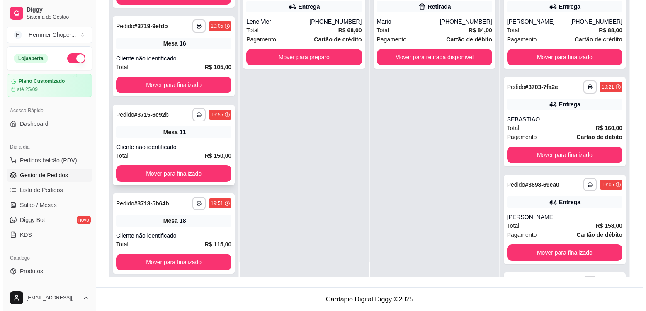
scroll to position [23, 0]
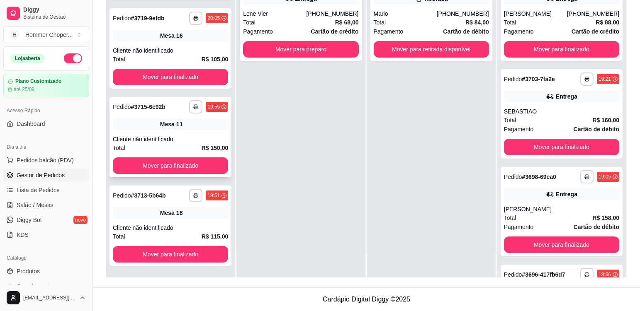
click at [187, 136] on div "Cliente não identificado" at bounding box center [170, 139] width 115 height 8
click at [191, 224] on div "Cliente não identificado" at bounding box center [170, 228] width 115 height 8
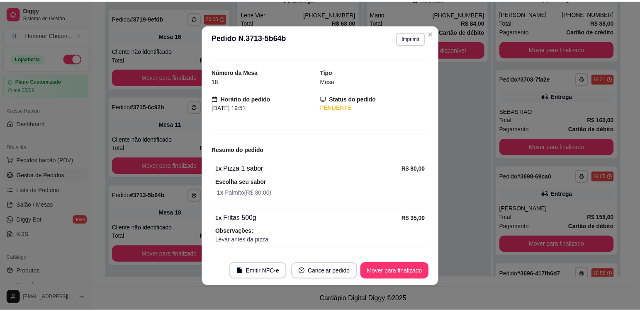
scroll to position [0, 0]
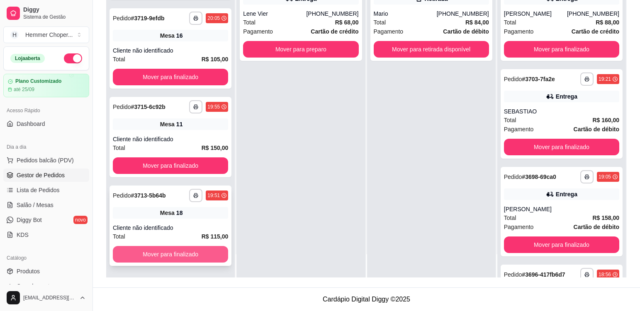
click at [197, 252] on button "Mover para finalizado" at bounding box center [170, 254] width 115 height 17
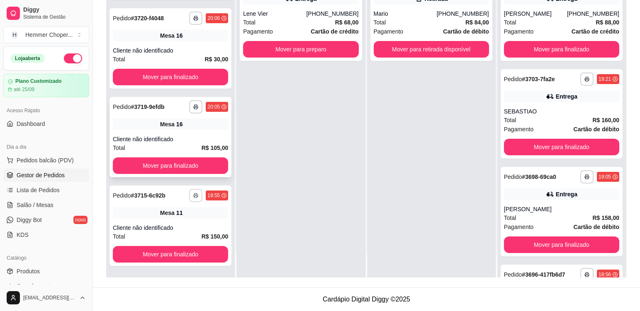
scroll to position [52, 0]
click at [191, 214] on div "Mesa 11" at bounding box center [170, 213] width 115 height 12
click at [189, 138] on div "Cliente não identificado" at bounding box center [170, 139] width 115 height 8
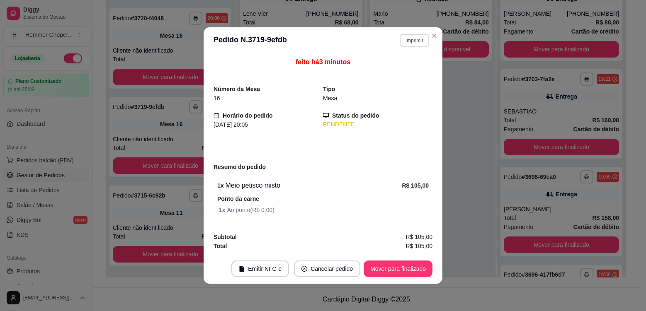
click at [416, 41] on button "Imprimir" at bounding box center [414, 40] width 29 height 13
click at [397, 70] on button "Cozinha" at bounding box center [400, 69] width 60 height 13
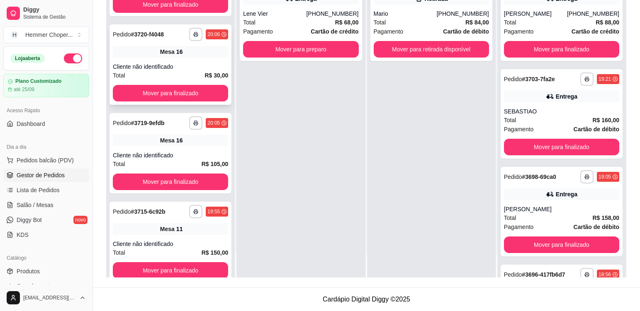
scroll to position [10, 0]
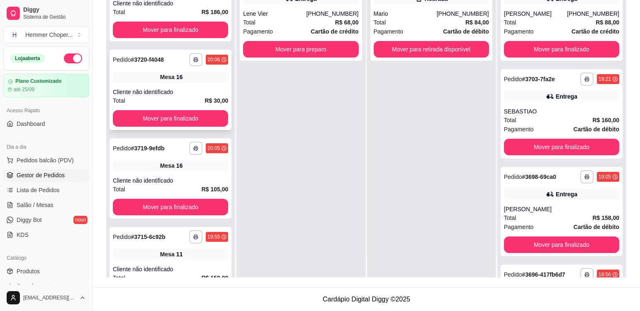
click at [184, 92] on div "Cliente não identificado" at bounding box center [170, 92] width 115 height 8
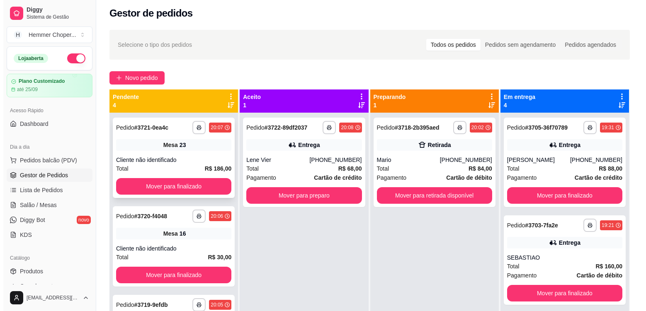
scroll to position [2, 0]
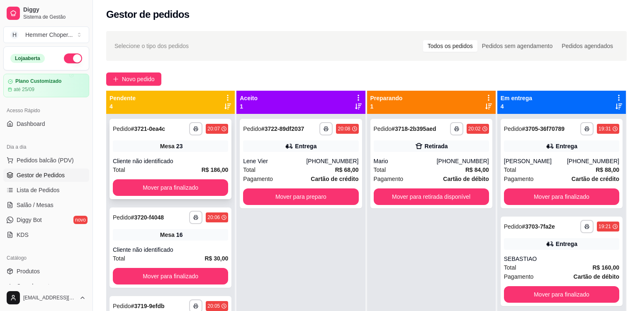
click at [186, 150] on div "Mesa 23" at bounding box center [170, 147] width 115 height 12
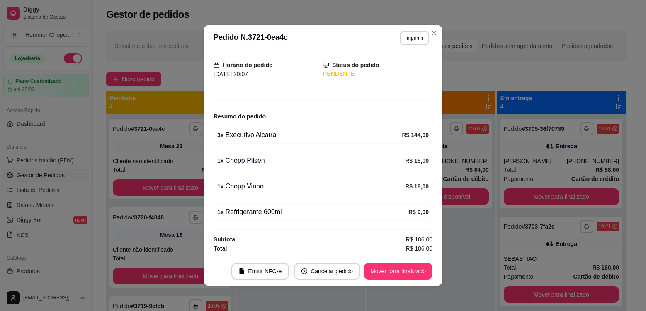
scroll to position [2, 0]
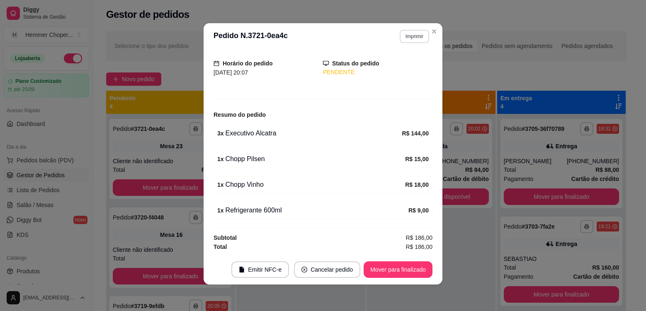
click at [415, 36] on button "Imprimir" at bounding box center [414, 36] width 29 height 13
click at [413, 63] on button "Cozinha" at bounding box center [397, 65] width 60 height 13
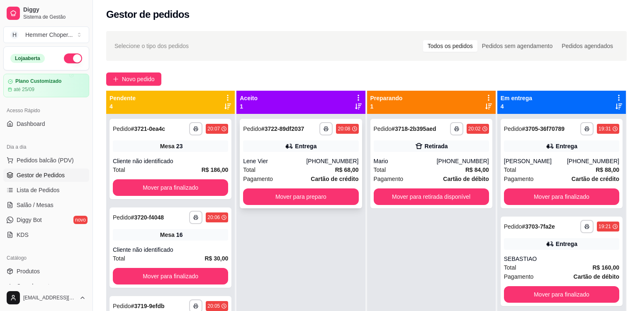
click at [294, 169] on div "Total R$ 68,00" at bounding box center [300, 169] width 115 height 9
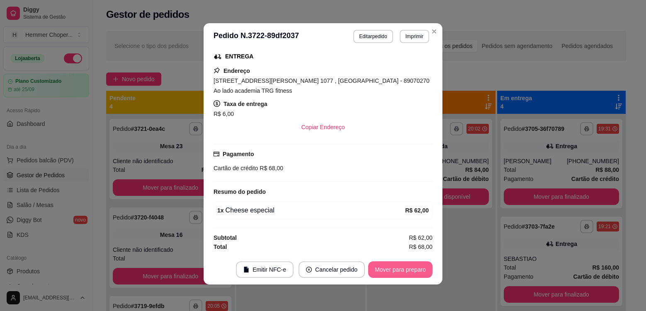
click at [394, 268] on button "Mover para preparo" at bounding box center [400, 270] width 64 height 17
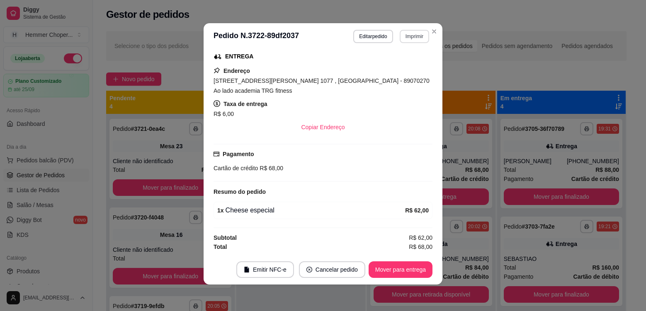
click at [416, 38] on button "Imprimir" at bounding box center [414, 36] width 29 height 13
click at [413, 66] on button "Cozinha" at bounding box center [396, 65] width 60 height 13
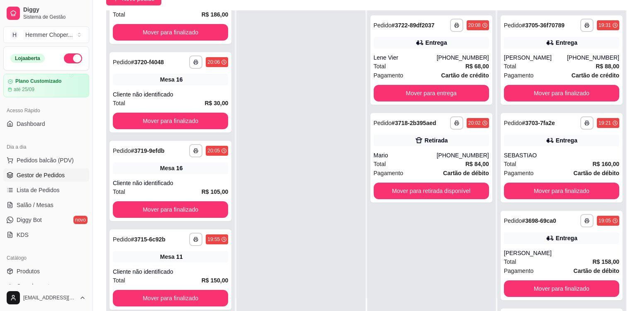
scroll to position [126, 0]
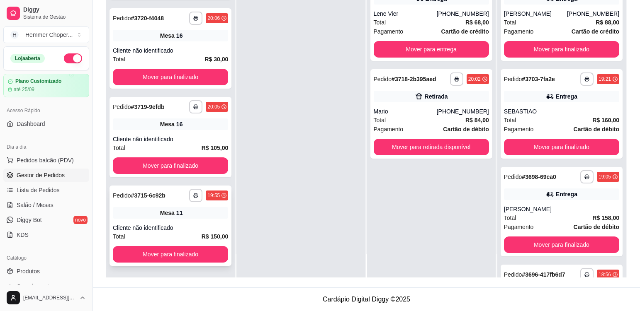
click at [194, 222] on div "**********" at bounding box center [170, 226] width 122 height 80
click at [192, 136] on div "Cliente não identificado" at bounding box center [170, 139] width 115 height 8
click at [191, 217] on div "Mesa 11" at bounding box center [170, 213] width 115 height 12
click at [197, 42] on div "**********" at bounding box center [170, 48] width 122 height 80
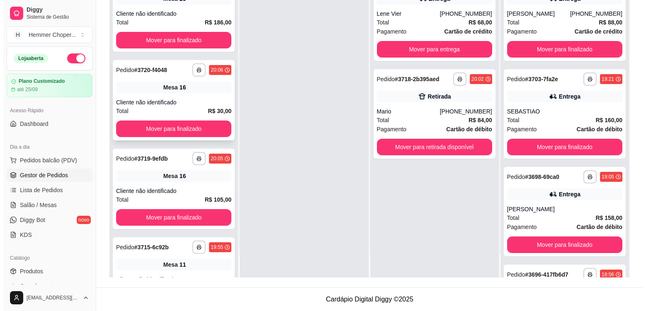
scroll to position [0, 0]
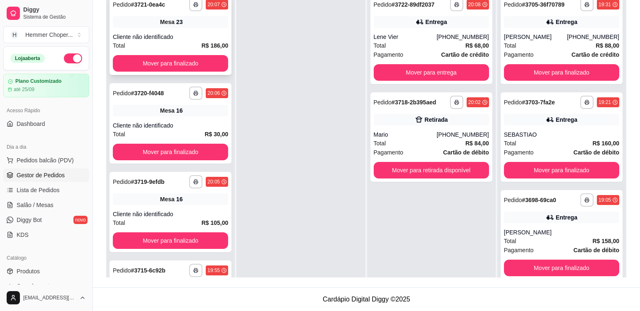
click at [194, 25] on div "Mesa 23" at bounding box center [170, 22] width 115 height 12
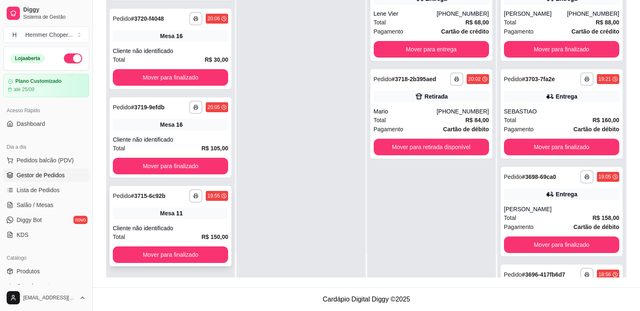
scroll to position [141, 0]
click at [211, 218] on div "Mesa 11" at bounding box center [170, 213] width 115 height 12
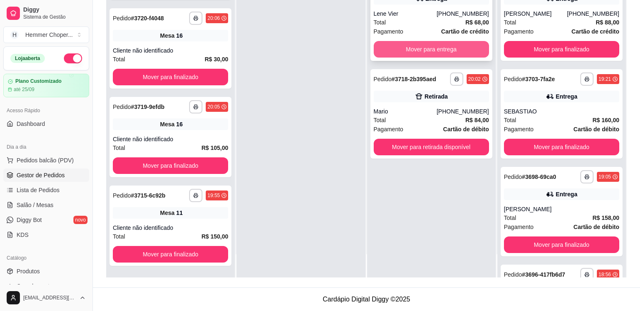
scroll to position [229, 0]
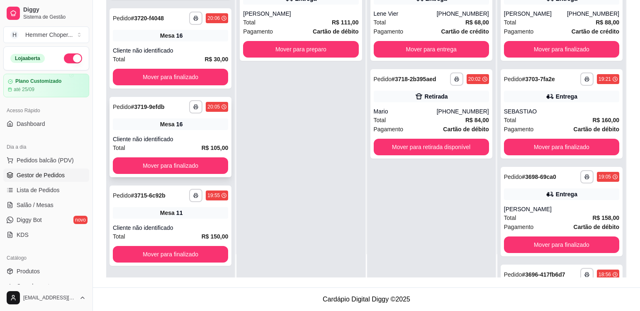
click at [194, 127] on div "Mesa 16" at bounding box center [170, 125] width 115 height 12
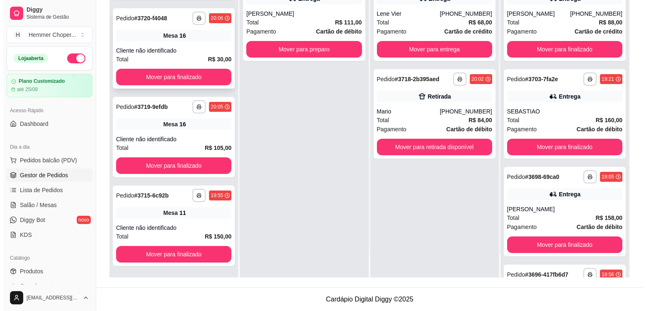
scroll to position [235, 0]
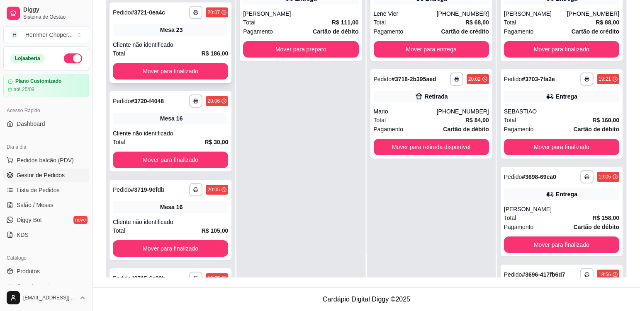
click at [197, 39] on div "**********" at bounding box center [170, 42] width 122 height 80
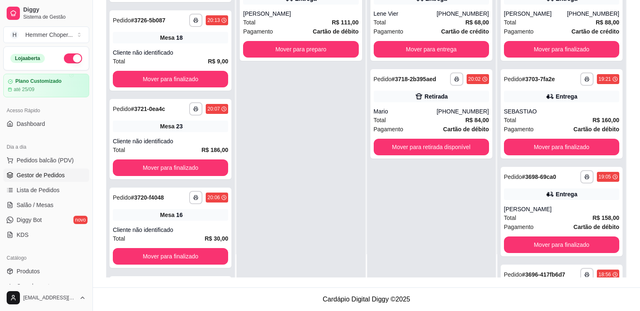
scroll to position [111, 0]
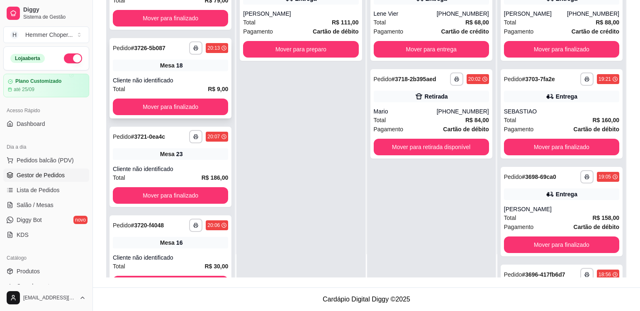
click at [199, 77] on div "Cliente não identificado" at bounding box center [170, 80] width 115 height 8
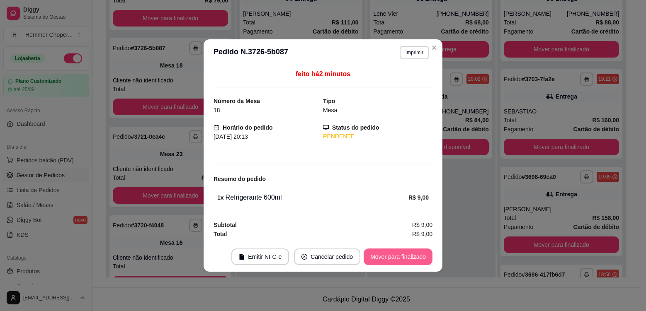
click at [389, 257] on button "Mover para finalizado" at bounding box center [398, 257] width 69 height 17
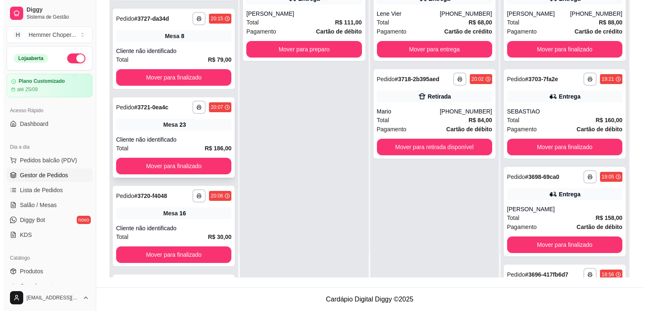
scroll to position [0, 0]
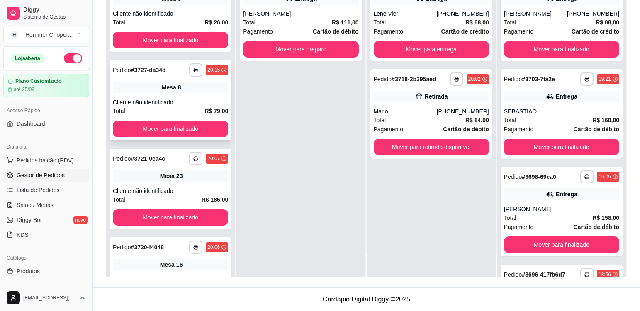
click at [198, 102] on div "Cliente não identificado" at bounding box center [170, 102] width 115 height 8
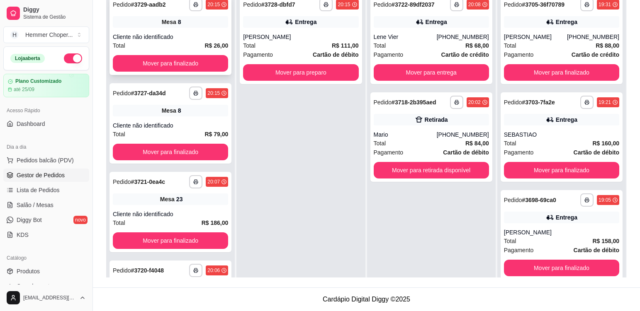
click at [200, 24] on div "Mesa 8" at bounding box center [170, 22] width 115 height 12
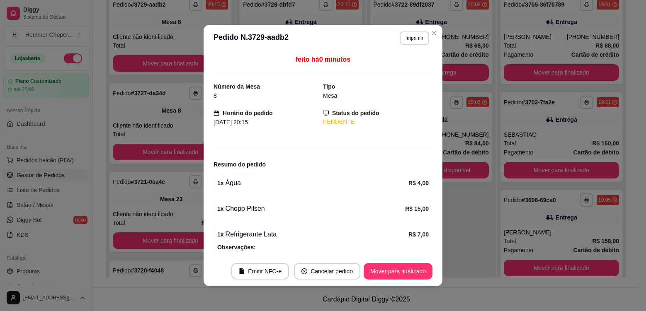
scroll to position [44, 0]
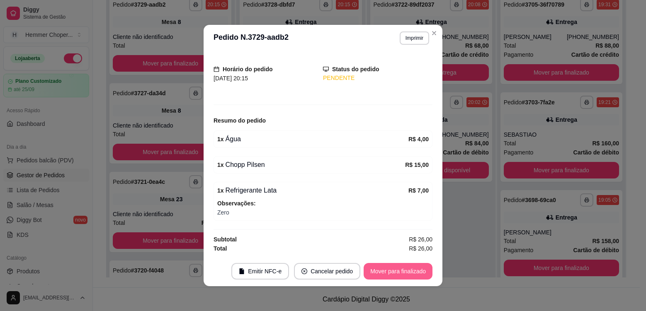
click at [399, 274] on button "Mover para finalizado" at bounding box center [398, 271] width 69 height 17
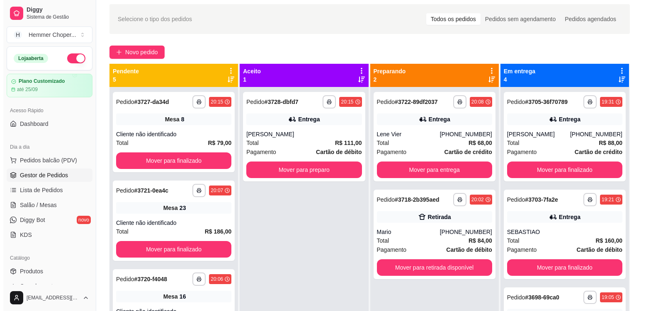
scroll to position [2, 0]
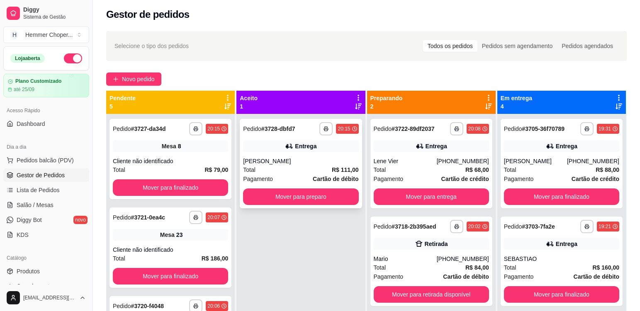
click at [291, 171] on div "Total R$ 111,00" at bounding box center [300, 169] width 115 height 9
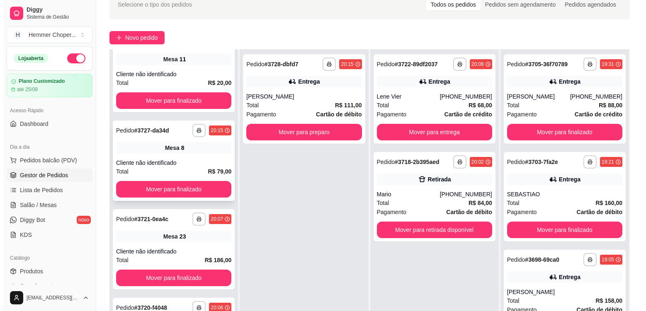
scroll to position [22, 0]
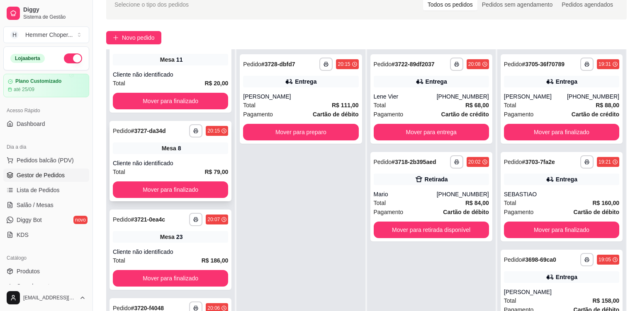
click at [192, 163] on div "Cliente não identificado" at bounding box center [170, 163] width 115 height 8
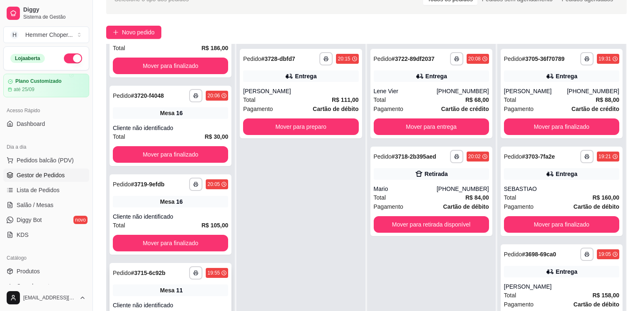
scroll to position [126, 0]
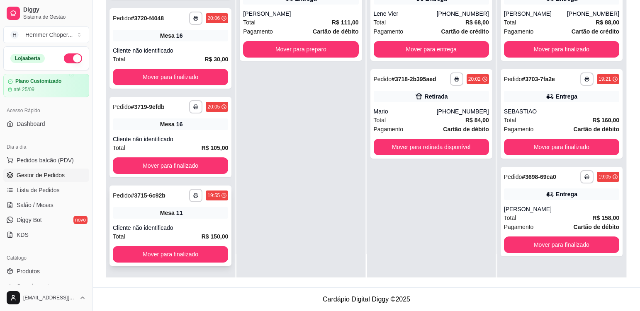
click at [188, 221] on div "**********" at bounding box center [170, 226] width 122 height 80
click at [179, 133] on div "**********" at bounding box center [170, 137] width 122 height 80
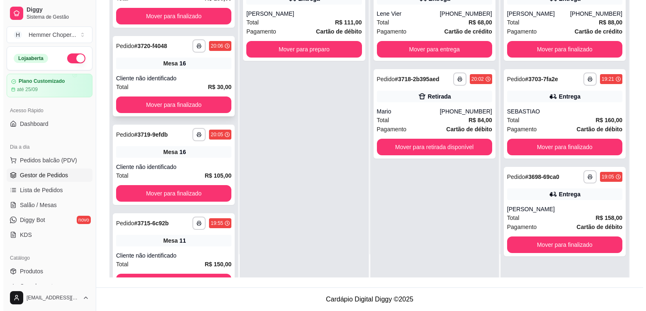
scroll to position [188, 0]
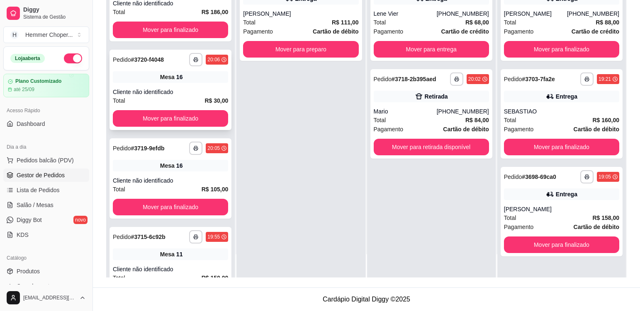
click at [186, 85] on div "**********" at bounding box center [170, 90] width 122 height 80
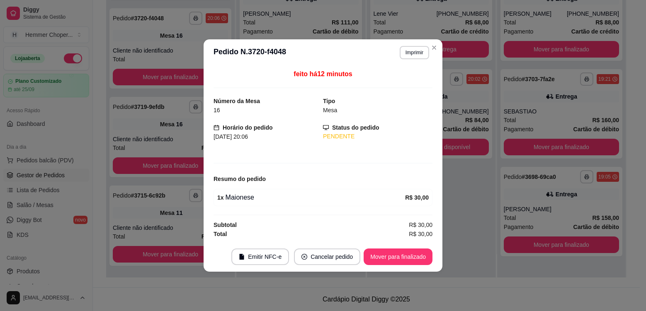
scroll to position [99, 0]
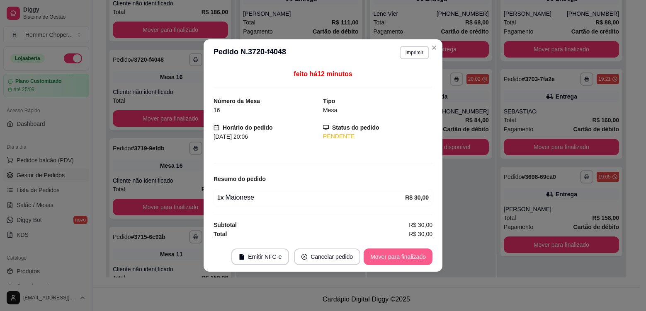
click at [389, 258] on button "Mover para finalizado" at bounding box center [398, 257] width 69 height 17
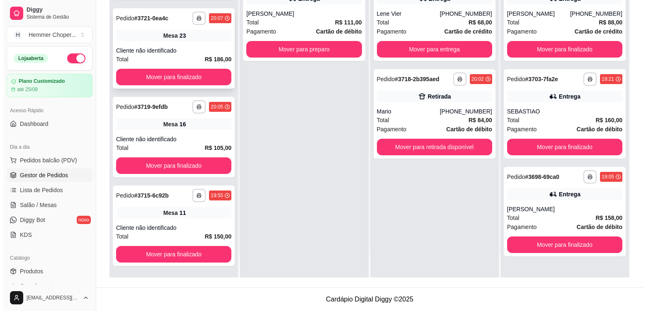
scroll to position [10, 0]
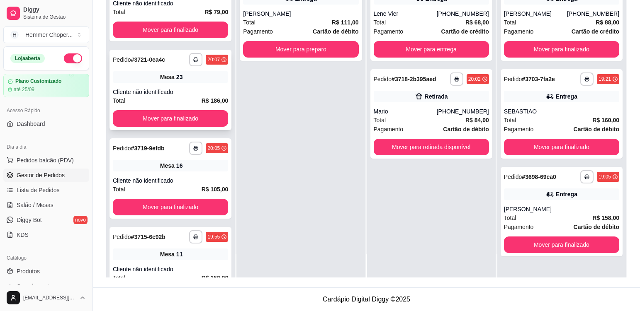
click at [182, 91] on div "Cliente não identificado" at bounding box center [170, 92] width 115 height 8
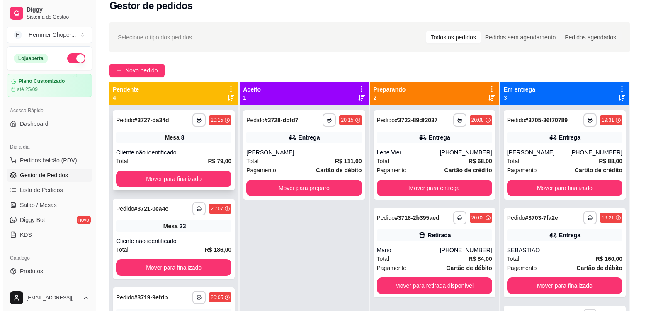
scroll to position [2, 0]
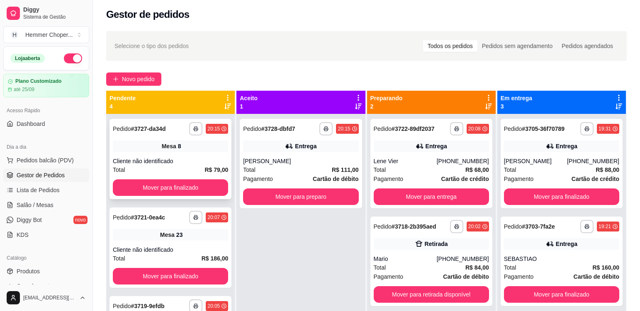
click at [189, 163] on div "Cliente não identificado" at bounding box center [170, 161] width 115 height 8
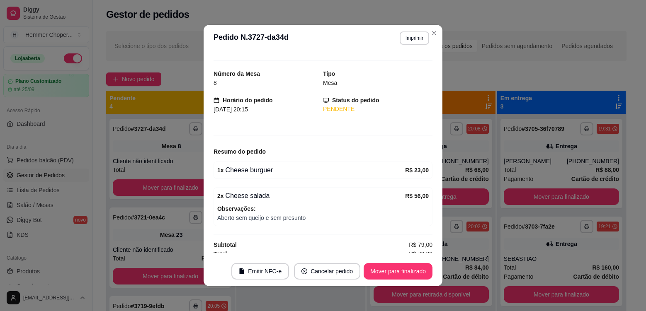
scroll to position [18, 0]
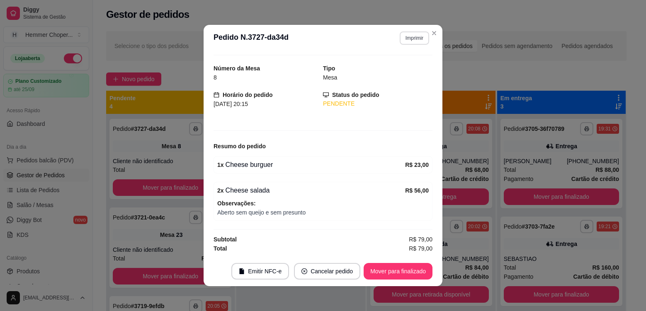
click at [415, 41] on button "Imprimir" at bounding box center [414, 38] width 29 height 13
click at [406, 66] on button "Cozinha" at bounding box center [397, 67] width 60 height 13
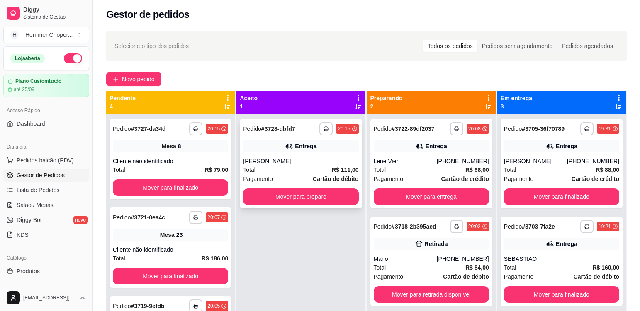
click at [311, 163] on div "[PERSON_NAME]" at bounding box center [300, 161] width 115 height 8
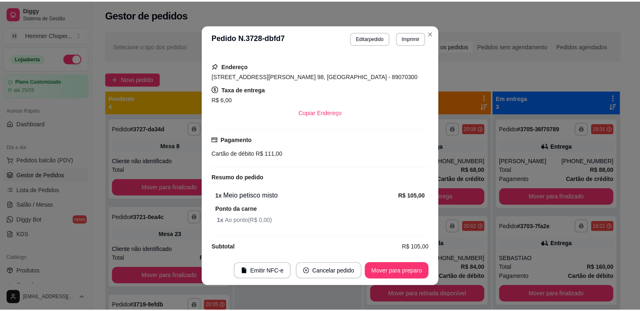
scroll to position [163, 0]
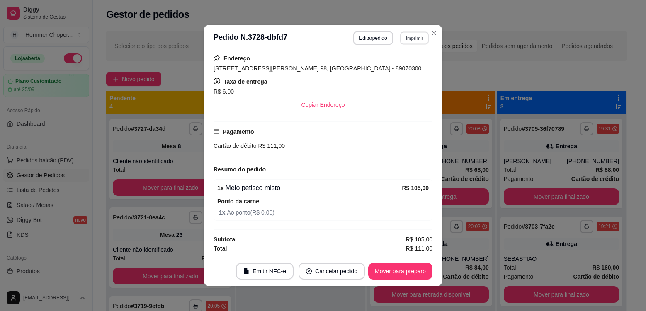
click at [414, 38] on button "Imprimir" at bounding box center [414, 38] width 29 height 13
click at [401, 68] on button "Cozinha" at bounding box center [397, 67] width 60 height 13
click at [409, 272] on button "Mover para preparo" at bounding box center [400, 272] width 62 height 16
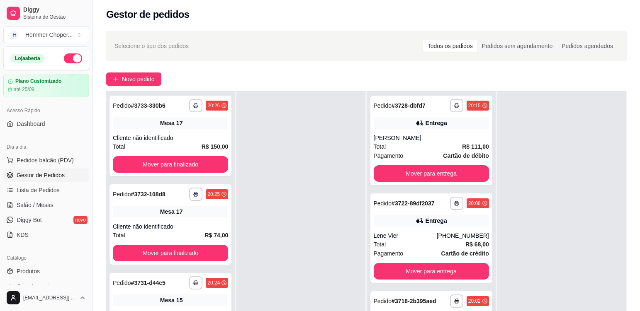
scroll to position [126, 0]
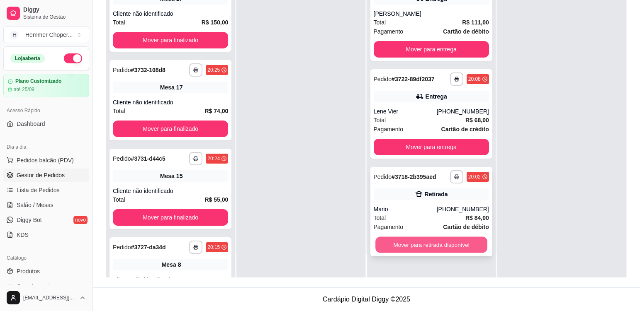
click at [425, 247] on button "Mover para retirada disponível" at bounding box center [431, 245] width 112 height 16
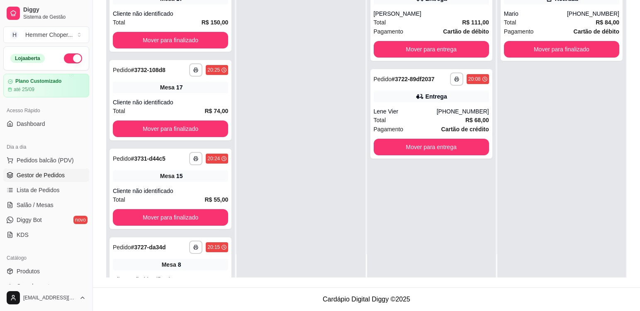
click at [344, 219] on div at bounding box center [300, 121] width 129 height 311
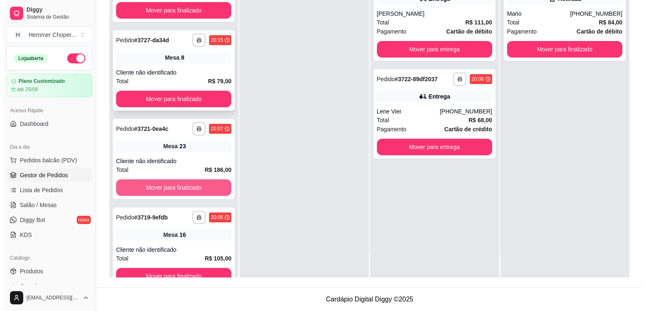
scroll to position [318, 0]
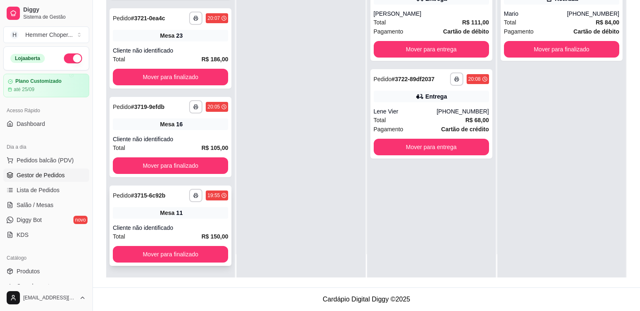
click at [191, 216] on div "Mesa 11" at bounding box center [170, 213] width 115 height 12
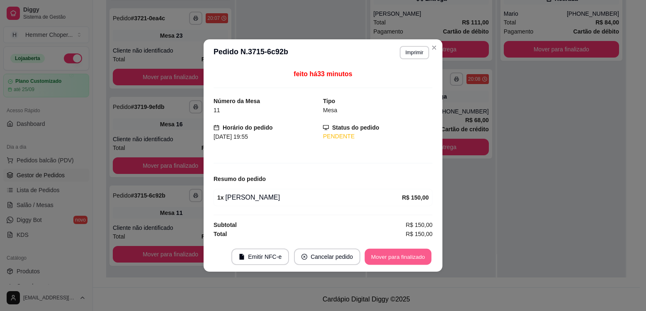
click at [380, 256] on button "Mover para finalizado" at bounding box center [398, 257] width 67 height 16
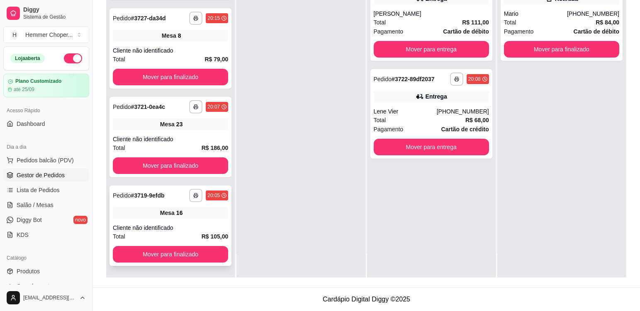
click at [201, 219] on div "**********" at bounding box center [170, 226] width 122 height 80
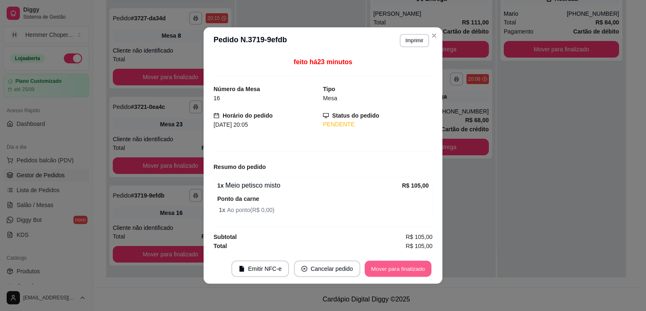
click at [389, 272] on button "Mover para finalizado" at bounding box center [398, 269] width 67 height 16
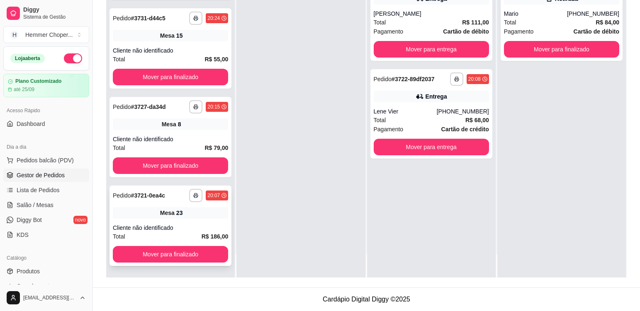
click at [202, 216] on div "Mesa 23" at bounding box center [170, 213] width 115 height 12
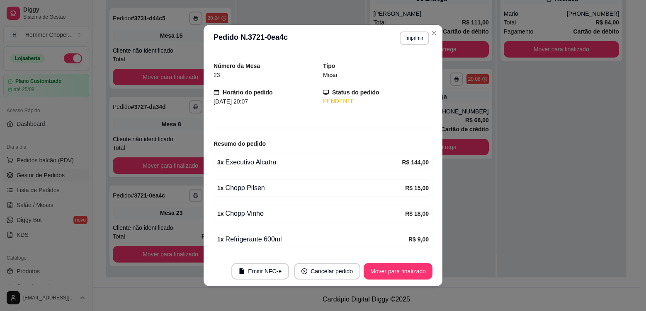
scroll to position [0, 0]
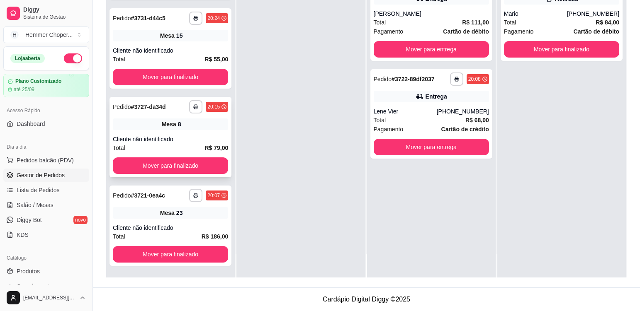
click at [195, 135] on div "**********" at bounding box center [170, 137] width 122 height 80
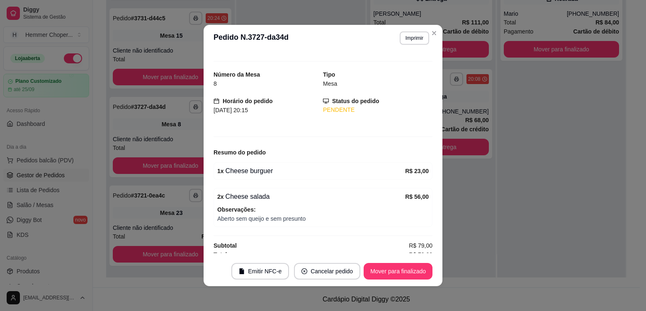
scroll to position [18, 0]
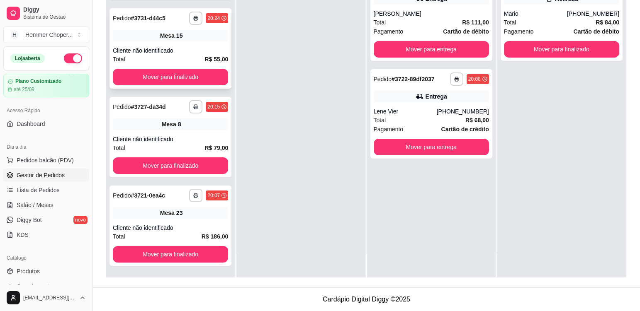
click at [194, 41] on div "**********" at bounding box center [170, 48] width 122 height 80
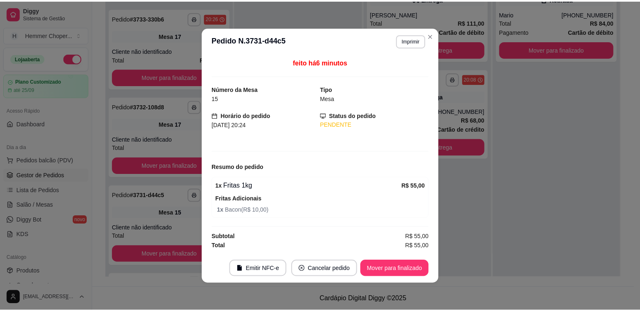
scroll to position [318, 0]
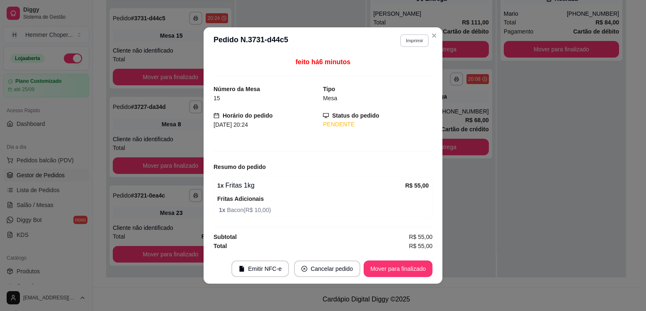
click at [419, 41] on button "Imprimir" at bounding box center [414, 40] width 29 height 13
click at [398, 72] on button "Cozinha" at bounding box center [400, 69] width 60 height 13
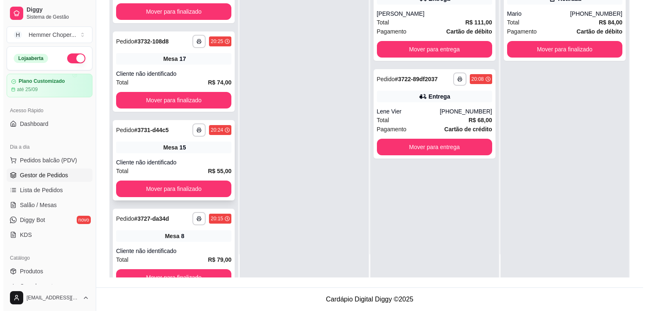
scroll to position [194, 0]
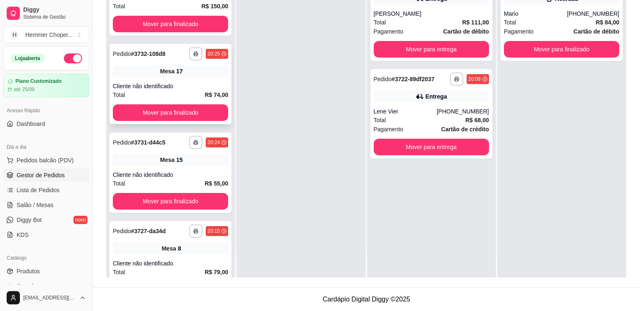
click at [194, 77] on div "Mesa 17" at bounding box center [170, 72] width 115 height 12
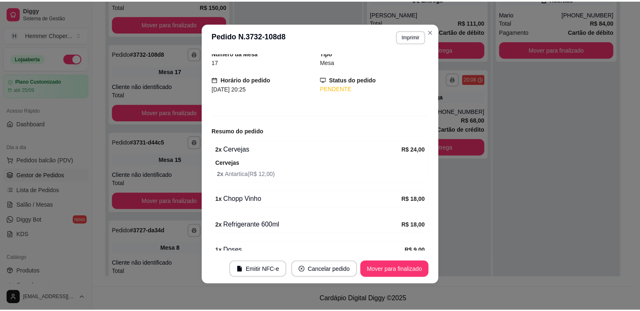
scroll to position [0, 0]
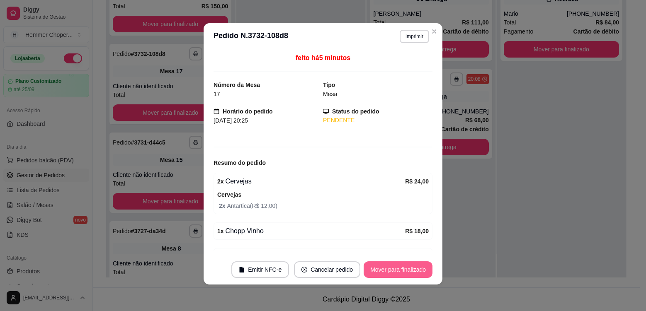
click at [397, 268] on button "Mover para finalizado" at bounding box center [398, 270] width 69 height 17
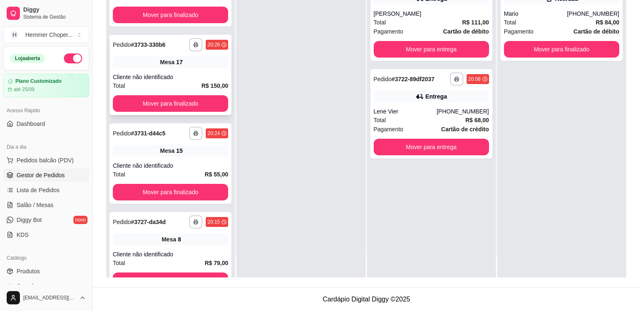
scroll to position [69, 0]
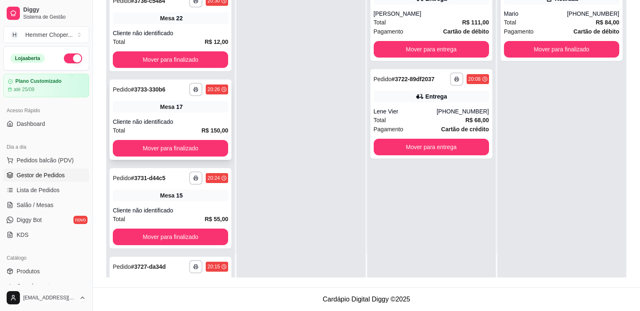
click at [198, 116] on div "**********" at bounding box center [170, 120] width 122 height 80
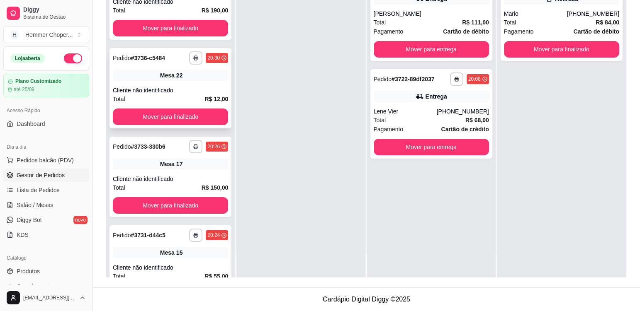
scroll to position [0, 0]
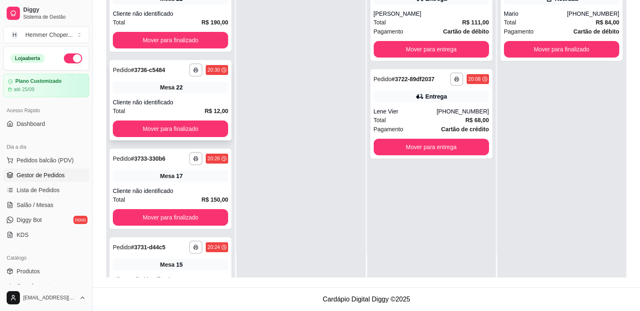
click at [202, 90] on div "Mesa 22" at bounding box center [170, 88] width 115 height 12
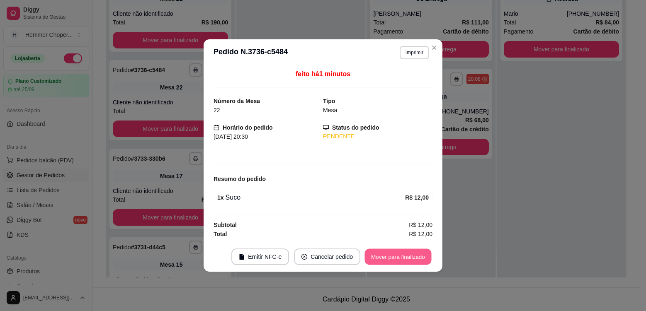
click at [389, 252] on button "Mover para finalizado" at bounding box center [398, 257] width 67 height 16
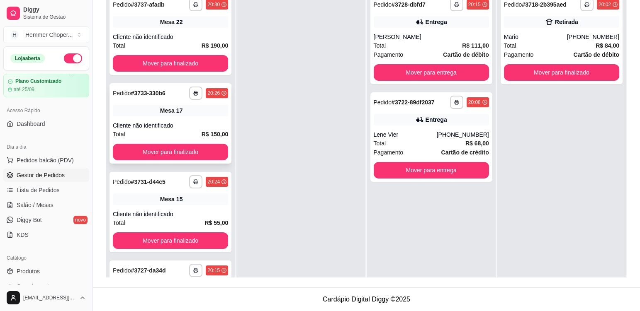
click at [194, 116] on div "**********" at bounding box center [170, 123] width 122 height 80
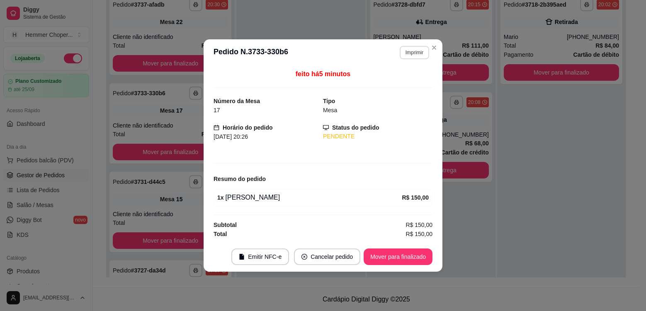
click at [420, 54] on button "Imprimir" at bounding box center [414, 52] width 29 height 13
click at [408, 85] on button "Cozinha" at bounding box center [400, 81] width 60 height 13
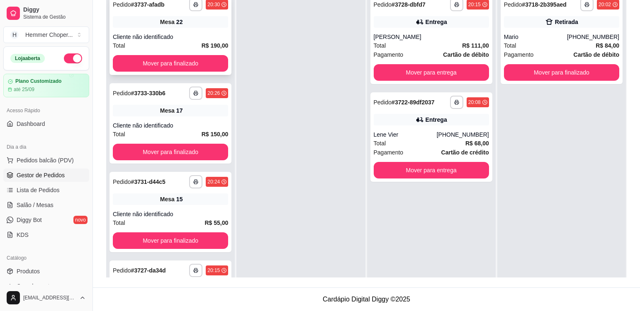
click at [192, 29] on div "**********" at bounding box center [170, 35] width 122 height 80
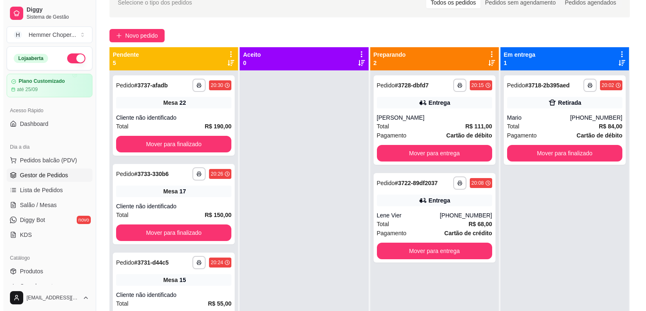
scroll to position [44, 0]
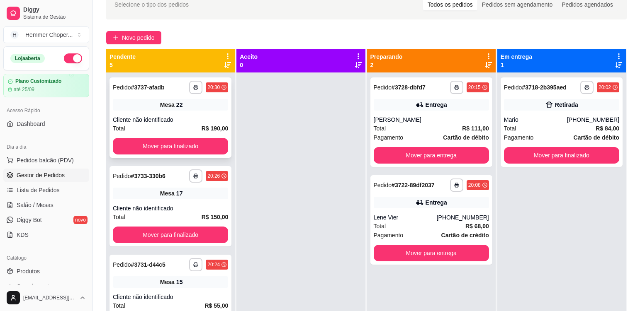
click at [195, 113] on div "**********" at bounding box center [170, 118] width 122 height 80
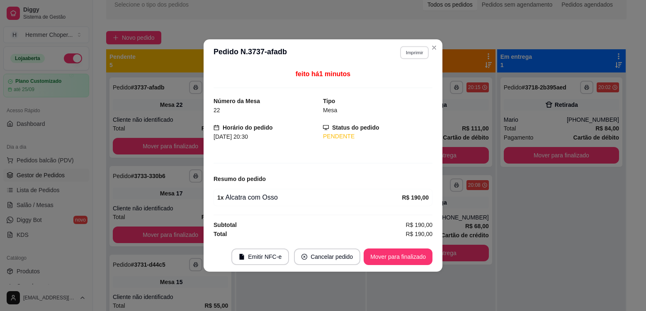
click at [421, 55] on button "Imprimir" at bounding box center [414, 52] width 29 height 13
click at [403, 87] on button "Cozinha" at bounding box center [400, 81] width 58 height 13
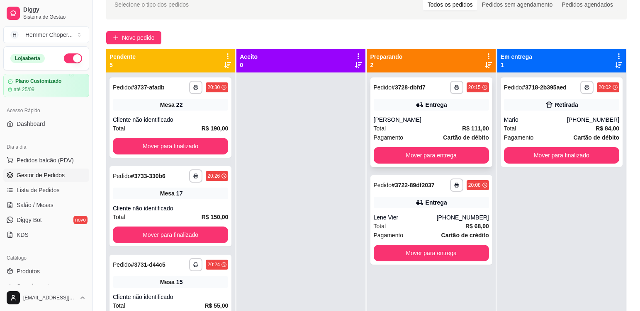
click at [420, 119] on div "[PERSON_NAME]" at bounding box center [431, 120] width 115 height 8
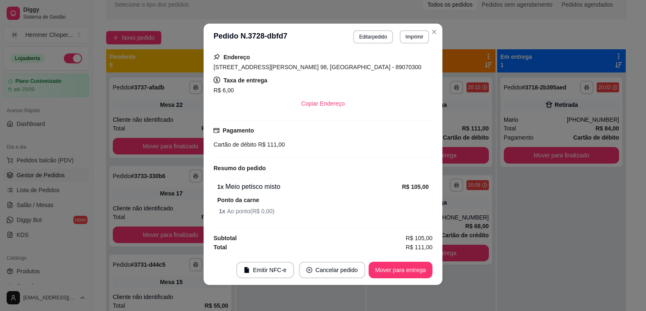
scroll to position [2, 0]
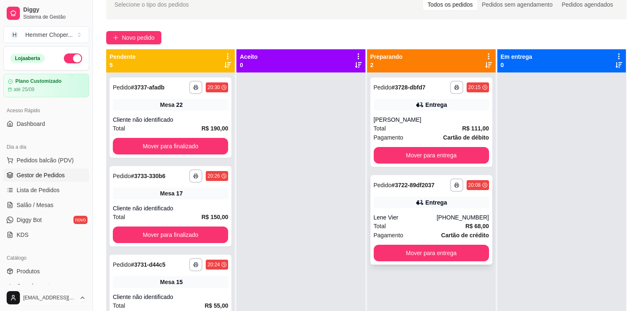
click at [415, 223] on div "Total R$ 68,00" at bounding box center [431, 226] width 115 height 9
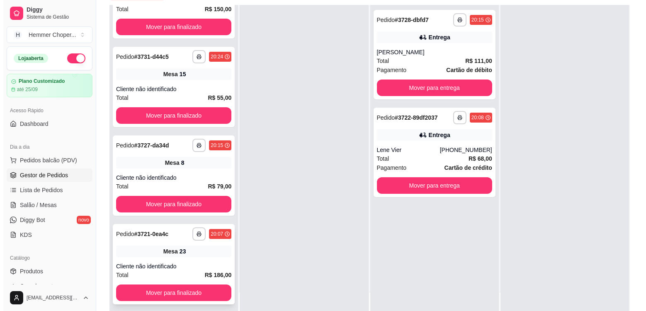
scroll to position [126, 0]
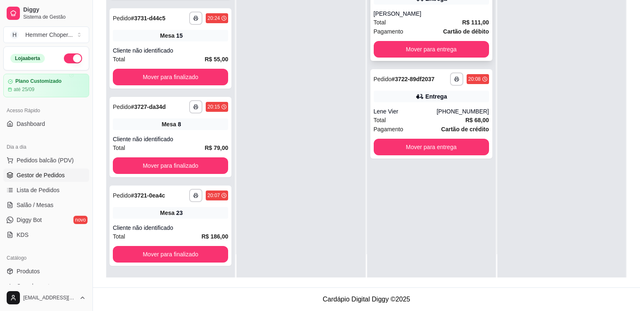
click at [416, 15] on div "[PERSON_NAME]" at bounding box center [431, 14] width 115 height 8
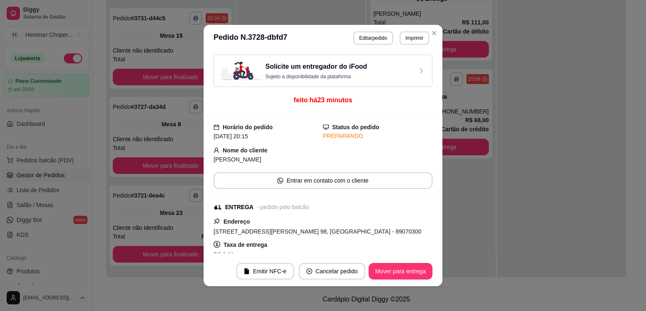
scroll to position [163, 0]
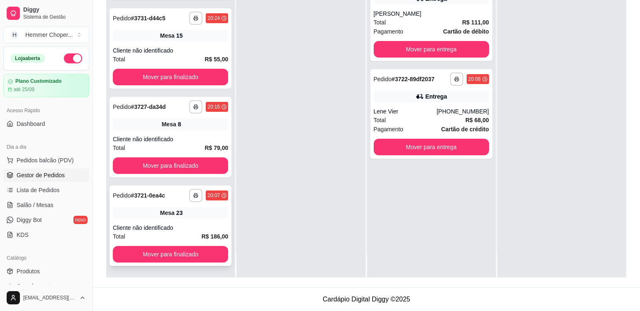
click at [191, 223] on div "**********" at bounding box center [170, 226] width 122 height 80
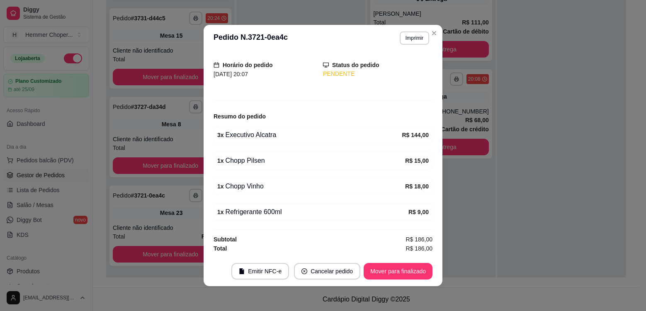
scroll to position [0, 0]
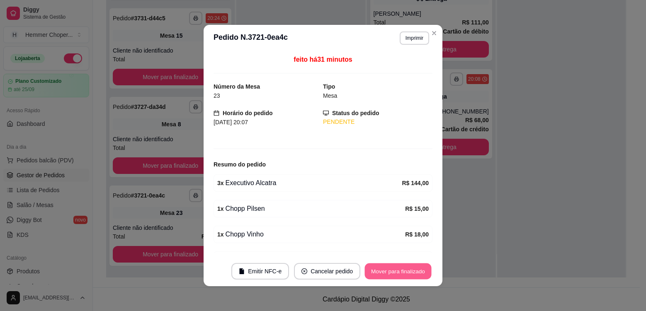
click at [400, 276] on button "Mover para finalizado" at bounding box center [398, 272] width 67 height 16
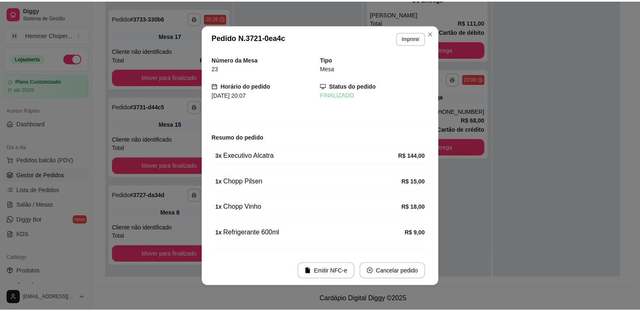
scroll to position [141, 0]
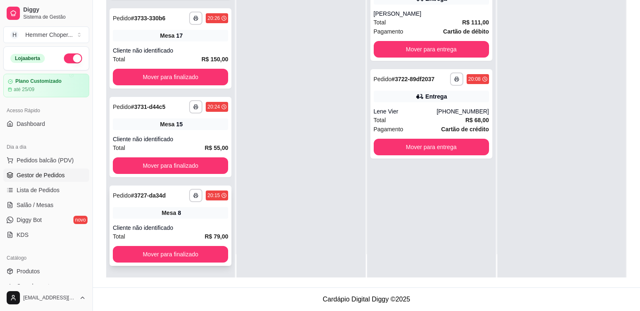
click at [197, 220] on div "**********" at bounding box center [170, 226] width 122 height 80
click at [193, 133] on div "**********" at bounding box center [170, 137] width 122 height 80
click at [206, 43] on div "**********" at bounding box center [170, 48] width 122 height 80
click at [148, 260] on button "Mover para finalizado" at bounding box center [170, 254] width 115 height 17
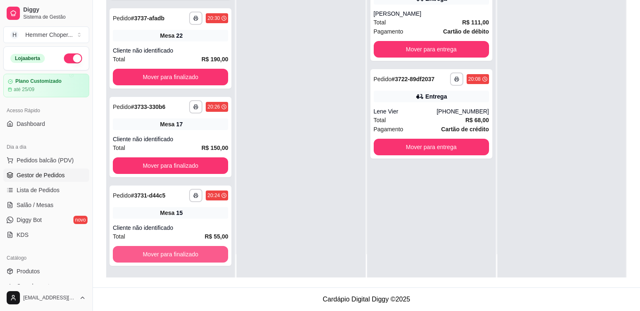
scroll to position [52, 0]
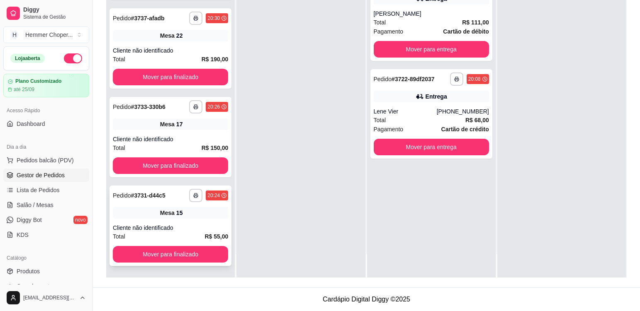
click at [194, 215] on div "Mesa 15" at bounding box center [170, 213] width 115 height 12
click at [197, 128] on div "Mesa 17" at bounding box center [170, 125] width 115 height 12
click at [201, 44] on div "**********" at bounding box center [170, 48] width 122 height 80
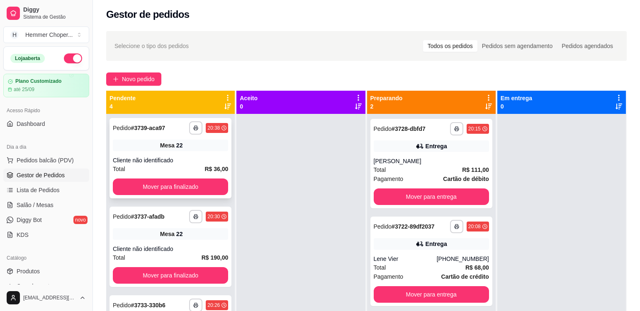
scroll to position [0, 0]
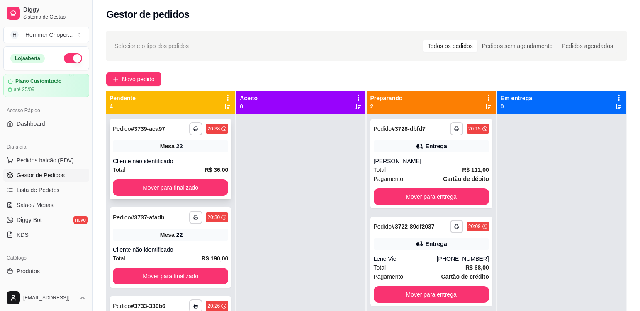
click at [195, 147] on div "Mesa 22" at bounding box center [170, 147] width 115 height 12
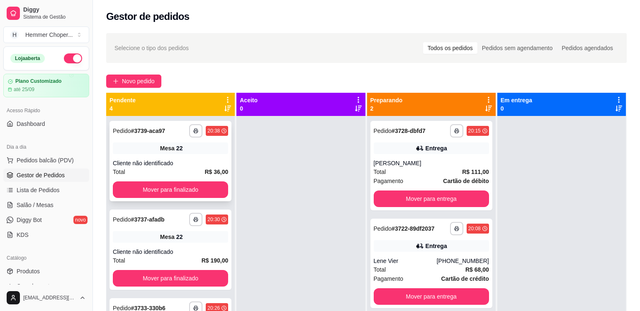
click at [193, 153] on div "Mesa 22" at bounding box center [170, 149] width 115 height 12
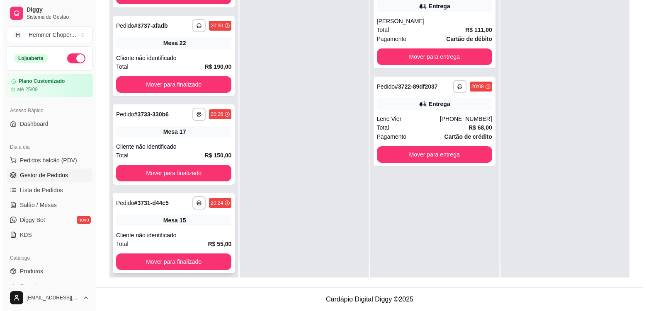
scroll to position [23, 0]
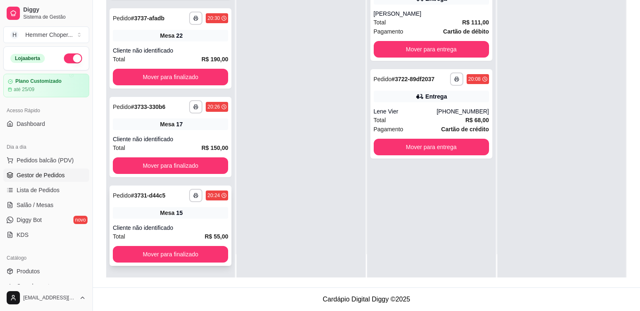
click at [182, 224] on div "Cliente não identificado" at bounding box center [170, 228] width 115 height 8
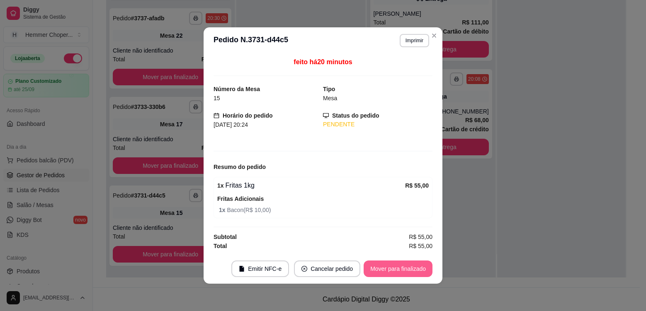
click at [386, 269] on button "Mover para finalizado" at bounding box center [398, 269] width 69 height 17
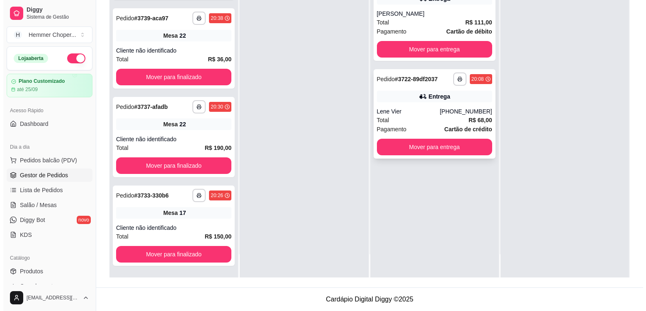
scroll to position [0, 0]
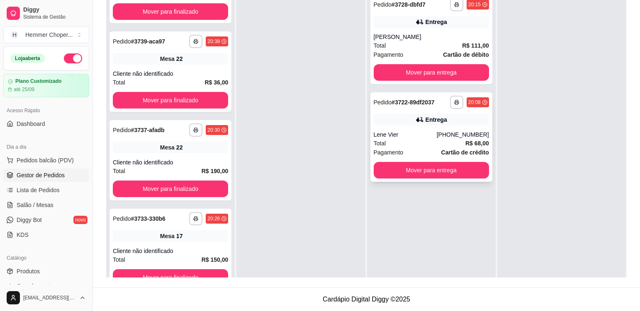
click at [425, 136] on div "Lene Vier" at bounding box center [405, 135] width 63 height 8
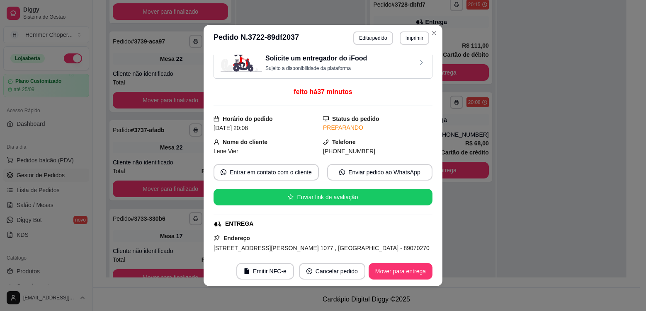
scroll to position [174, 0]
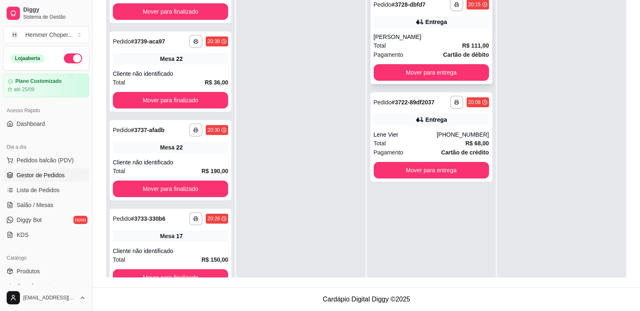
click at [416, 43] on div "Total R$ 111,00" at bounding box center [431, 45] width 115 height 9
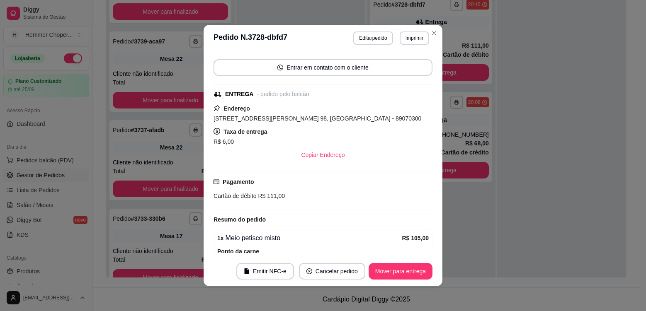
scroll to position [124, 0]
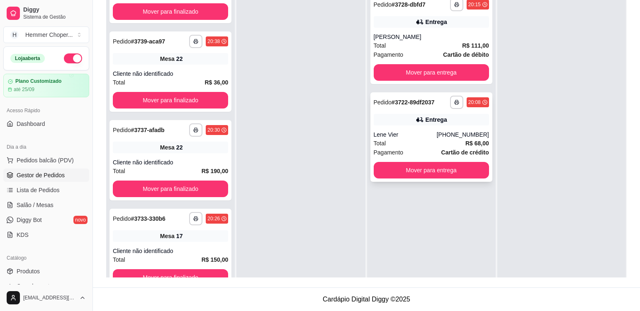
click at [428, 131] on div "Lene Vier" at bounding box center [405, 135] width 63 height 8
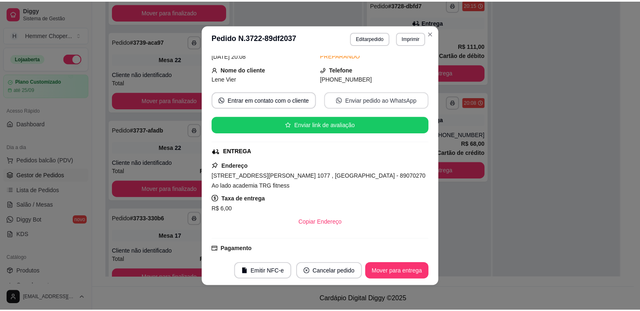
scroll to position [166, 0]
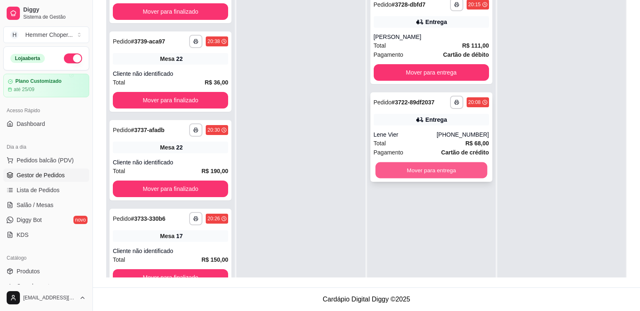
click at [417, 171] on button "Mover para entrega" at bounding box center [431, 171] width 112 height 16
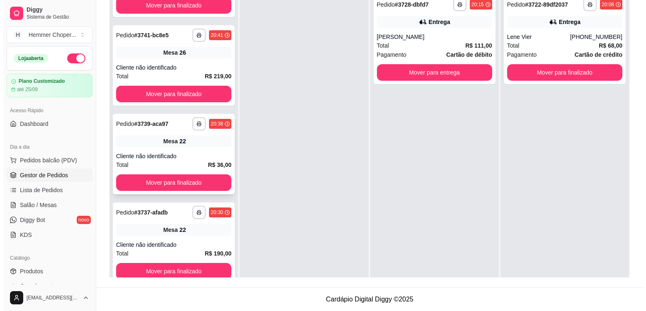
scroll to position [146, 0]
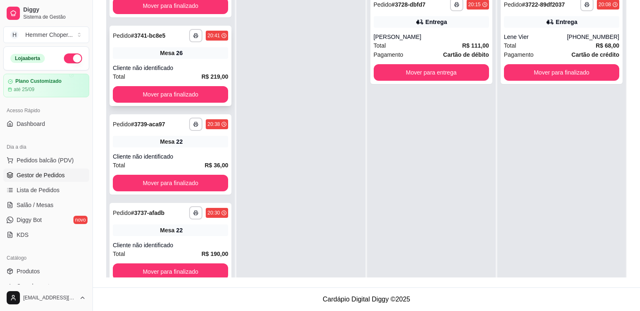
click at [207, 56] on div "Mesa 26" at bounding box center [170, 53] width 115 height 12
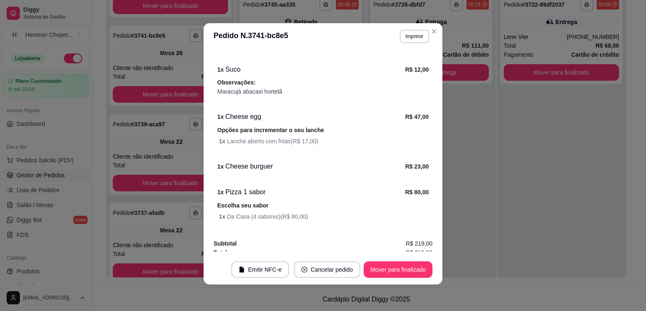
scroll to position [245, 0]
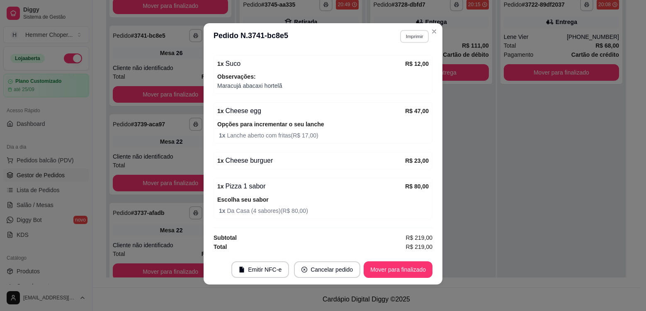
click at [414, 36] on button "Imprimir" at bounding box center [414, 36] width 29 height 13
click at [396, 67] on button "Cozinha" at bounding box center [396, 65] width 58 height 13
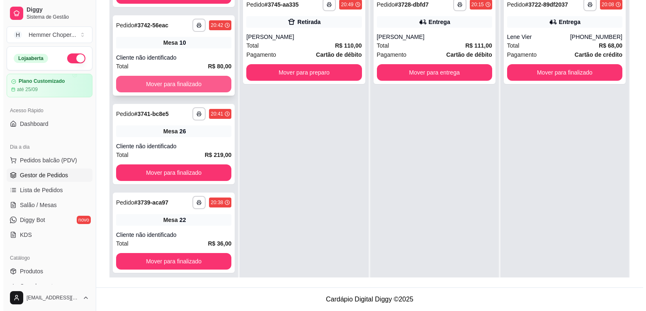
scroll to position [152, 0]
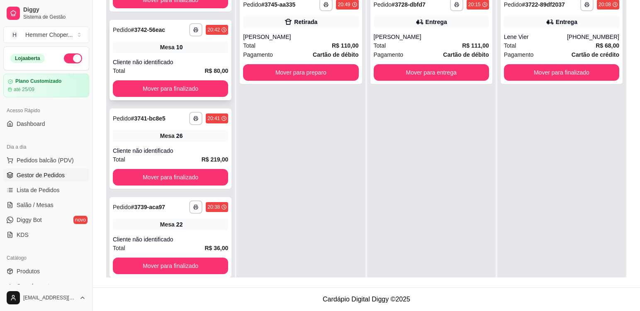
click at [189, 50] on div "Mesa 10" at bounding box center [170, 47] width 115 height 12
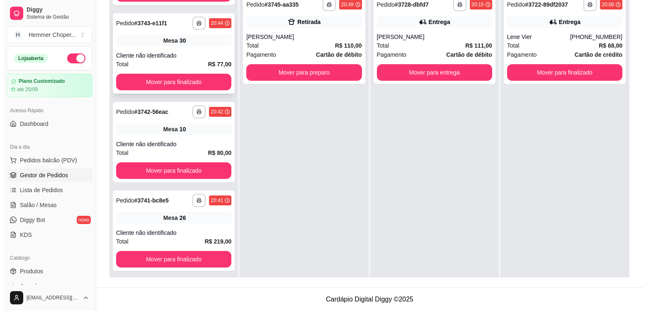
scroll to position [69, 0]
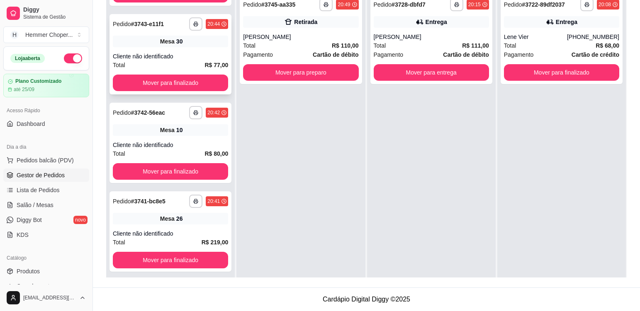
click at [195, 44] on div "Mesa 30" at bounding box center [170, 42] width 115 height 12
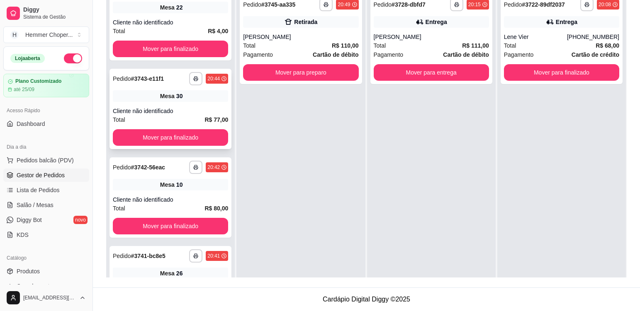
scroll to position [0, 0]
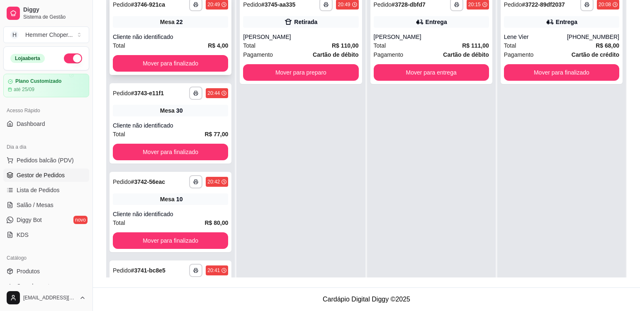
click at [185, 20] on div "Mesa 22" at bounding box center [170, 22] width 115 height 12
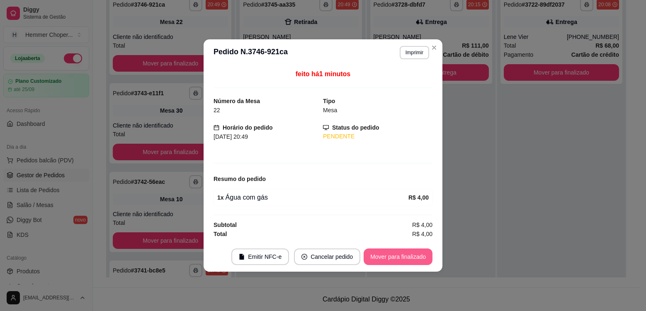
click at [397, 257] on button "Mover para finalizado" at bounding box center [398, 257] width 69 height 17
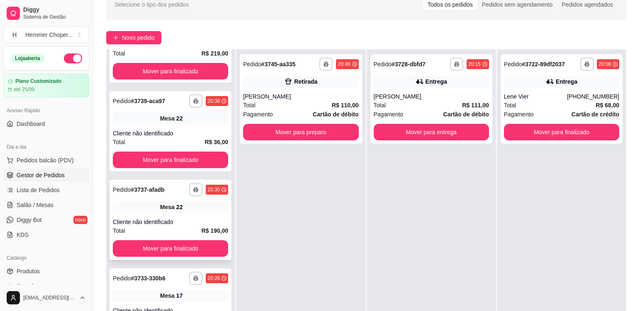
scroll to position [126, 0]
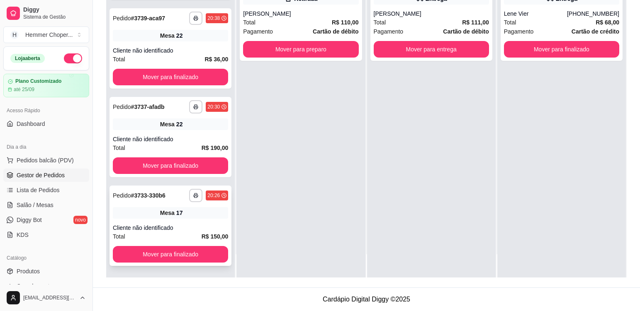
click at [191, 209] on div "Mesa 17" at bounding box center [170, 213] width 115 height 12
click at [195, 141] on div "Cliente não identificado" at bounding box center [170, 139] width 115 height 8
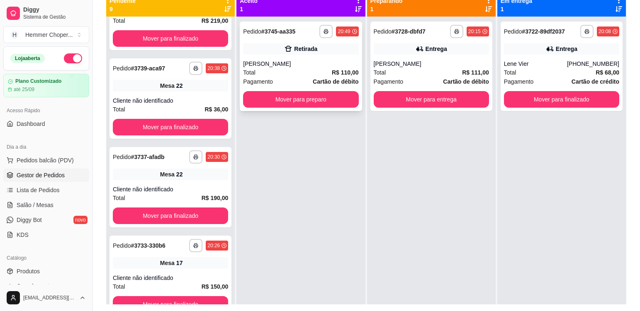
scroll to position [85, 0]
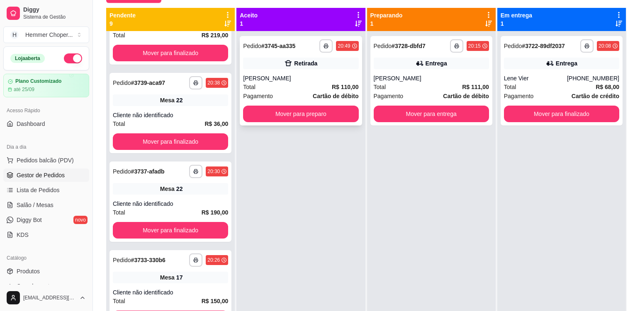
click at [319, 80] on div "[PERSON_NAME]" at bounding box center [300, 78] width 115 height 8
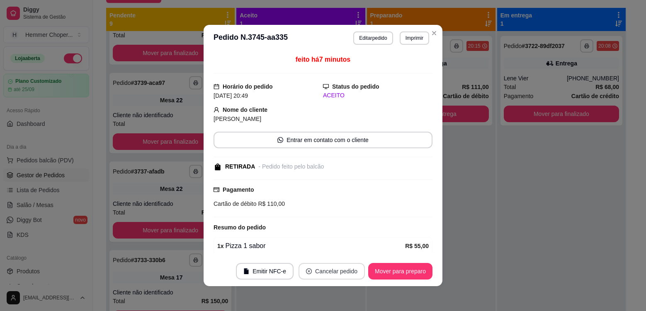
click at [314, 272] on button "Cancelar pedido" at bounding box center [331, 271] width 66 height 17
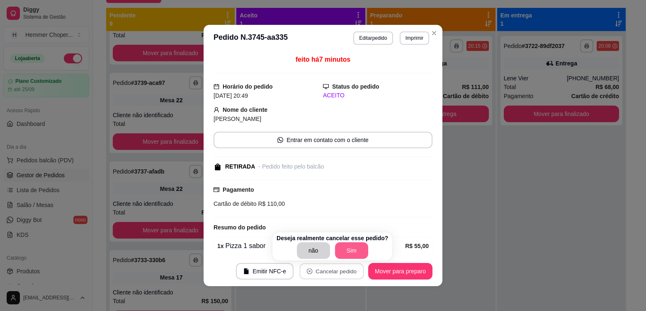
click at [338, 250] on button "Sim" at bounding box center [351, 251] width 33 height 17
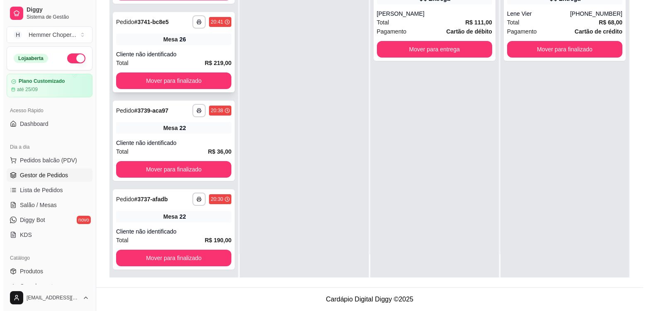
scroll to position [460, 0]
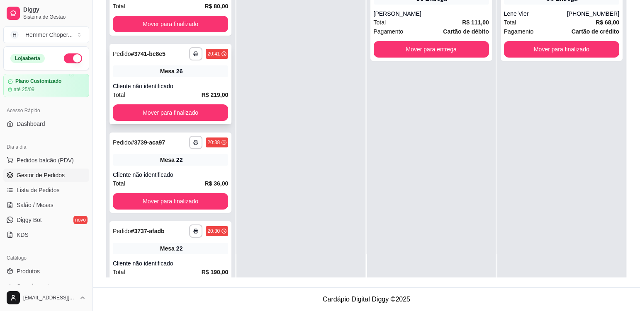
click at [195, 83] on div "Cliente não identificado" at bounding box center [170, 86] width 115 height 8
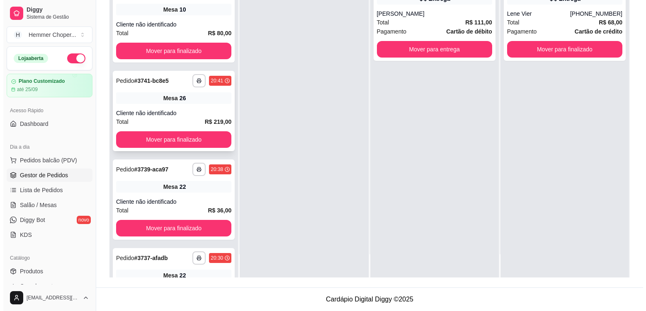
scroll to position [418, 0]
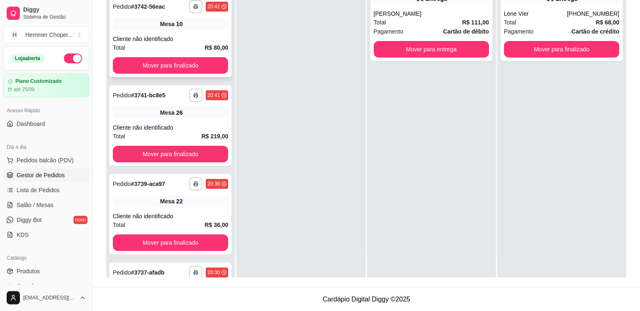
click at [192, 24] on div "Mesa 10" at bounding box center [170, 24] width 115 height 12
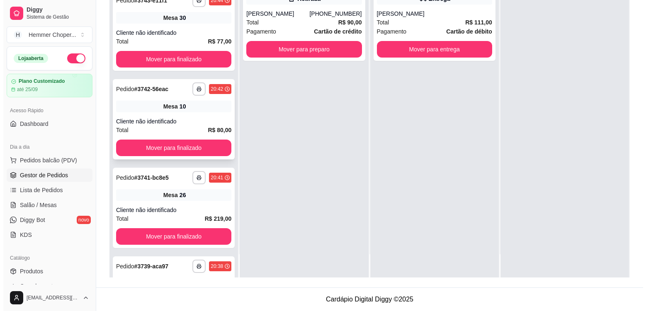
scroll to position [424, 0]
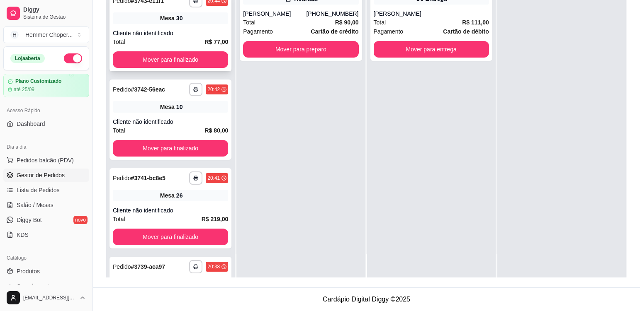
click at [197, 27] on div "**********" at bounding box center [170, 31] width 122 height 80
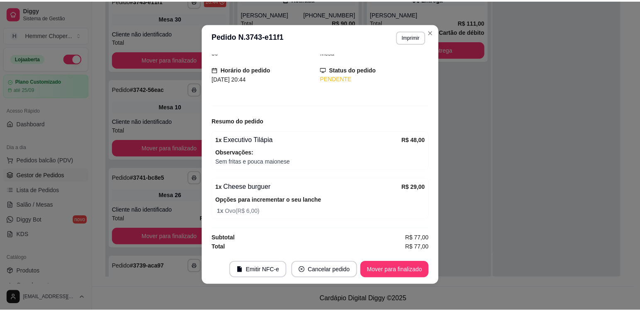
scroll to position [2, 0]
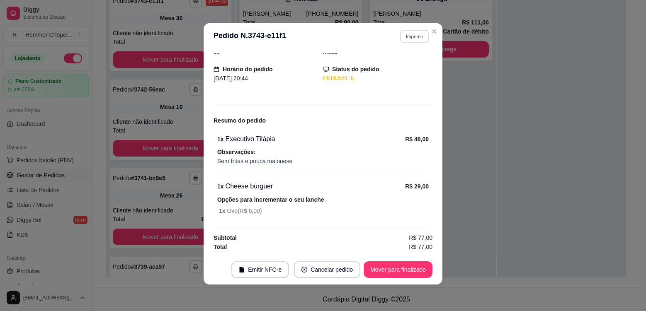
click at [415, 39] on button "Imprimir" at bounding box center [414, 36] width 29 height 13
click at [413, 67] on button "Cozinha" at bounding box center [397, 65] width 60 height 13
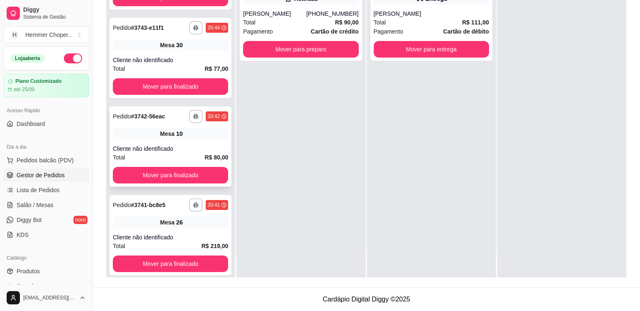
scroll to position [341, 0]
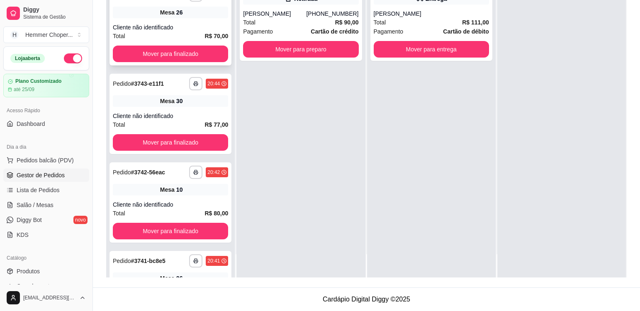
click at [191, 17] on div "Mesa 26" at bounding box center [170, 13] width 115 height 12
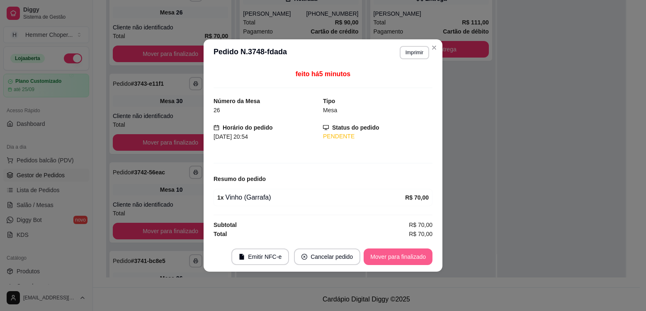
click at [403, 255] on button "Mover para finalizado" at bounding box center [398, 257] width 69 height 17
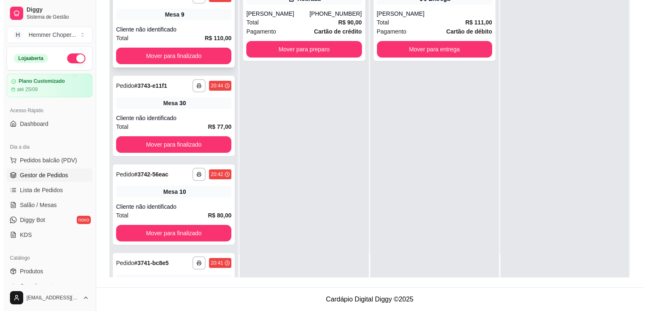
scroll to position [217, 0]
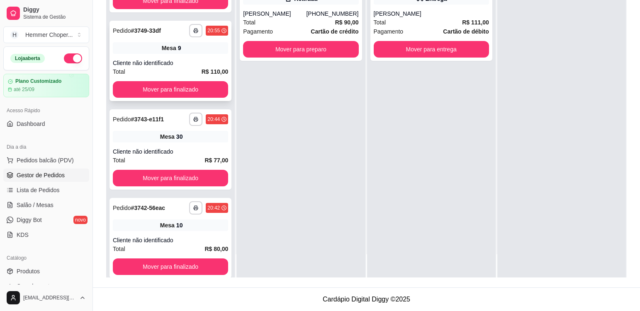
click at [193, 58] on div "**********" at bounding box center [170, 61] width 122 height 80
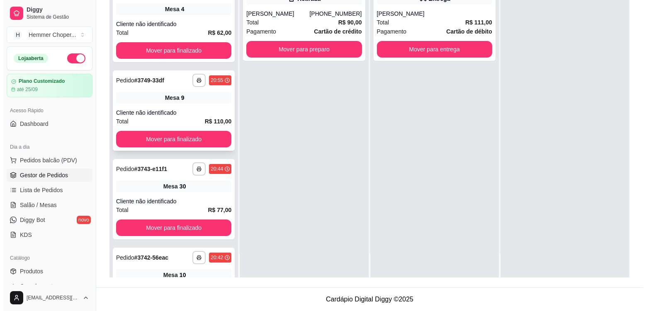
scroll to position [134, 0]
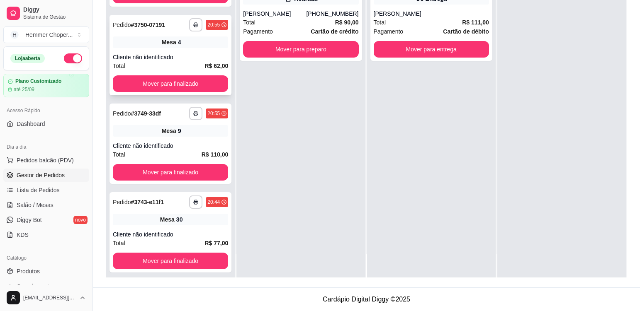
click at [192, 43] on div "Mesa 4" at bounding box center [170, 42] width 115 height 12
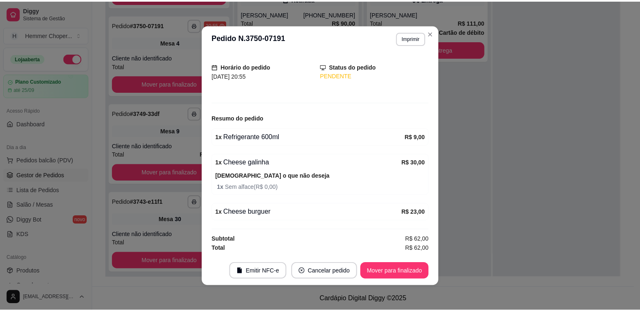
scroll to position [2, 0]
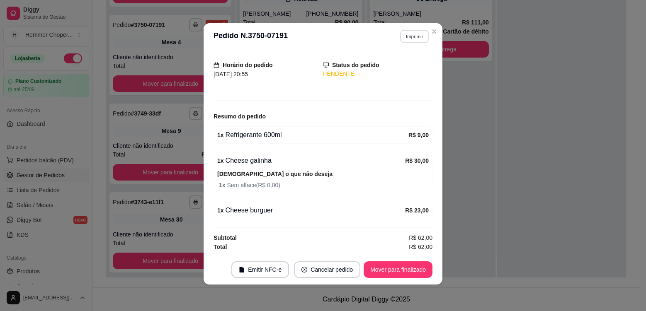
click at [406, 36] on button "Imprimir" at bounding box center [414, 36] width 29 height 13
click at [396, 68] on button "Cozinha" at bounding box center [397, 65] width 58 height 13
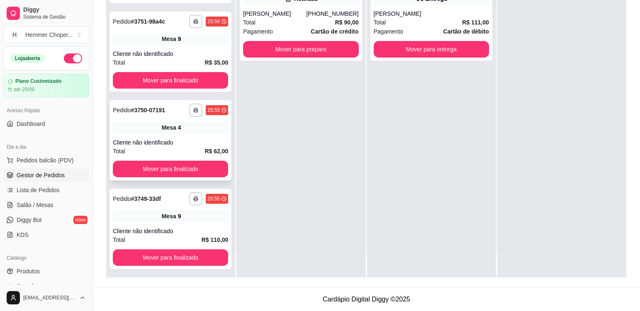
scroll to position [10, 0]
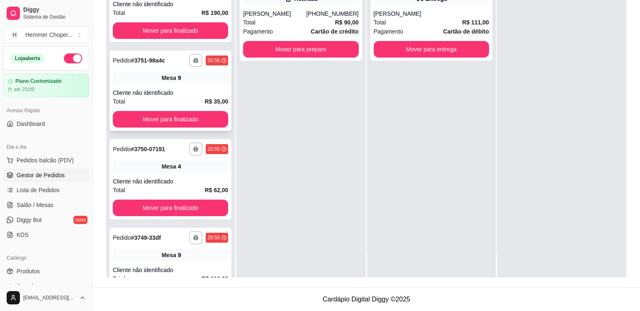
click at [196, 86] on div "**********" at bounding box center [170, 91] width 122 height 80
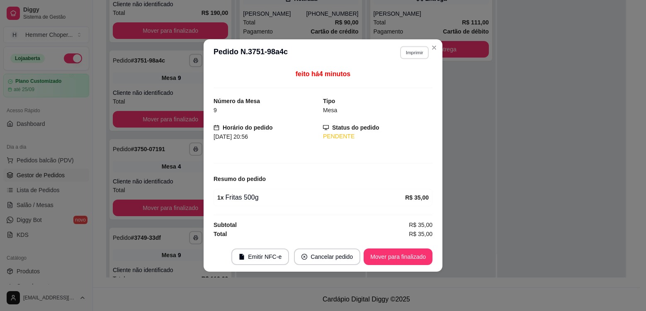
click at [419, 54] on button "Imprimir" at bounding box center [414, 52] width 29 height 13
click at [404, 83] on button "Cozinha" at bounding box center [400, 81] width 60 height 13
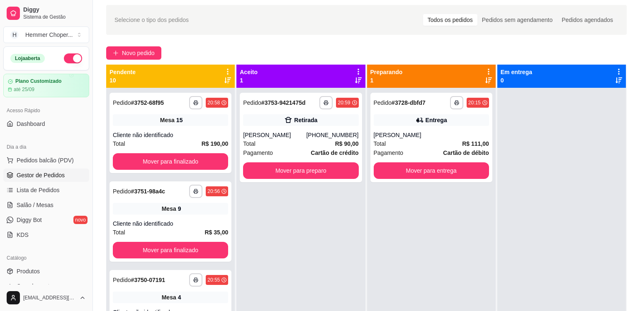
scroll to position [2, 0]
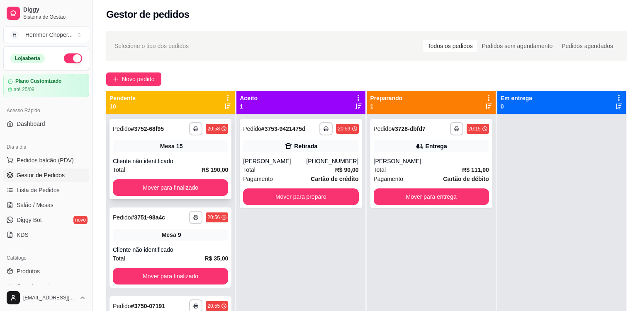
click at [197, 150] on div "Mesa 15" at bounding box center [170, 147] width 115 height 12
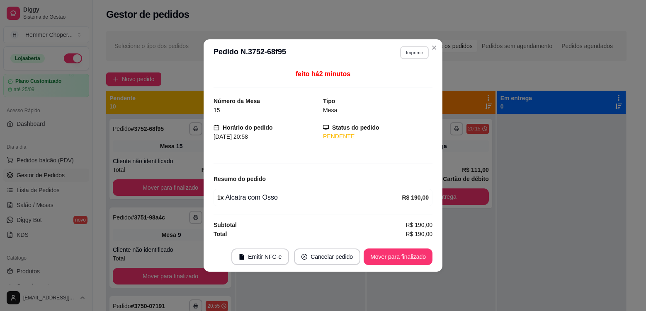
click at [420, 53] on button "Imprimir" at bounding box center [414, 52] width 29 height 13
click at [400, 85] on button "Cozinha" at bounding box center [400, 81] width 60 height 13
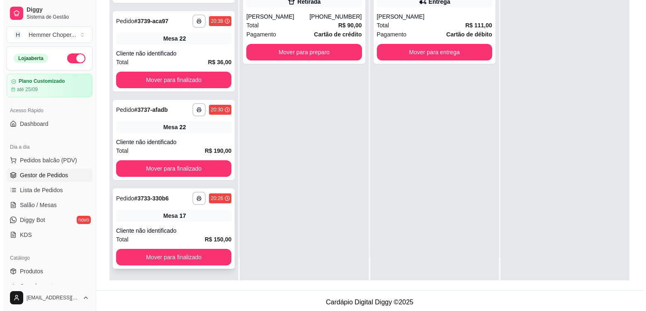
scroll to position [126, 0]
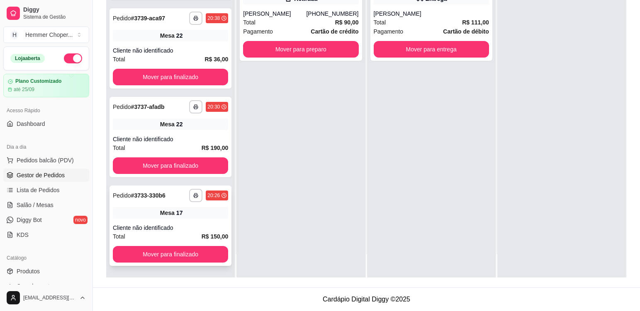
click at [193, 220] on div "**********" at bounding box center [170, 226] width 122 height 80
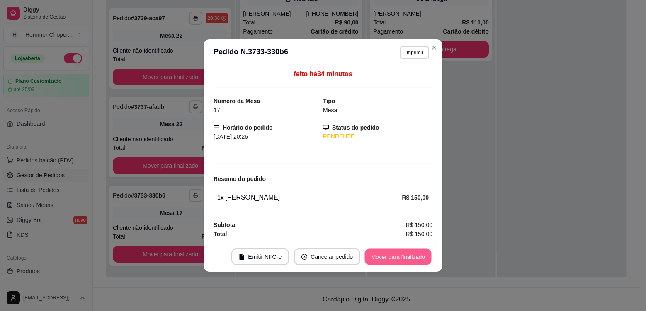
click at [401, 262] on button "Mover para finalizado" at bounding box center [398, 257] width 67 height 16
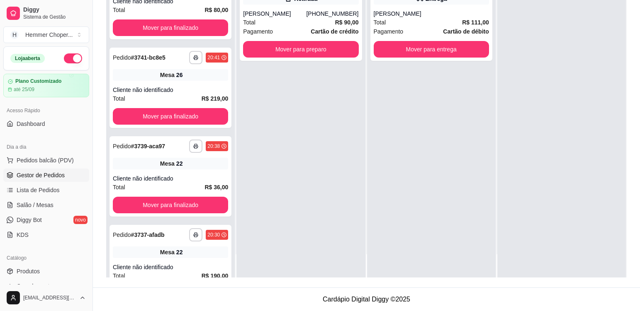
scroll to position [495, 0]
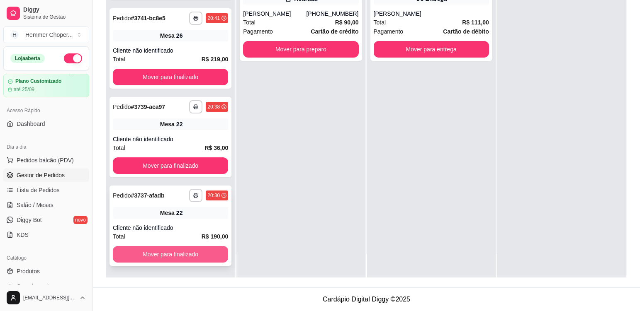
click at [183, 254] on button "Mover para finalizado" at bounding box center [170, 254] width 115 height 17
click at [178, 257] on button "Mover para finalizado" at bounding box center [170, 255] width 112 height 16
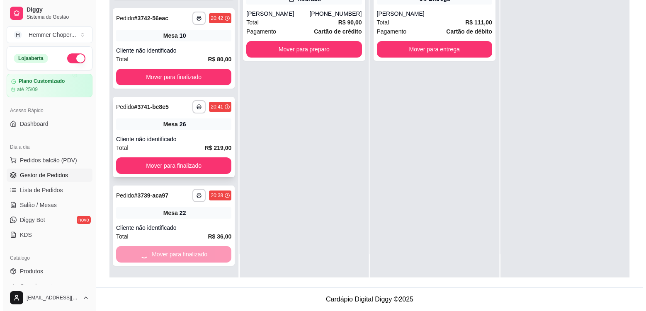
scroll to position [318, 0]
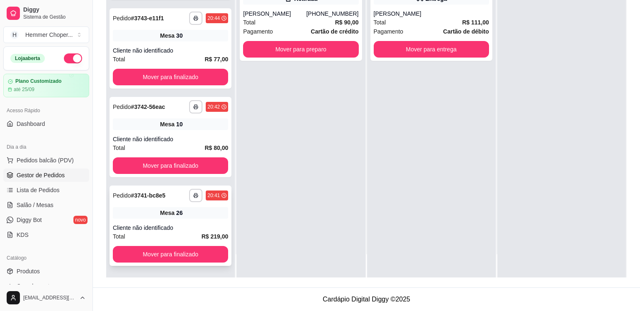
click at [196, 221] on div "**********" at bounding box center [170, 226] width 122 height 80
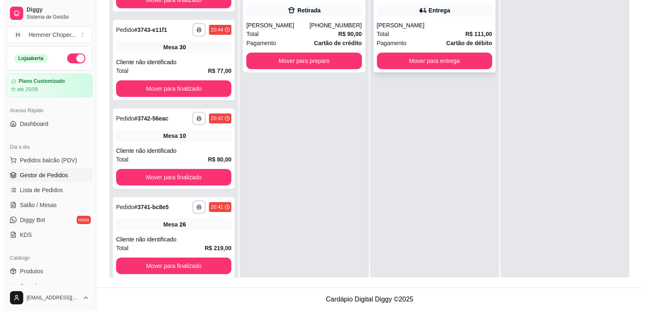
scroll to position [0, 0]
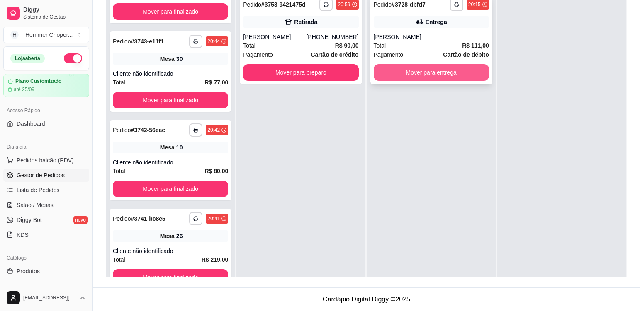
click at [439, 75] on button "Mover para entrega" at bounding box center [431, 72] width 115 height 17
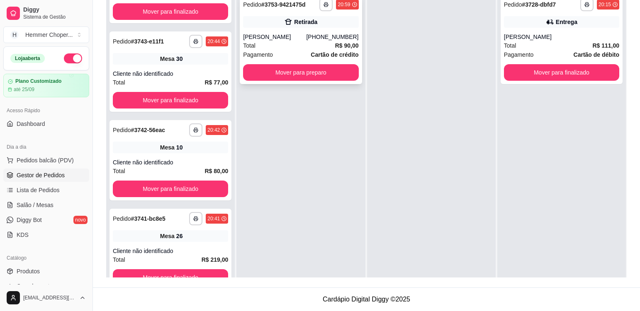
click at [299, 45] on div "Total R$ 90,00" at bounding box center [300, 45] width 115 height 9
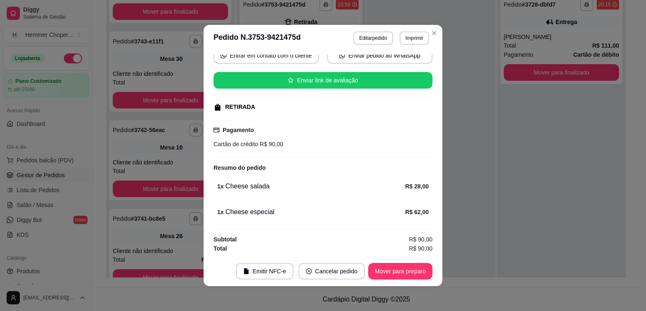
scroll to position [2, 0]
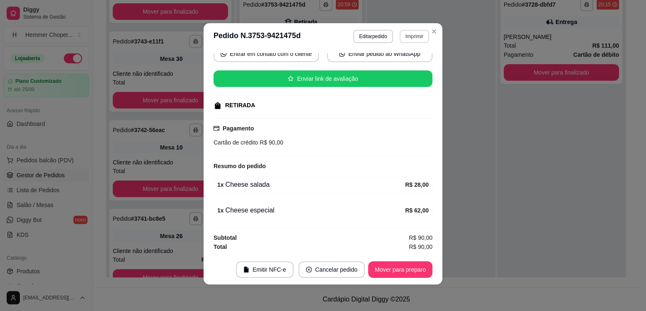
click at [418, 39] on button "Imprimir" at bounding box center [414, 36] width 29 height 13
click at [405, 68] on button "Cozinha" at bounding box center [397, 65] width 58 height 13
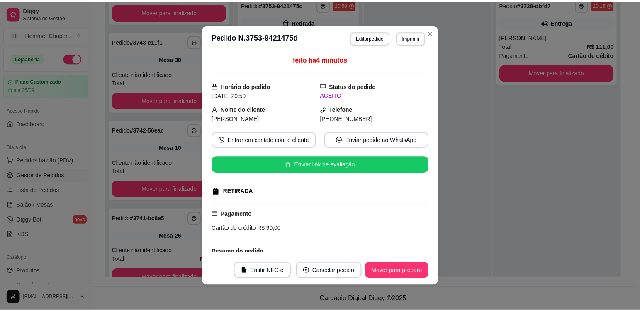
scroll to position [0, 0]
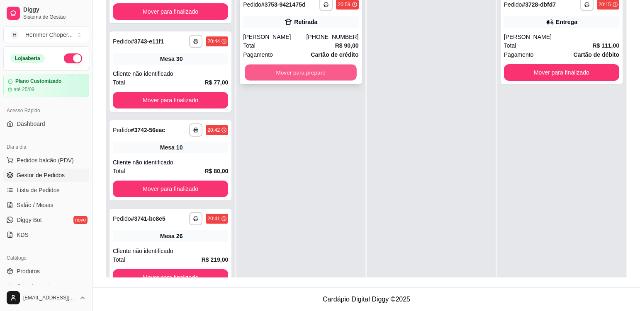
click at [290, 71] on button "Mover para preparo" at bounding box center [301, 73] width 112 height 16
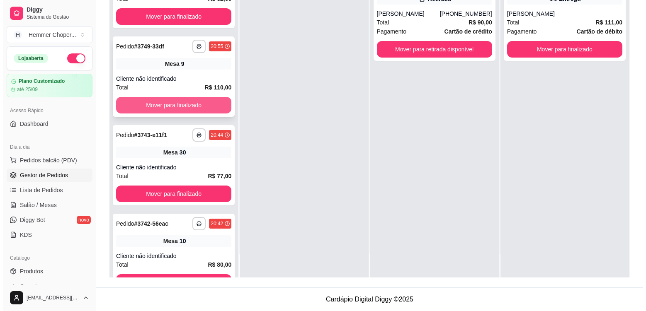
scroll to position [194, 0]
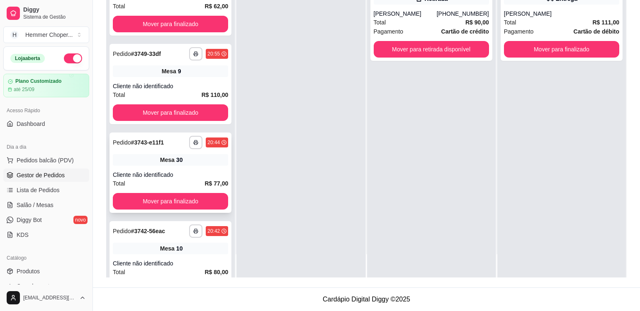
click at [193, 172] on div "Cliente não identificado" at bounding box center [170, 175] width 115 height 8
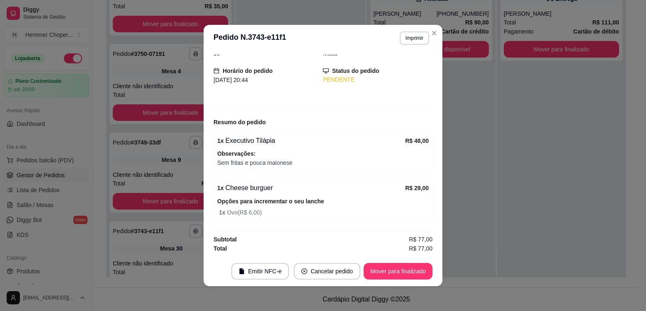
scroll to position [371, 0]
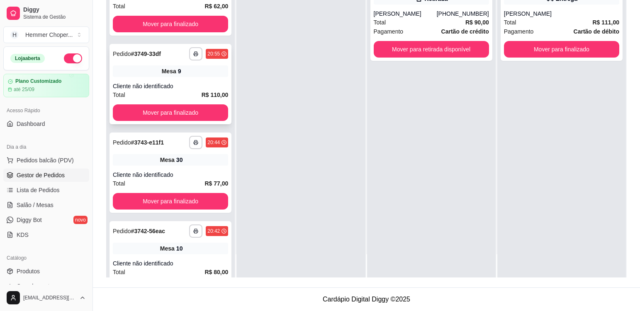
click at [189, 82] on div "Cliente não identificado" at bounding box center [170, 86] width 115 height 8
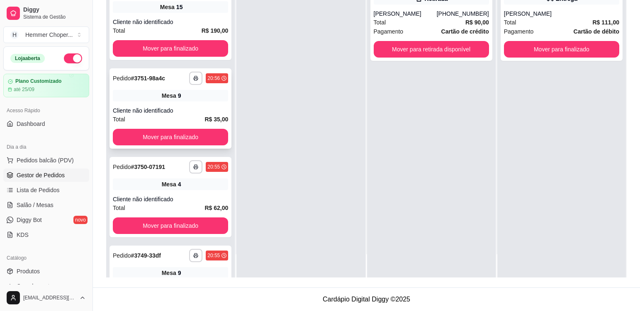
scroll to position [164, 0]
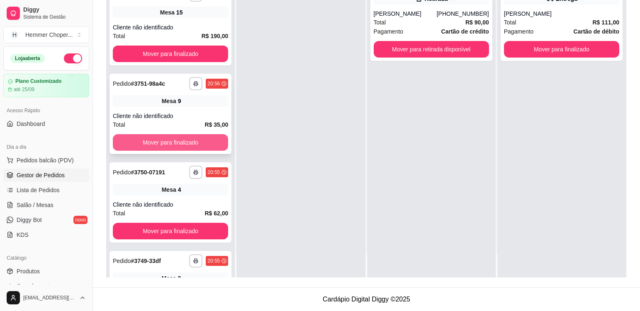
click at [186, 139] on button "Mover para finalizado" at bounding box center [170, 142] width 115 height 17
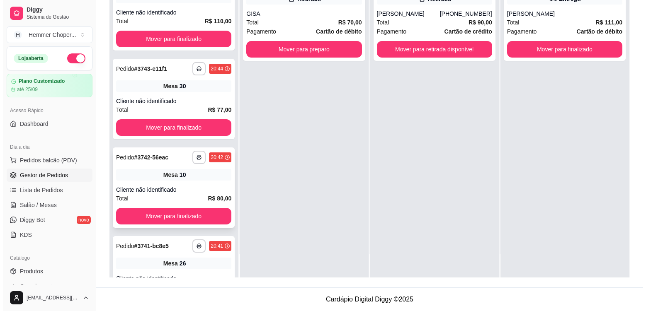
scroll to position [495, 0]
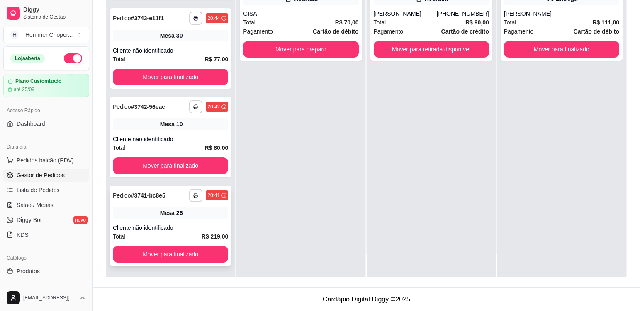
click at [195, 219] on div "**********" at bounding box center [170, 226] width 122 height 80
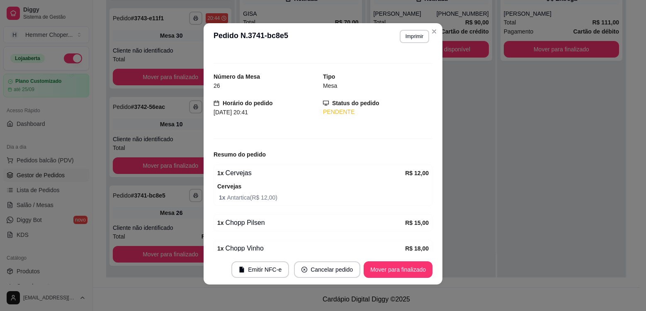
scroll to position [0, 0]
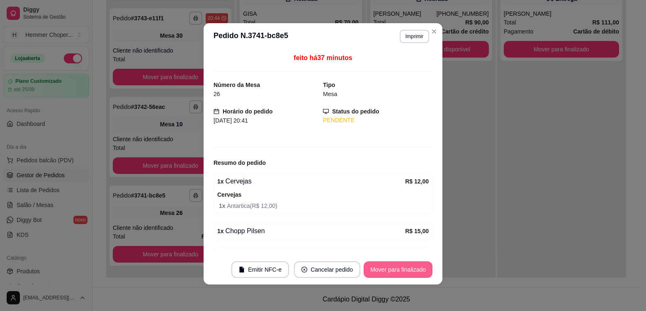
click at [410, 270] on button "Mover para finalizado" at bounding box center [398, 270] width 69 height 17
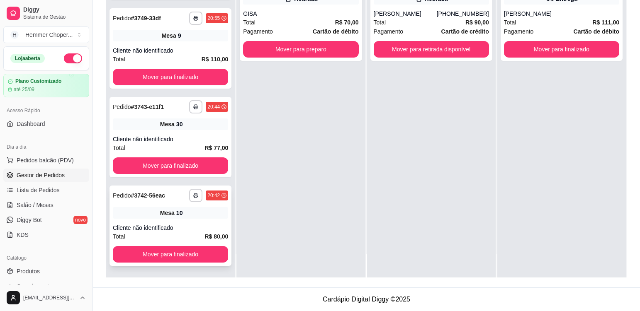
click at [205, 222] on div "**********" at bounding box center [170, 226] width 122 height 80
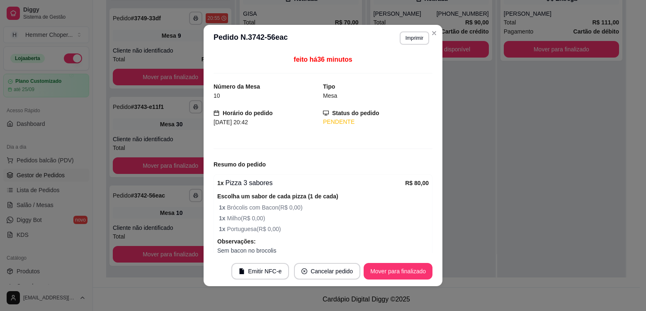
scroll to position [38, 0]
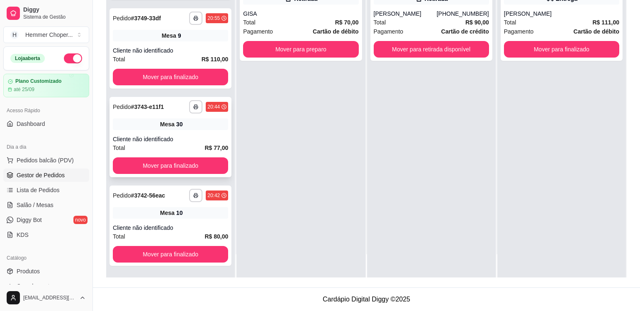
click at [204, 129] on div "Mesa 30" at bounding box center [170, 125] width 115 height 12
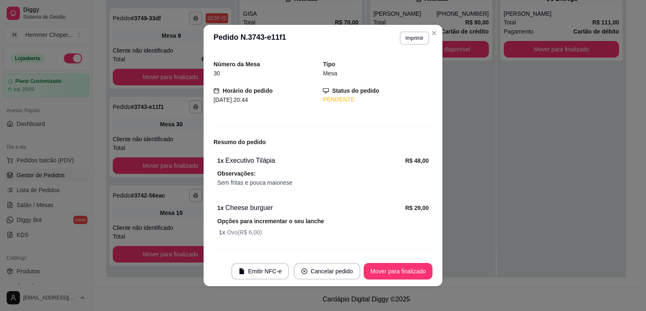
scroll to position [42, 0]
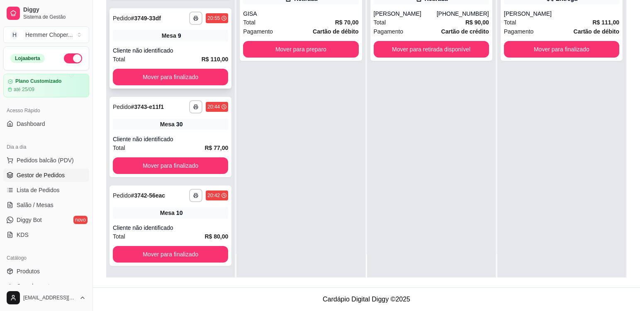
click at [173, 51] on div "Cliente não identificado" at bounding box center [170, 50] width 115 height 8
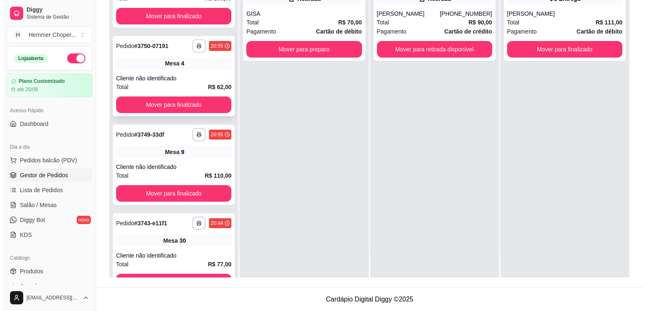
scroll to position [282, 0]
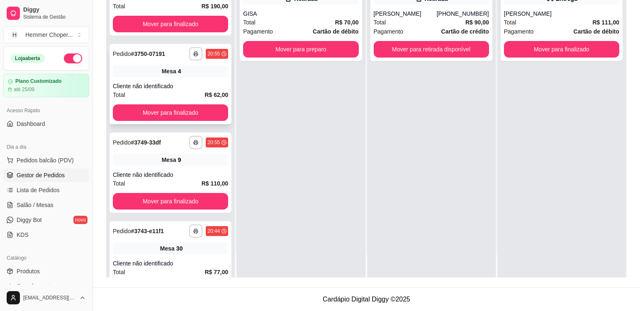
click at [213, 80] on div "**********" at bounding box center [170, 84] width 122 height 80
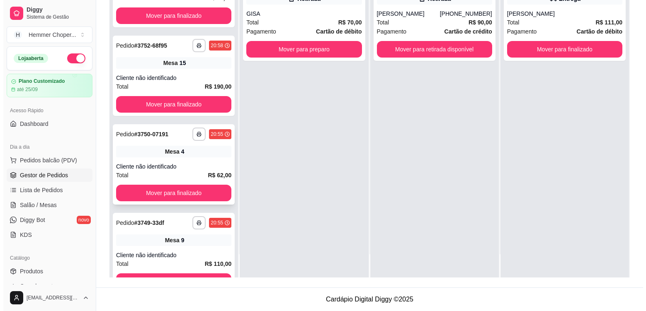
scroll to position [199, 0]
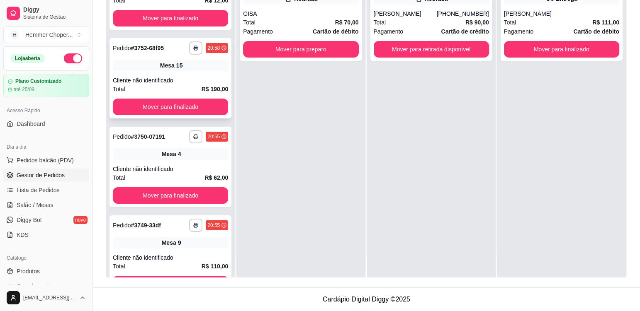
click at [195, 75] on div "**********" at bounding box center [170, 78] width 122 height 80
click at [200, 162] on div "**********" at bounding box center [170, 167] width 122 height 80
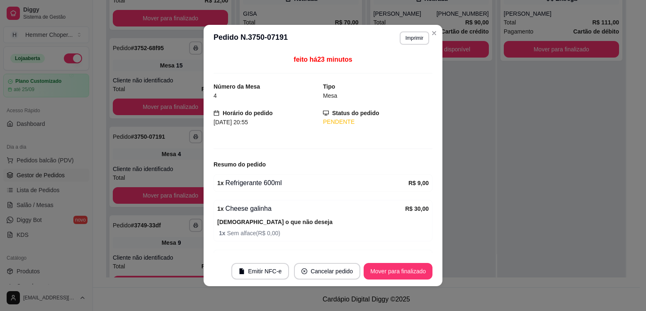
scroll to position [46, 0]
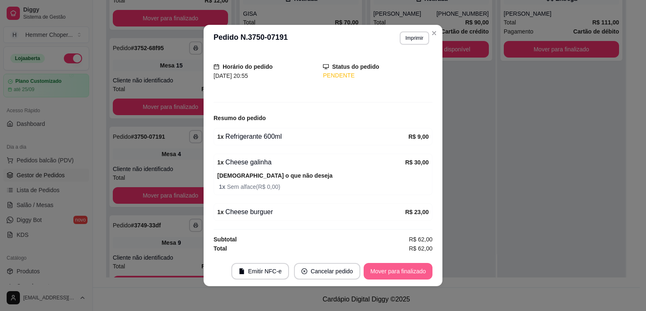
click at [383, 269] on button "Mover para finalizado" at bounding box center [398, 271] width 69 height 17
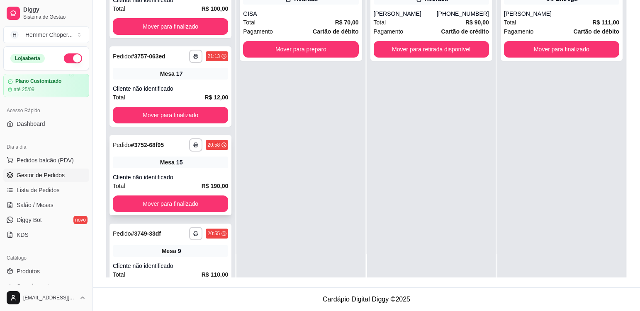
scroll to position [164, 0]
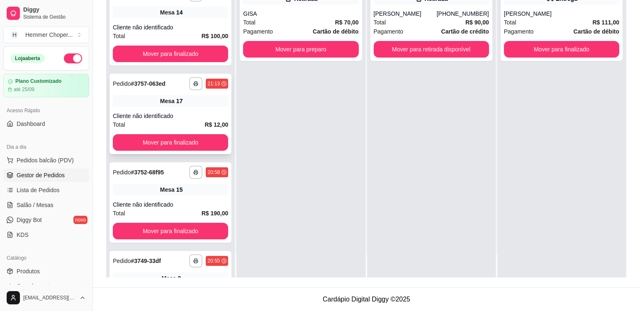
click at [193, 111] on div "**********" at bounding box center [170, 114] width 122 height 80
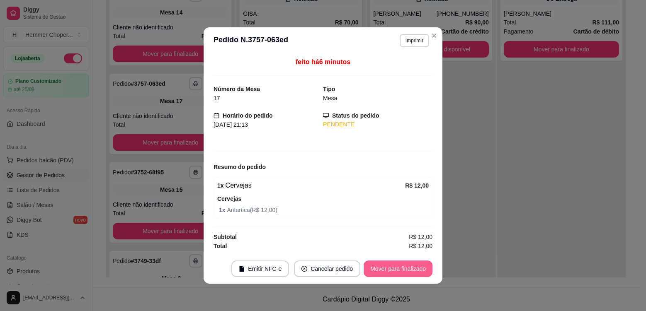
click at [384, 268] on button "Mover para finalizado" at bounding box center [398, 269] width 69 height 17
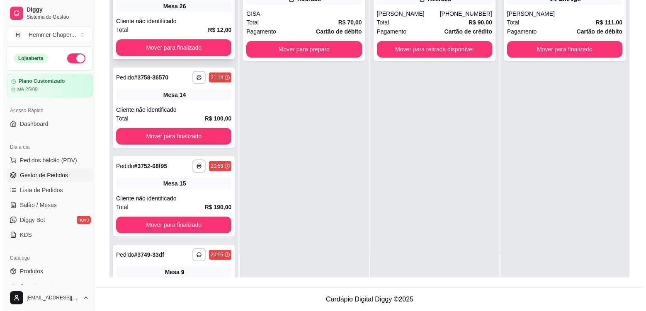
scroll to position [81, 0]
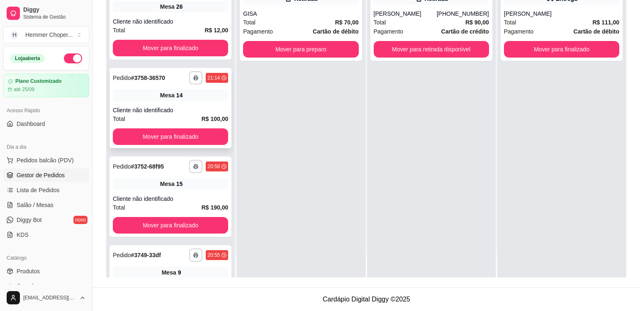
click at [190, 103] on div "**********" at bounding box center [170, 108] width 122 height 80
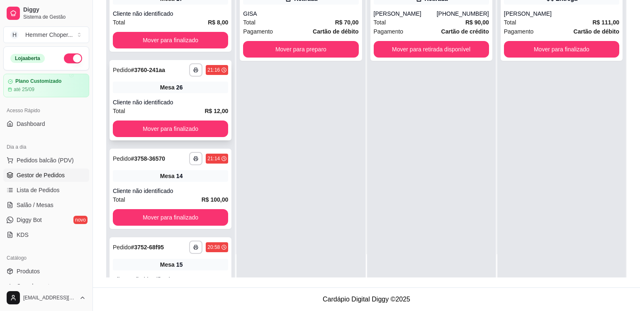
click at [180, 91] on div "Mesa 26" at bounding box center [170, 88] width 115 height 12
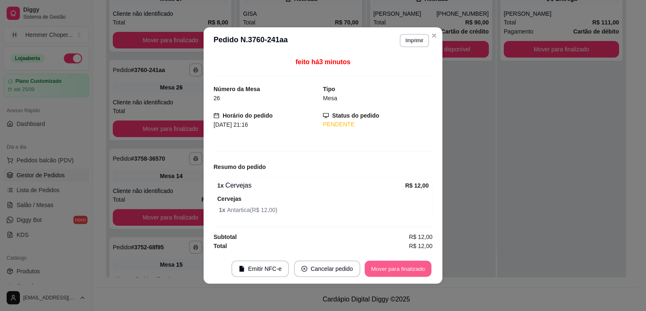
click at [389, 273] on button "Mover para finalizado" at bounding box center [398, 269] width 67 height 16
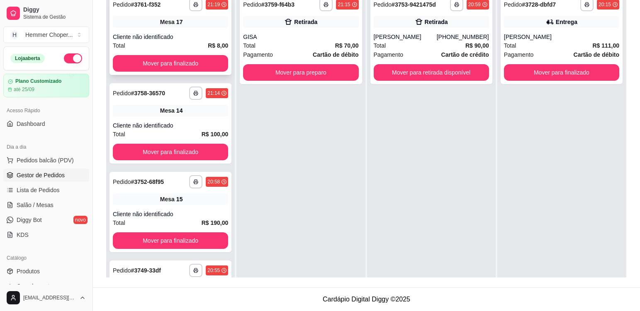
click at [186, 25] on div "Mesa 17" at bounding box center [170, 22] width 115 height 12
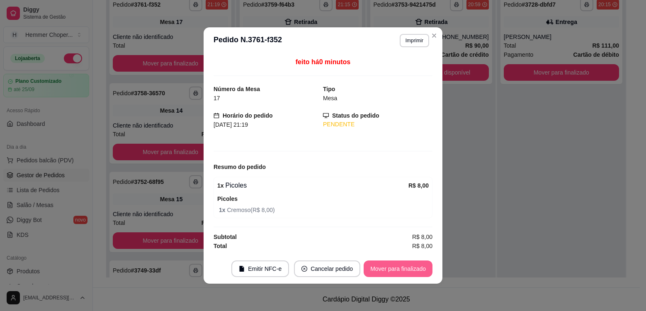
click at [391, 269] on button "Mover para finalizado" at bounding box center [398, 269] width 69 height 17
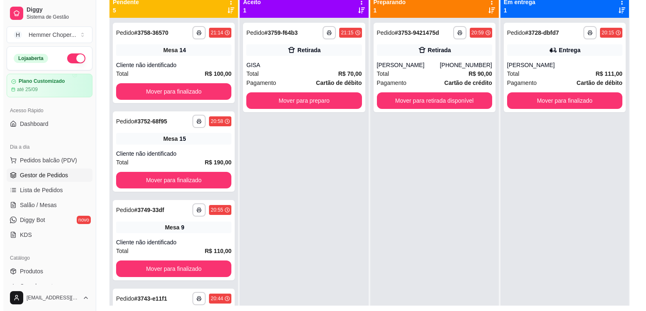
scroll to position [44, 0]
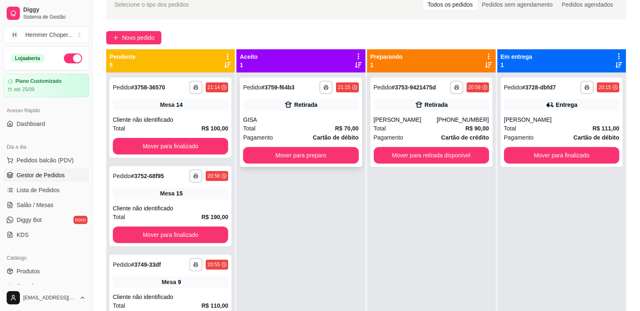
click at [301, 117] on div "GISA" at bounding box center [300, 120] width 115 height 8
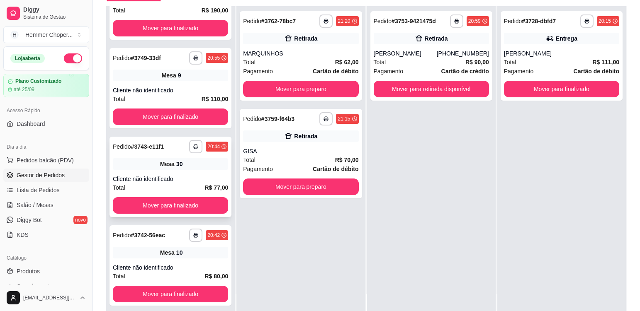
scroll to position [126, 0]
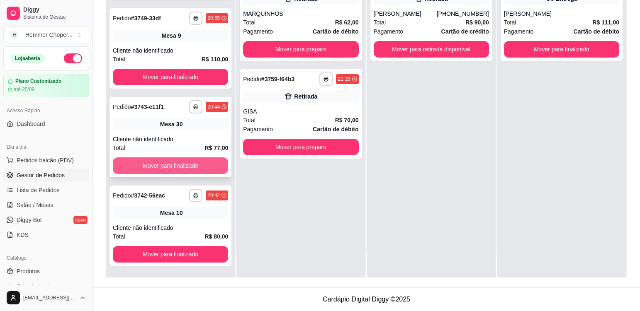
click at [180, 166] on button "Mover para finalizado" at bounding box center [170, 166] width 115 height 17
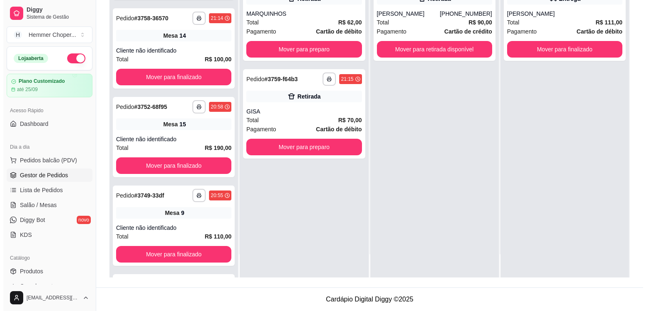
scroll to position [495, 0]
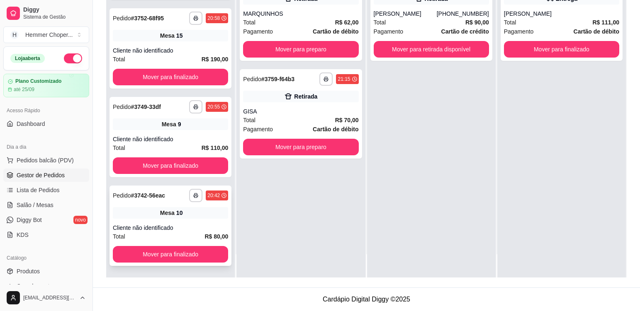
click at [197, 205] on div "**********" at bounding box center [170, 226] width 122 height 80
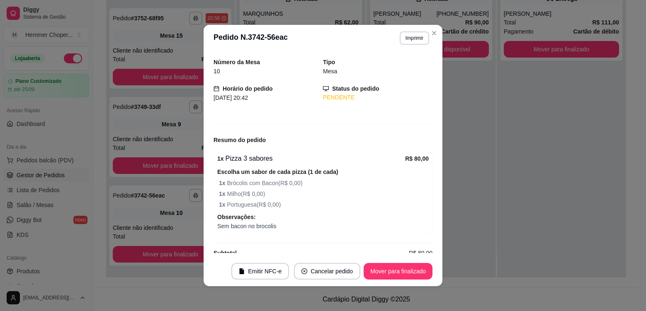
scroll to position [38, 0]
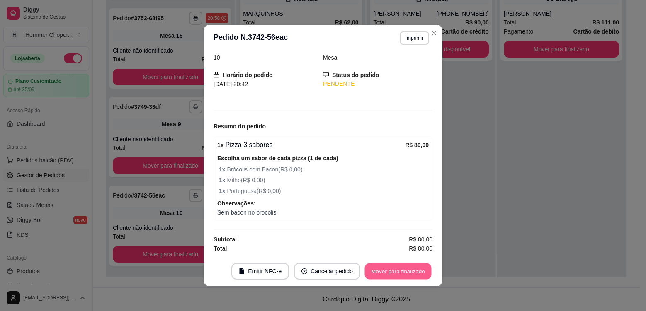
click at [396, 269] on button "Mover para finalizado" at bounding box center [398, 272] width 67 height 16
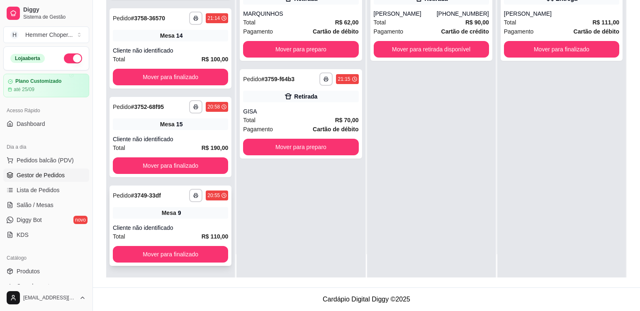
click at [188, 216] on div "Mesa 9" at bounding box center [170, 213] width 115 height 12
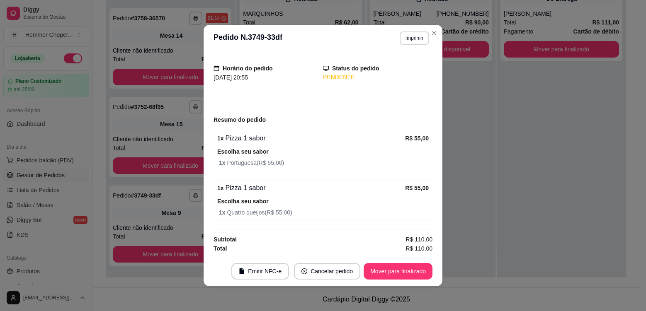
scroll to position [2, 0]
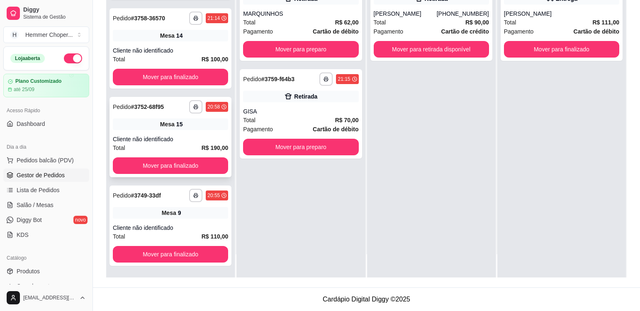
click at [186, 131] on div "**********" at bounding box center [170, 137] width 122 height 80
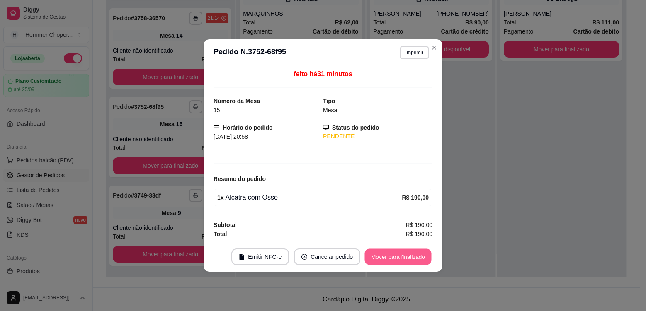
click at [406, 257] on button "Mover para finalizado" at bounding box center [398, 257] width 67 height 16
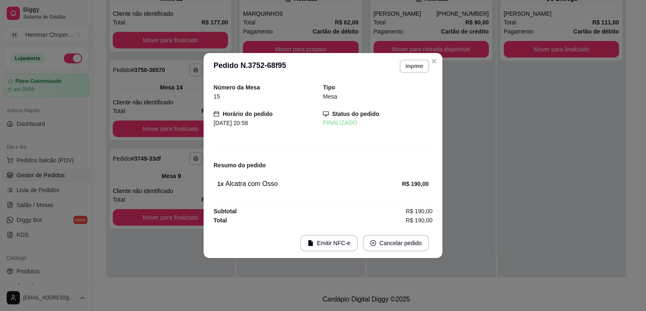
scroll to position [0, 0]
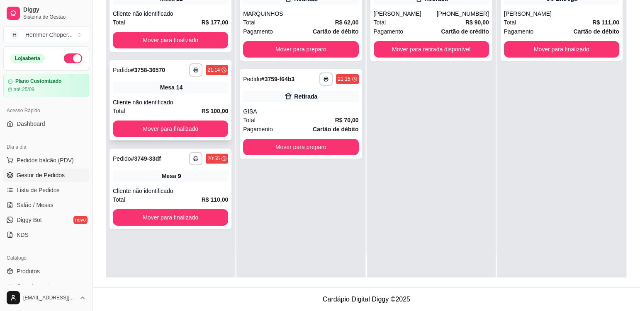
click at [196, 92] on div "Mesa 14" at bounding box center [170, 88] width 115 height 12
click at [194, 187] on div "Cliente não identificado" at bounding box center [170, 191] width 115 height 8
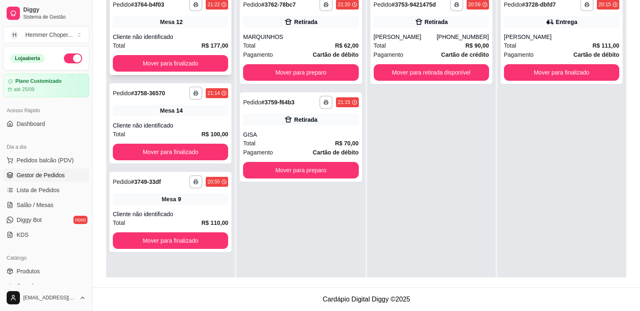
click at [192, 20] on div "Mesa 12" at bounding box center [170, 22] width 115 height 12
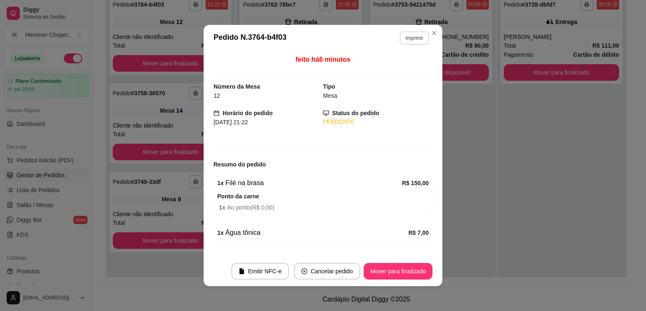
click at [410, 42] on button "Imprimir" at bounding box center [414, 38] width 29 height 13
click at [392, 70] on button "Cozinha" at bounding box center [397, 67] width 58 height 13
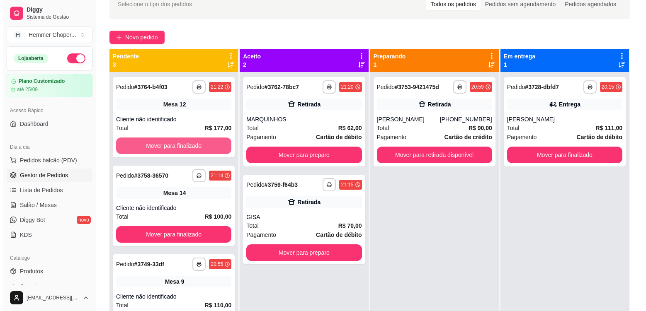
scroll to position [44, 0]
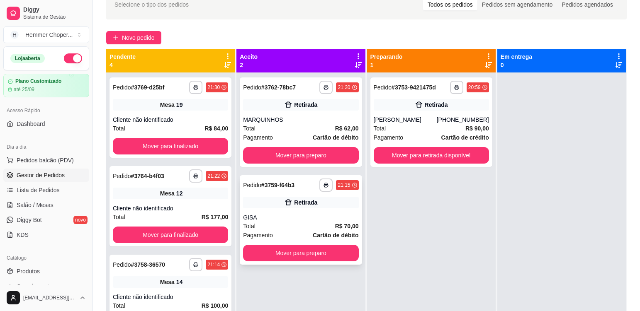
click at [291, 224] on div "Total R$ 70,00" at bounding box center [300, 226] width 115 height 9
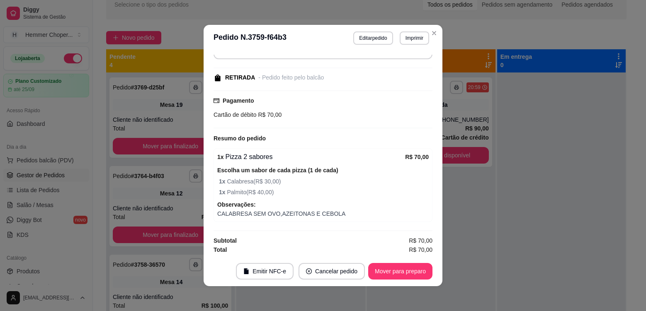
scroll to position [90, 0]
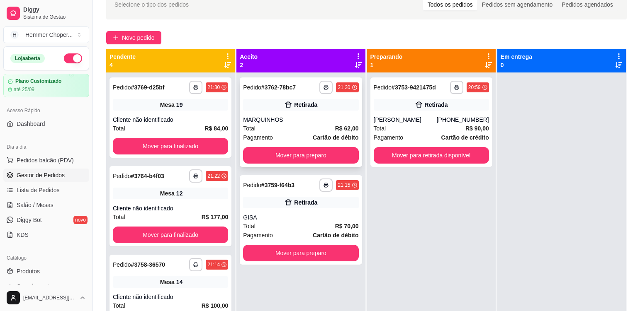
click at [308, 119] on div "MARQUINHOS" at bounding box center [300, 120] width 115 height 8
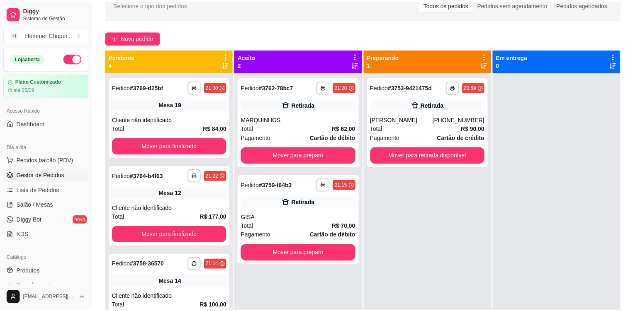
scroll to position [34, 0]
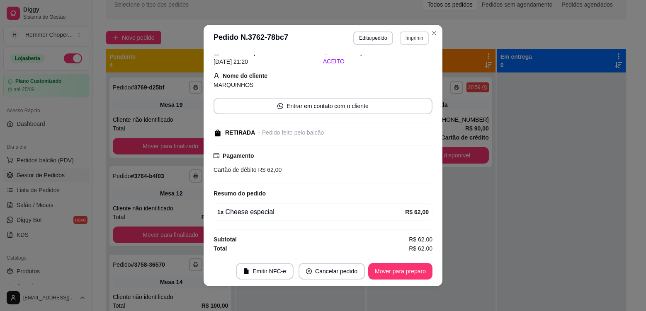
click at [413, 37] on button "Imprimir" at bounding box center [414, 38] width 29 height 13
click at [401, 68] on button "Cozinha" at bounding box center [397, 67] width 58 height 13
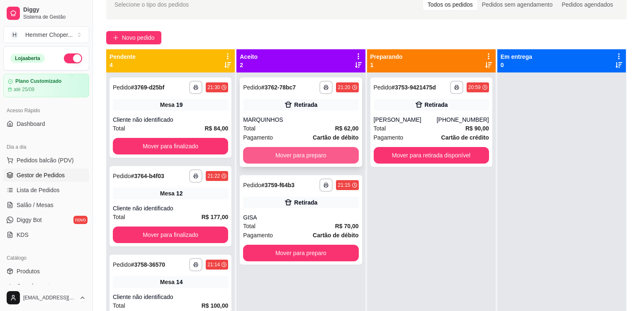
click at [308, 158] on button "Mover para preparo" at bounding box center [300, 155] width 115 height 17
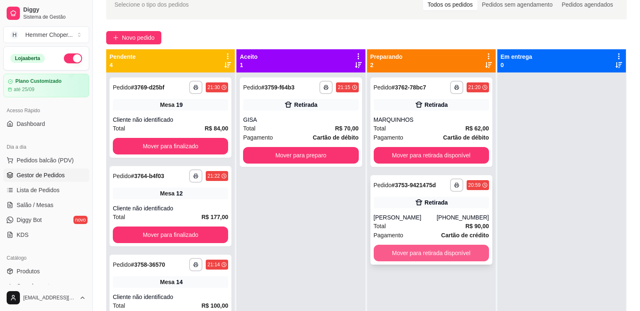
click at [421, 252] on button "Mover para retirada disponível" at bounding box center [431, 253] width 115 height 17
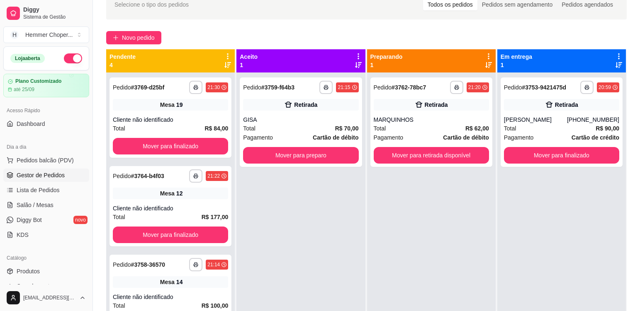
drag, startPoint x: 349, startPoint y: 211, endPoint x: 352, endPoint y: 206, distance: 6.7
click at [349, 211] on div "**********" at bounding box center [300, 228] width 129 height 311
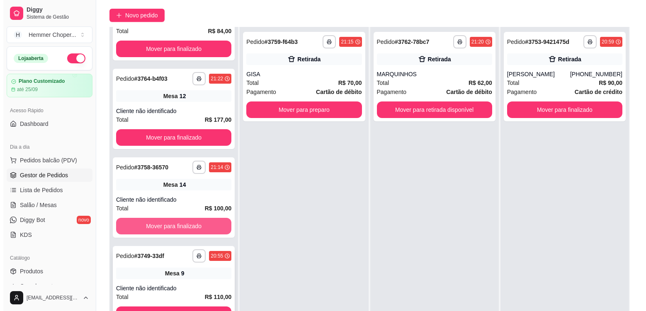
scroll to position [126, 0]
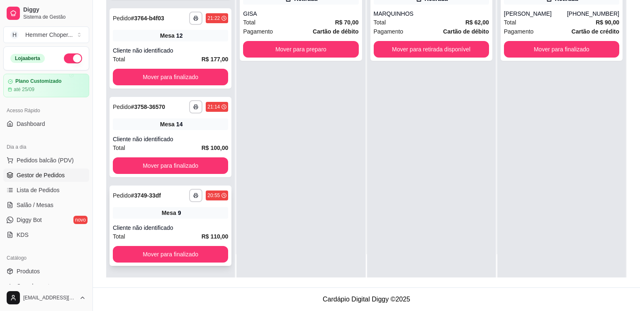
click at [191, 223] on div "**********" at bounding box center [170, 226] width 122 height 80
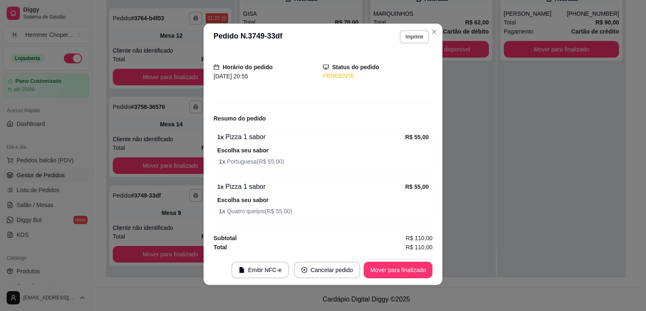
scroll to position [2, 0]
click at [406, 273] on button "Mover para finalizado" at bounding box center [398, 270] width 67 height 16
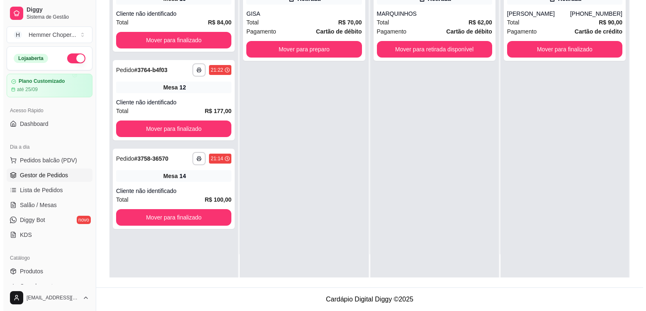
scroll to position [0, 0]
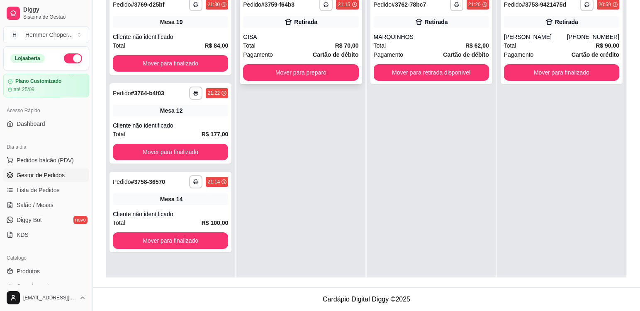
click at [301, 36] on div "GISA" at bounding box center [300, 37] width 115 height 8
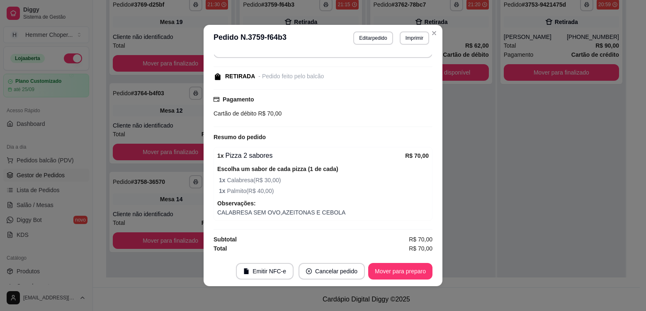
scroll to position [2, 0]
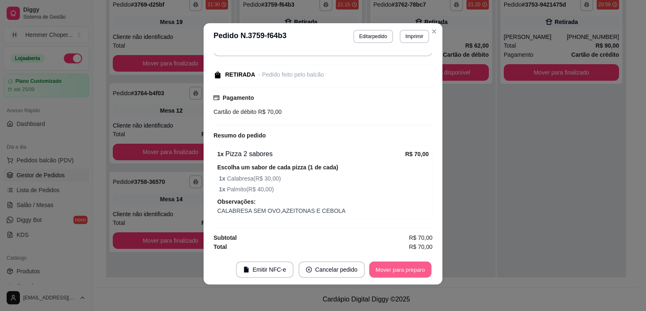
click at [397, 271] on button "Mover para preparo" at bounding box center [400, 270] width 62 height 16
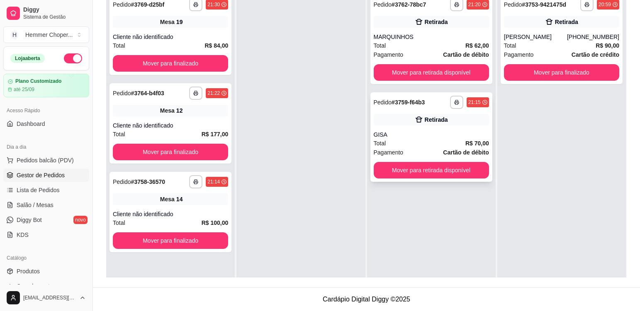
click at [412, 137] on div "GISA" at bounding box center [431, 135] width 115 height 8
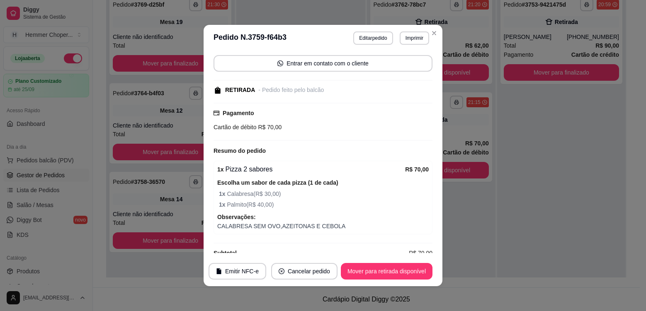
scroll to position [90, 0]
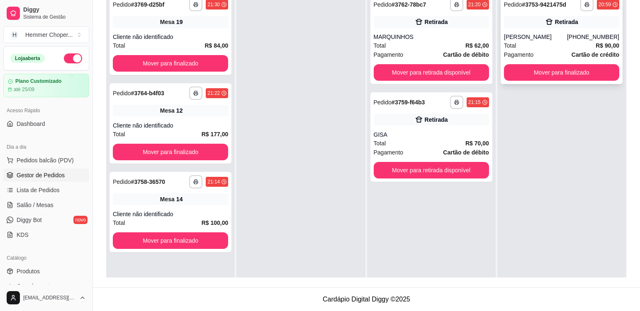
click at [514, 22] on div "Retirada" at bounding box center [561, 22] width 115 height 12
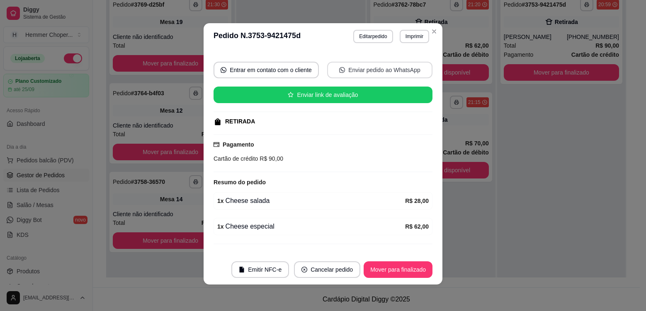
scroll to position [85, 0]
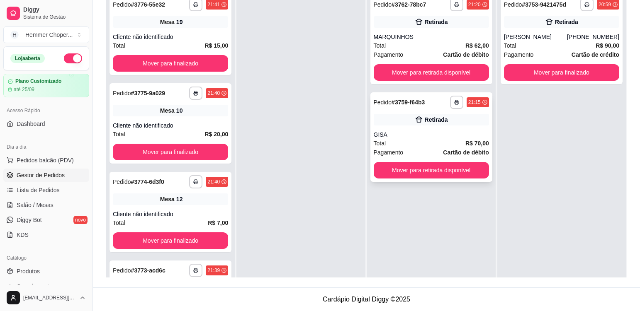
click at [411, 142] on div "Total R$ 70,00" at bounding box center [431, 143] width 115 height 9
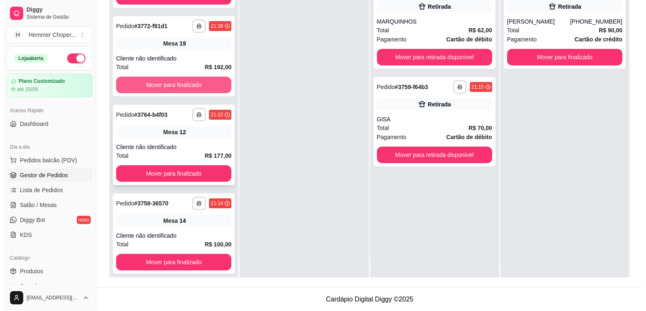
scroll to position [23, 0]
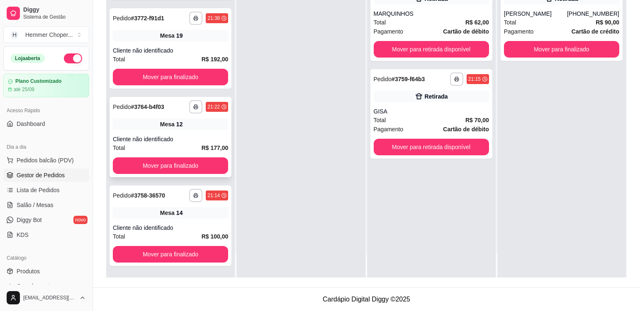
click at [191, 133] on div "**********" at bounding box center [170, 137] width 122 height 80
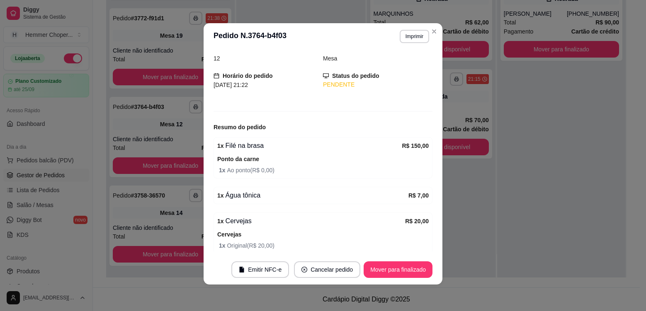
scroll to position [70, 0]
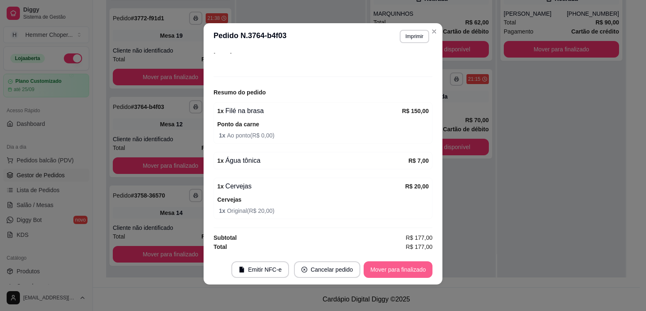
click at [393, 272] on button "Mover para finalizado" at bounding box center [398, 270] width 69 height 17
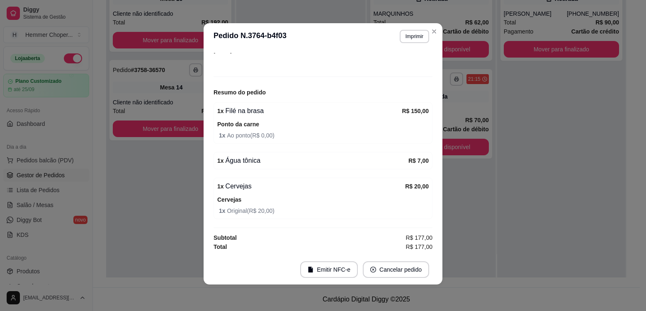
scroll to position [0, 0]
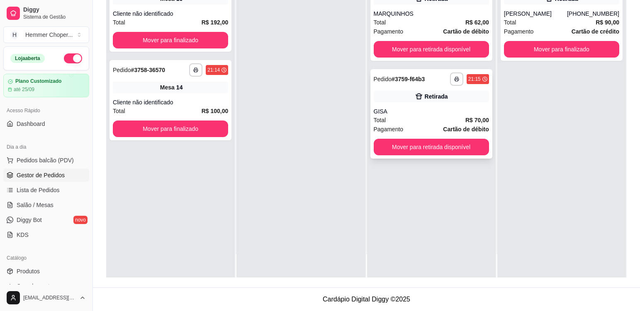
click at [397, 114] on div "GISA" at bounding box center [431, 111] width 115 height 8
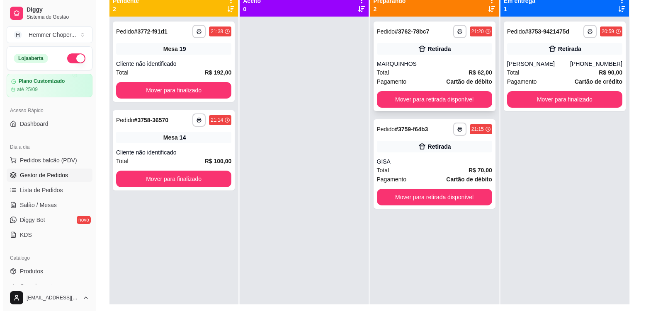
scroll to position [85, 0]
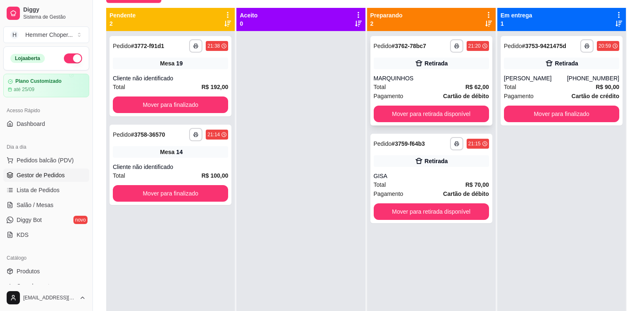
click at [422, 85] on div "Total R$ 62,00" at bounding box center [431, 87] width 115 height 9
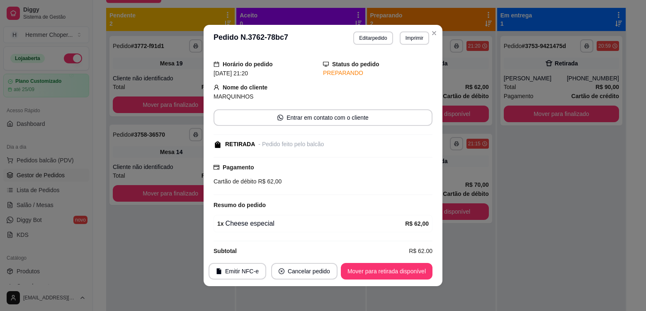
scroll to position [34, 0]
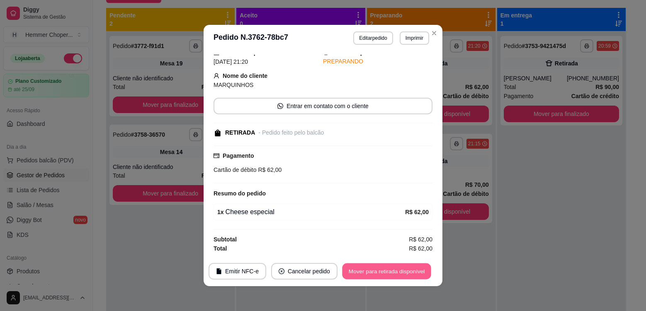
click at [404, 273] on button "Mover para retirada disponível" at bounding box center [386, 272] width 89 height 16
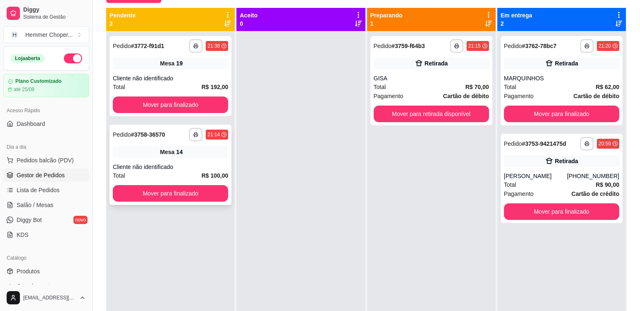
click at [197, 168] on div "Cliente não identificado" at bounding box center [170, 167] width 115 height 8
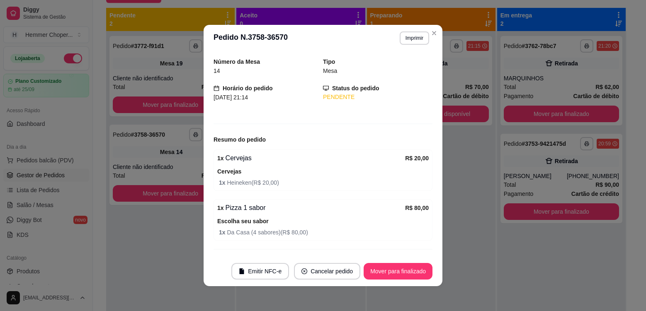
scroll to position [45, 0]
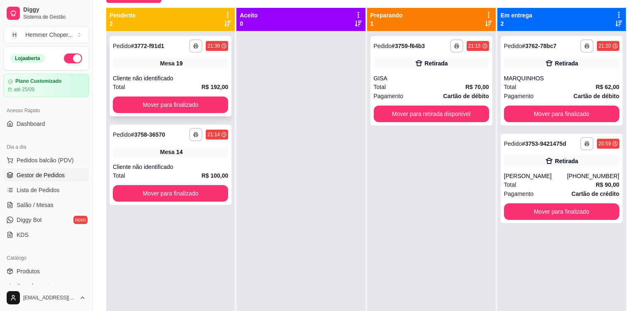
click at [195, 75] on div "Cliente não identificado" at bounding box center [170, 78] width 115 height 8
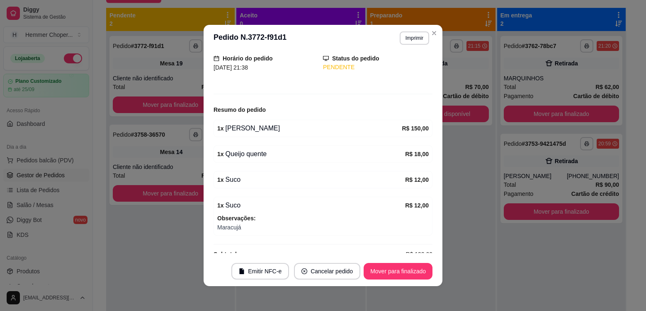
scroll to position [70, 0]
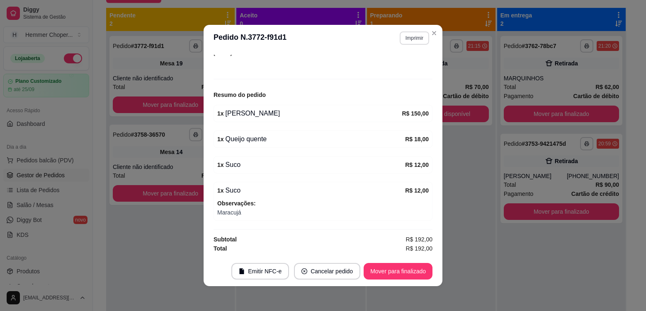
click at [413, 39] on button "Imprimir" at bounding box center [414, 38] width 29 height 13
click at [412, 69] on button "Cozinha" at bounding box center [396, 67] width 60 height 13
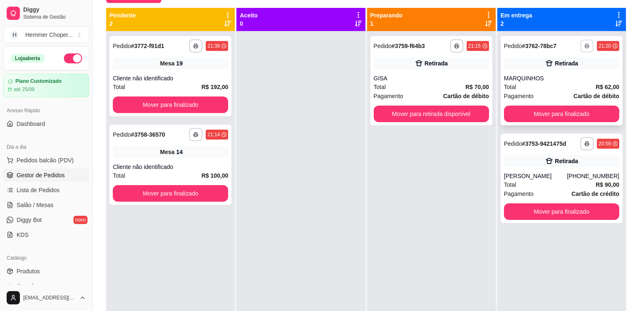
click at [585, 48] on rect "button" at bounding box center [586, 47] width 2 height 2
click at [565, 75] on button "Cozinha" at bounding box center [559, 74] width 60 height 13
click at [194, 159] on div "**********" at bounding box center [170, 165] width 122 height 80
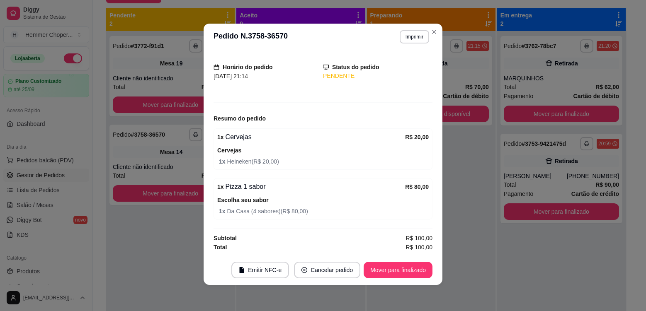
scroll to position [2, 0]
click at [393, 267] on button "Mover para finalizado" at bounding box center [398, 270] width 69 height 17
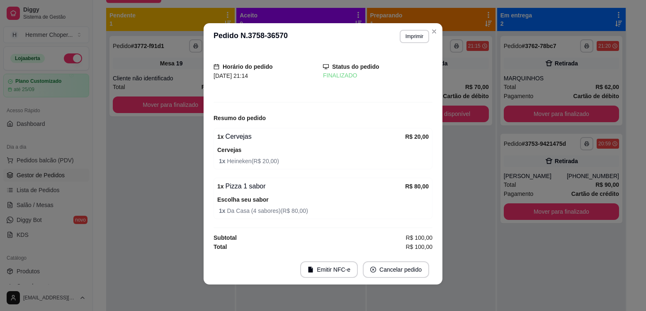
scroll to position [17, 0]
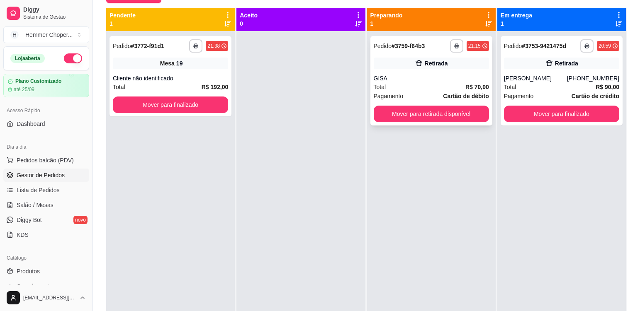
click at [405, 85] on div "Total R$ 70,00" at bounding box center [431, 87] width 115 height 9
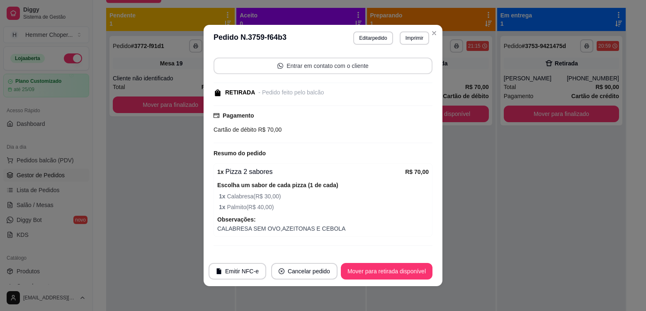
scroll to position [90, 0]
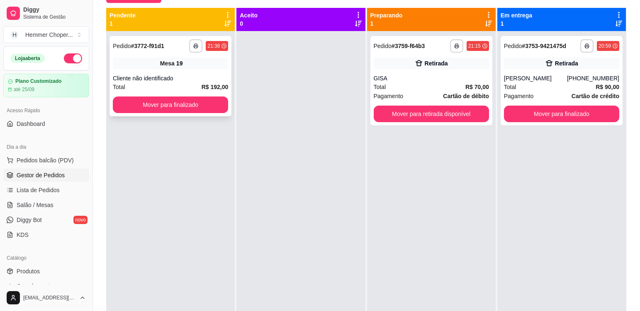
click at [189, 70] on div "**********" at bounding box center [170, 76] width 122 height 80
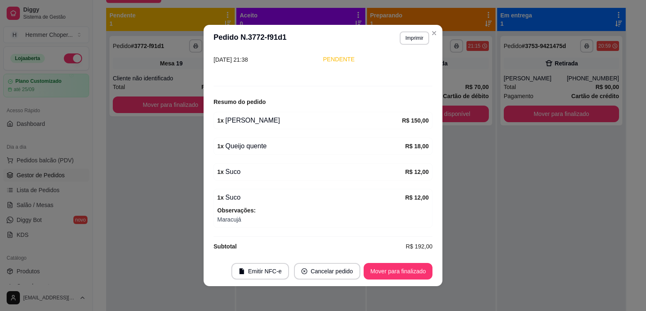
scroll to position [70, 0]
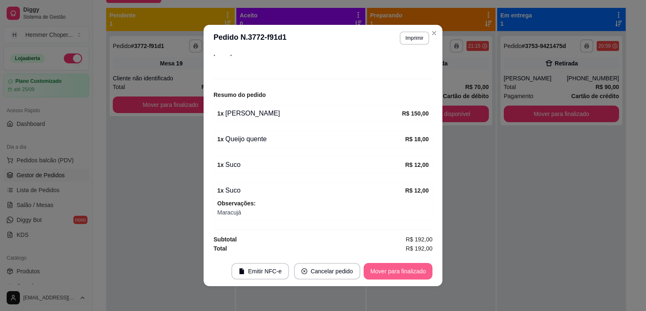
click at [395, 274] on button "Mover para finalizado" at bounding box center [398, 271] width 69 height 17
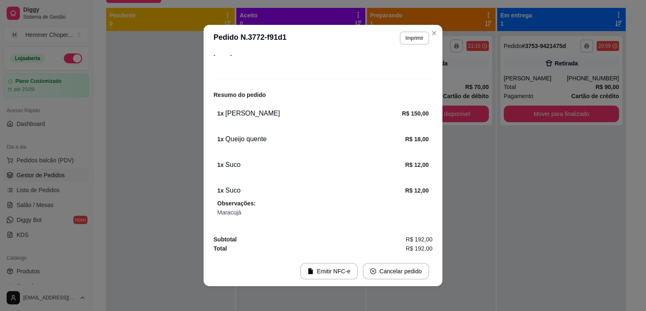
scroll to position [42, 0]
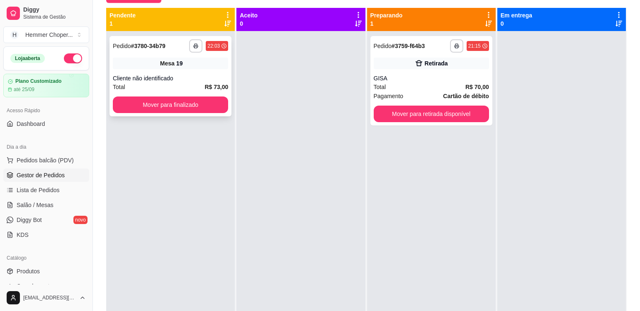
click at [178, 75] on div "Cliente não identificado" at bounding box center [170, 78] width 115 height 8
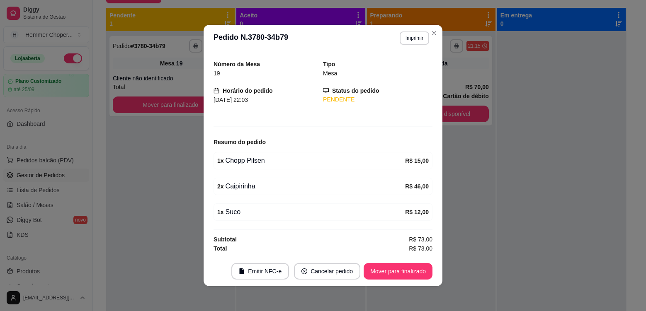
scroll to position [2, 0]
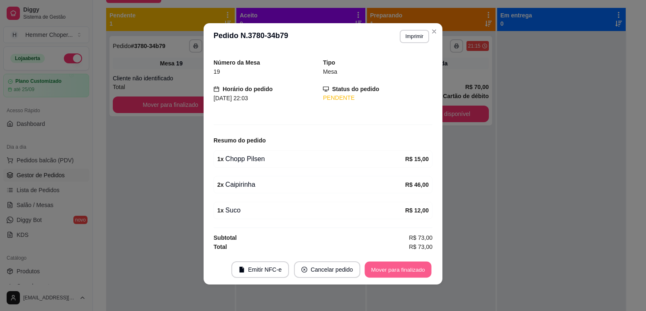
click at [394, 272] on button "Mover para finalizado" at bounding box center [398, 270] width 67 height 16
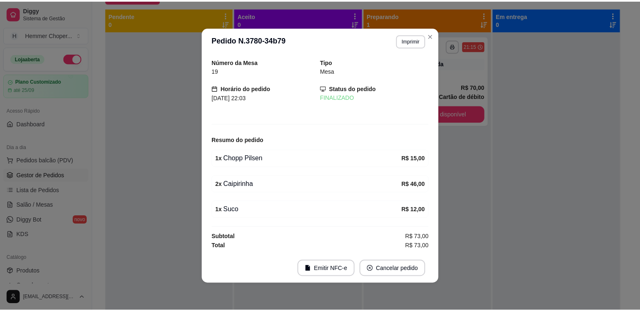
scroll to position [0, 0]
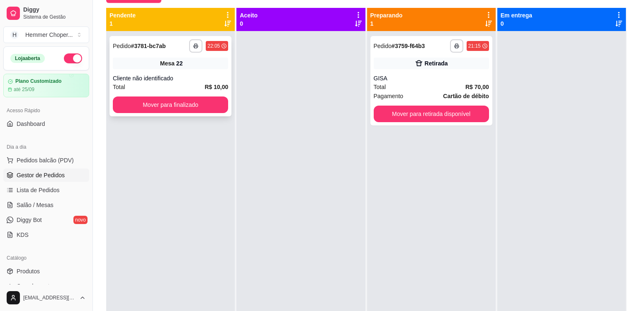
click at [204, 76] on div "Cliente não identificado" at bounding box center [170, 78] width 115 height 8
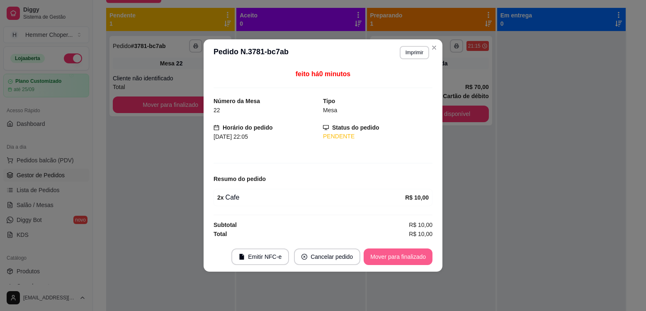
click at [404, 262] on button "Mover para finalizado" at bounding box center [398, 257] width 69 height 17
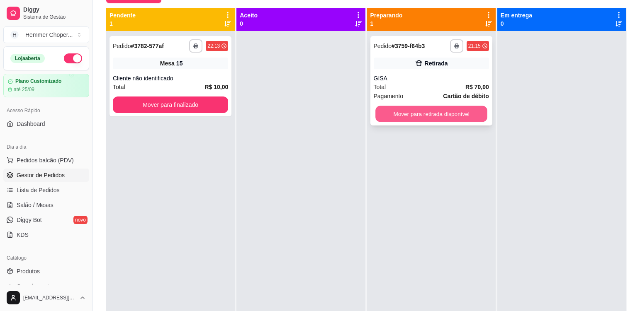
click at [413, 116] on button "Mover para retirada disponível" at bounding box center [431, 114] width 112 height 16
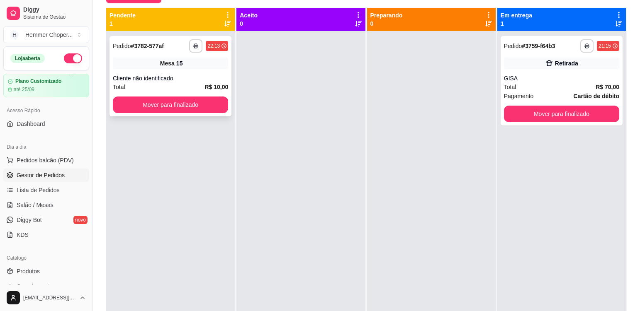
click at [199, 70] on div "**********" at bounding box center [170, 76] width 122 height 80
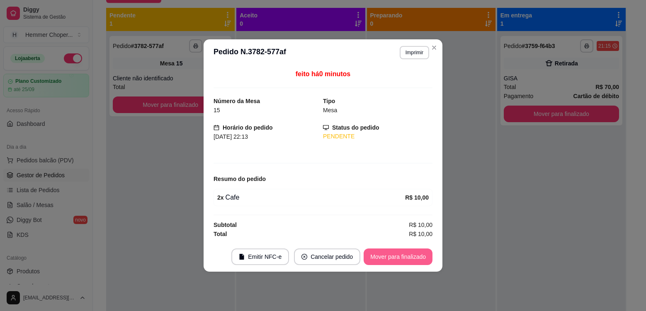
click at [383, 255] on button "Mover para finalizado" at bounding box center [398, 257] width 69 height 17
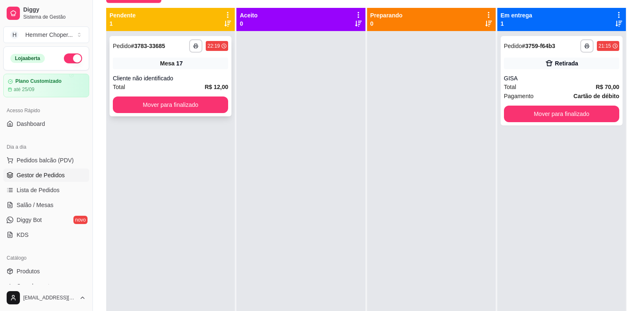
click at [220, 67] on div "Mesa 17" at bounding box center [170, 64] width 115 height 12
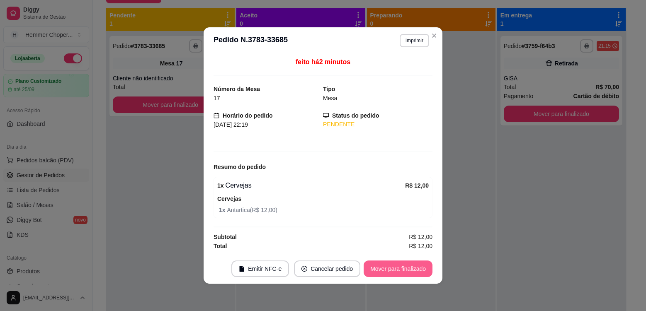
drag, startPoint x: 396, startPoint y: 272, endPoint x: 405, endPoint y: 269, distance: 9.6
click at [406, 268] on button "Mover para finalizado" at bounding box center [398, 269] width 69 height 17
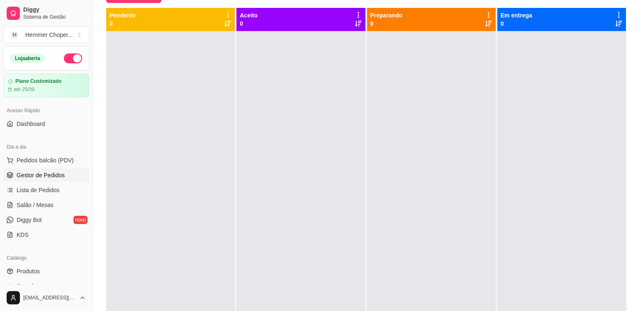
drag, startPoint x: 607, startPoint y: 229, endPoint x: 396, endPoint y: 74, distance: 262.2
click at [397, 74] on div at bounding box center [431, 186] width 129 height 311
click at [40, 205] on span "Salão / Mesas" at bounding box center [35, 205] width 37 height 8
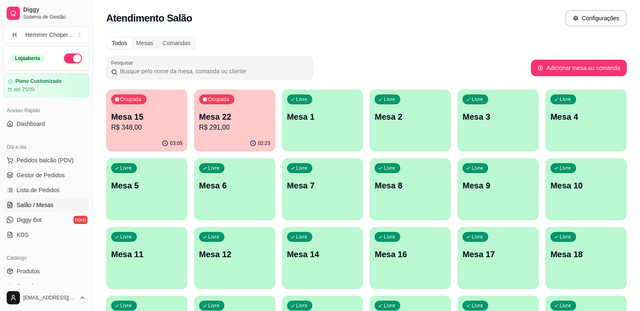
click at [221, 135] on div "Ocupada Mesa 22 R$ 291,00" at bounding box center [234, 113] width 81 height 46
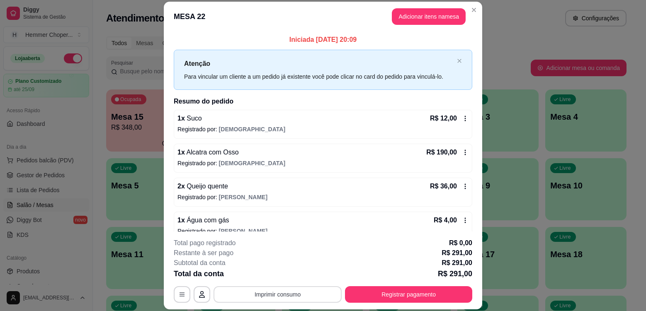
click at [274, 294] on button "Imprimir consumo" at bounding box center [278, 294] width 128 height 17
click at [278, 275] on button "Cozinha" at bounding box center [277, 275] width 60 height 13
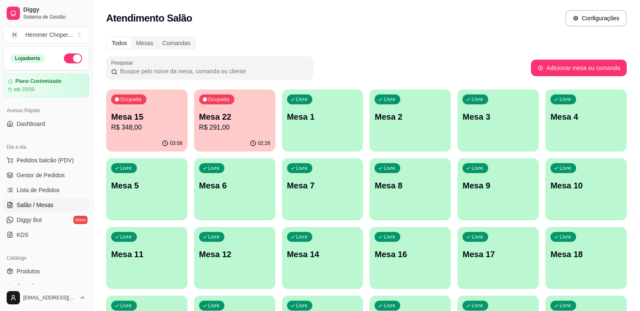
click at [161, 119] on p "Mesa 15" at bounding box center [146, 117] width 71 height 12
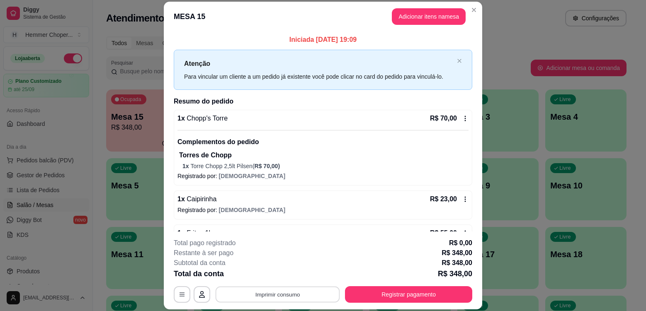
click at [259, 294] on button "Imprimir consumo" at bounding box center [278, 295] width 124 height 16
click at [268, 275] on button "Cozinha" at bounding box center [277, 275] width 58 height 13
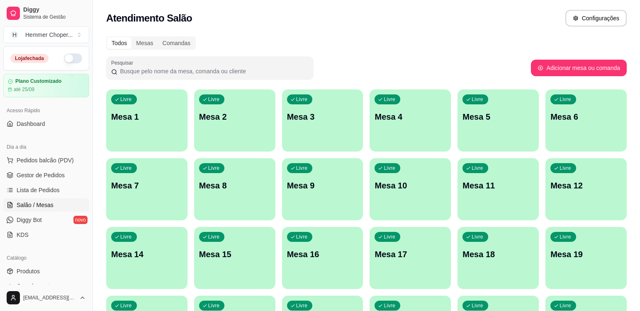
click at [109, 259] on div "Livre Mesa 14" at bounding box center [146, 253] width 81 height 52
